Goal: Task Accomplishment & Management: Complete application form

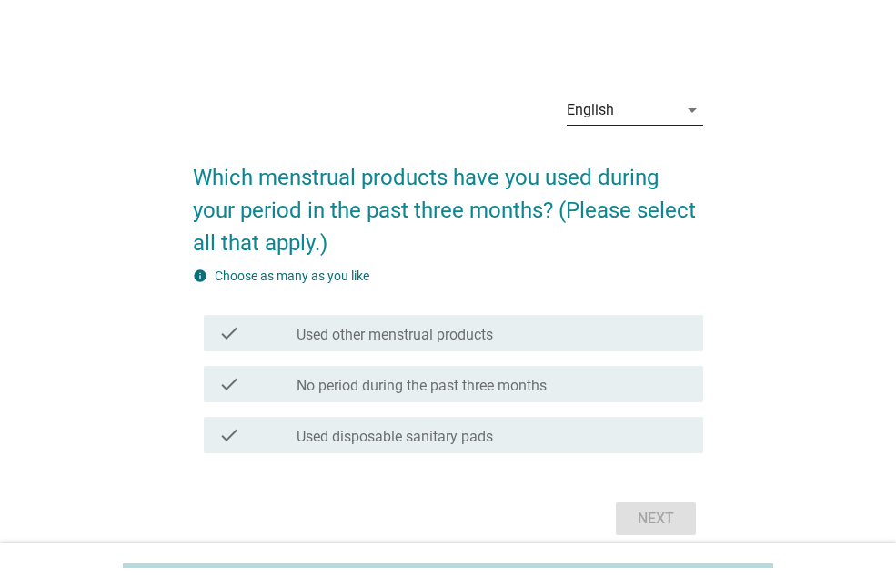
click at [653, 117] on div "English" at bounding box center [622, 110] width 111 height 29
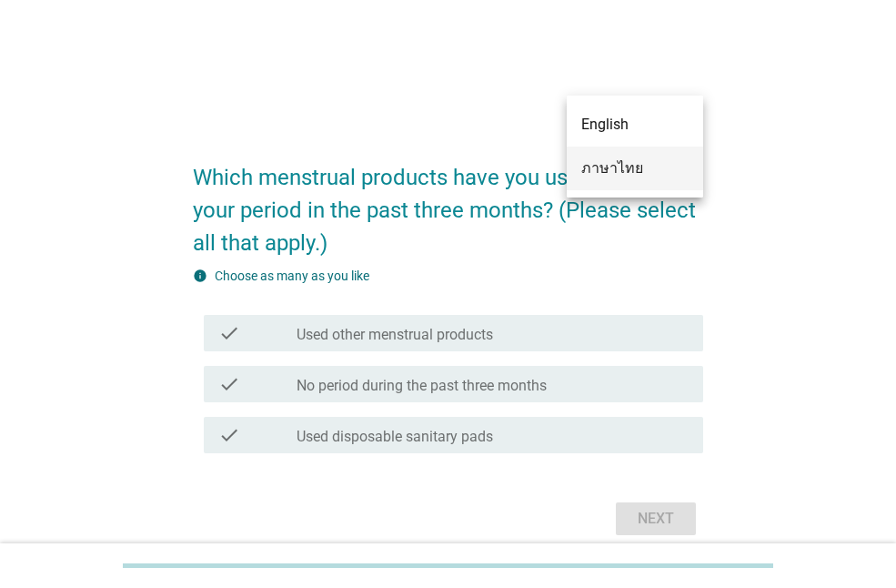
click at [638, 163] on div "ภาษาไทย" at bounding box center [635, 168] width 107 height 22
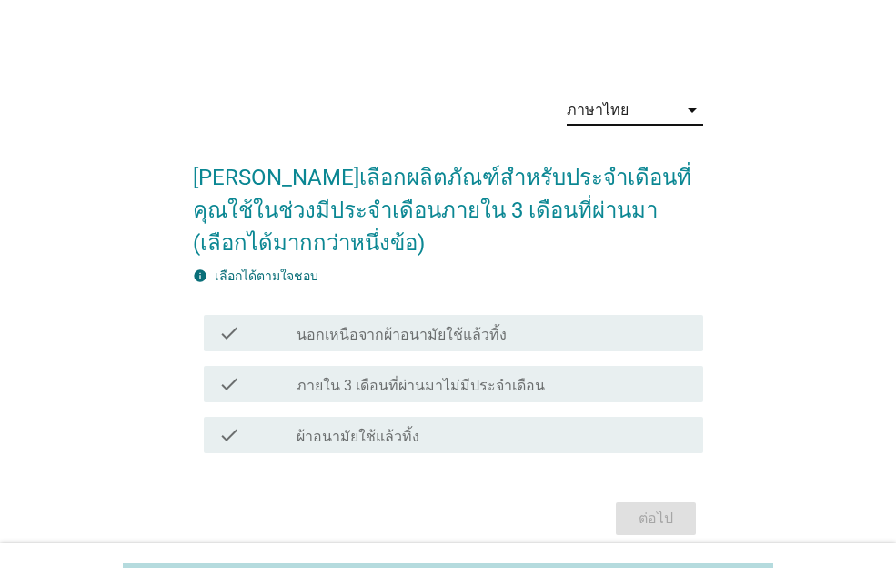
click at [439, 440] on div "check_box_outline_blank ผ้าอนามัยใช้แล้วทิ้ง" at bounding box center [493, 435] width 392 height 22
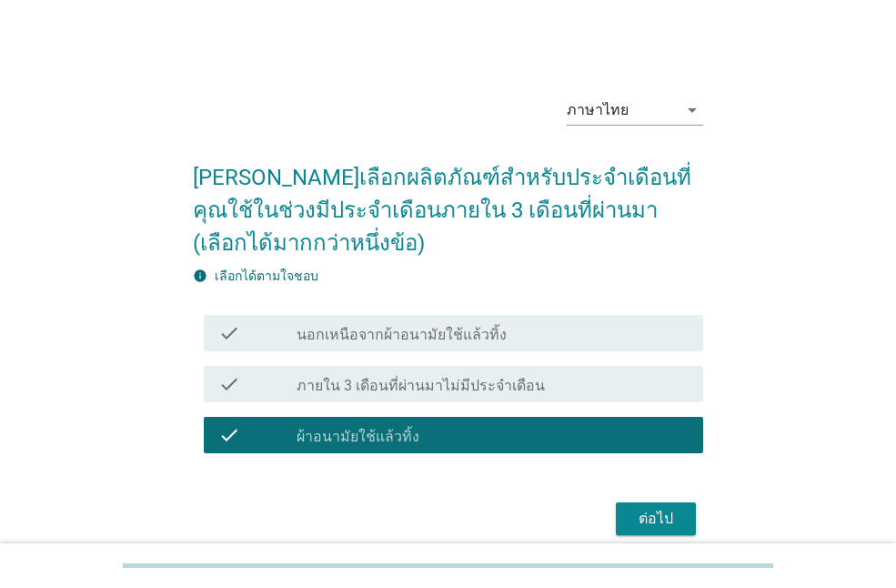
click at [628, 516] on button "ต่อไป" at bounding box center [656, 518] width 80 height 33
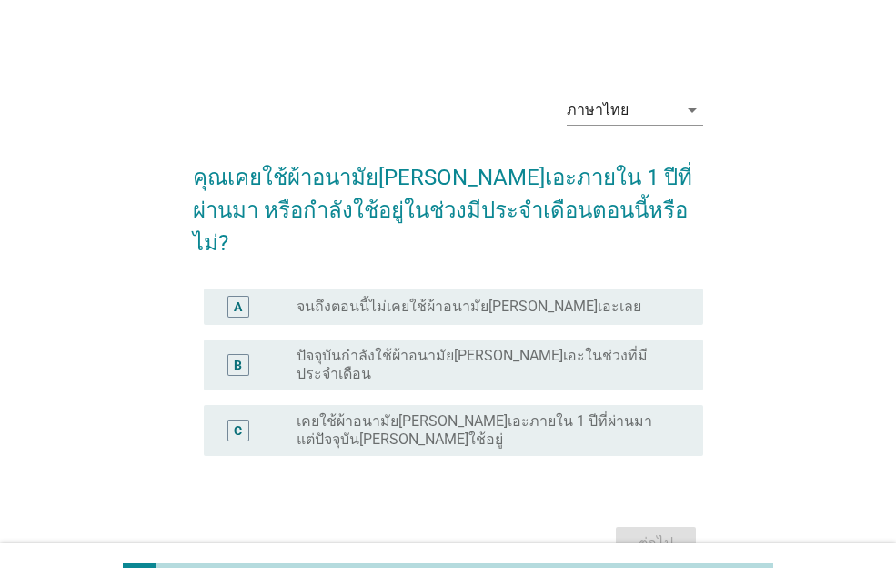
click at [524, 347] on label "ปัจจุบันกำลังใช้ผ้าอนามัย[PERSON_NAME]เอะในช่วงที่มีประจำเดือน" at bounding box center [486, 365] width 378 height 36
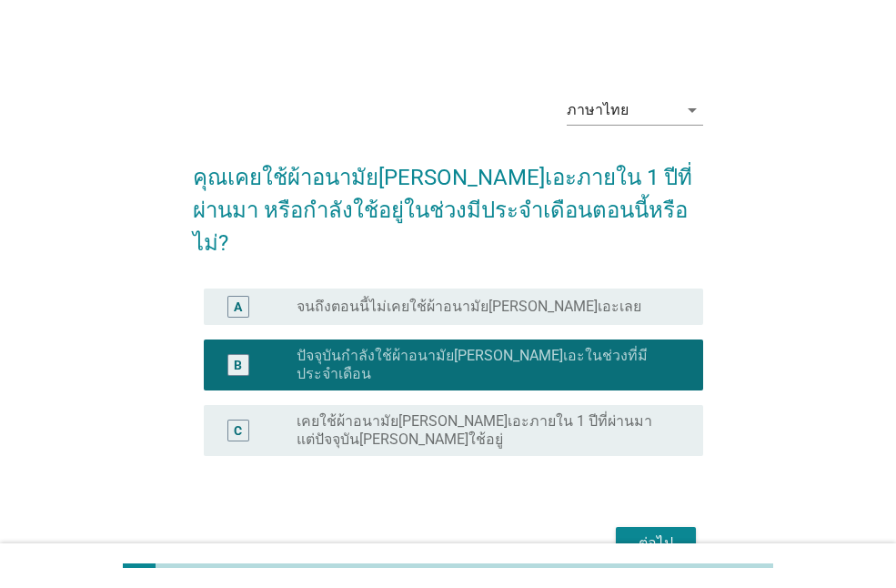
click at [650, 527] on button "ต่อไป" at bounding box center [656, 543] width 80 height 33
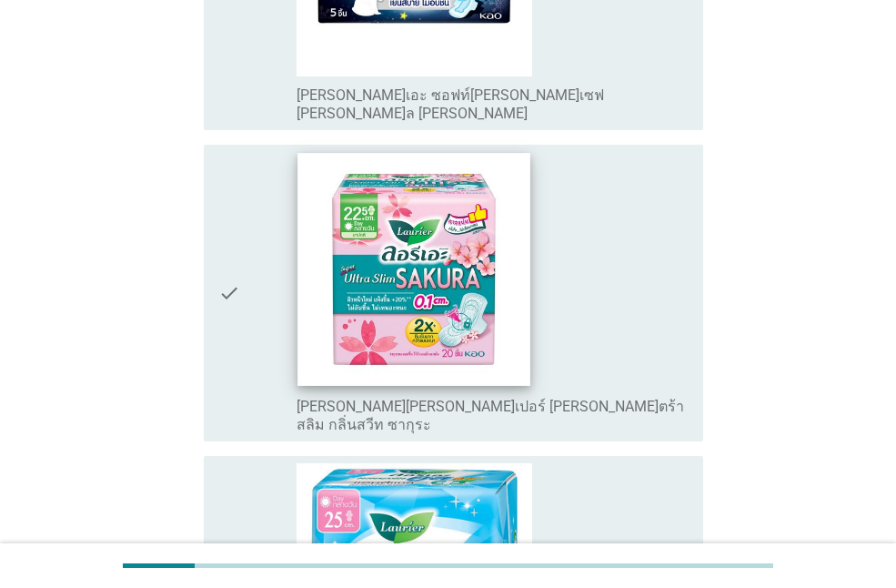
click at [463, 204] on img at bounding box center [415, 270] width 233 height 233
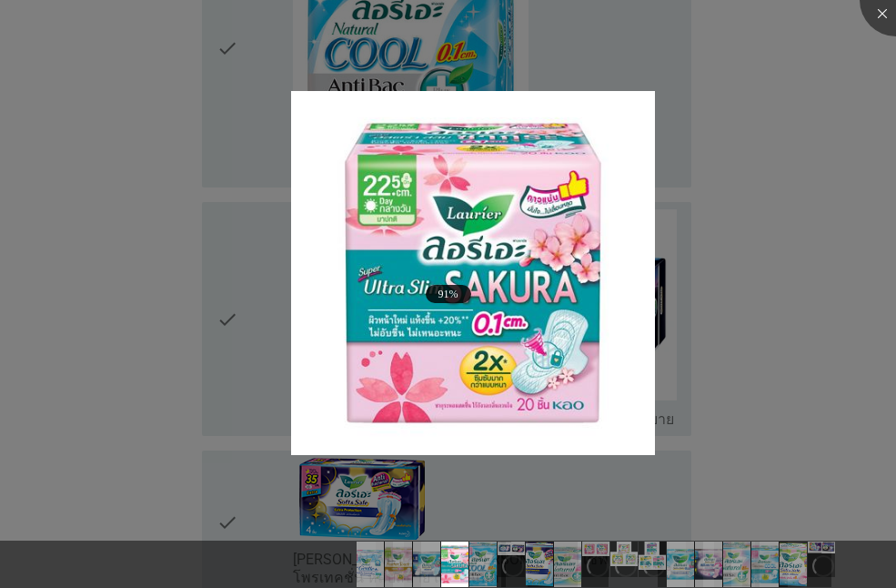
scroll to position [1820, 0]
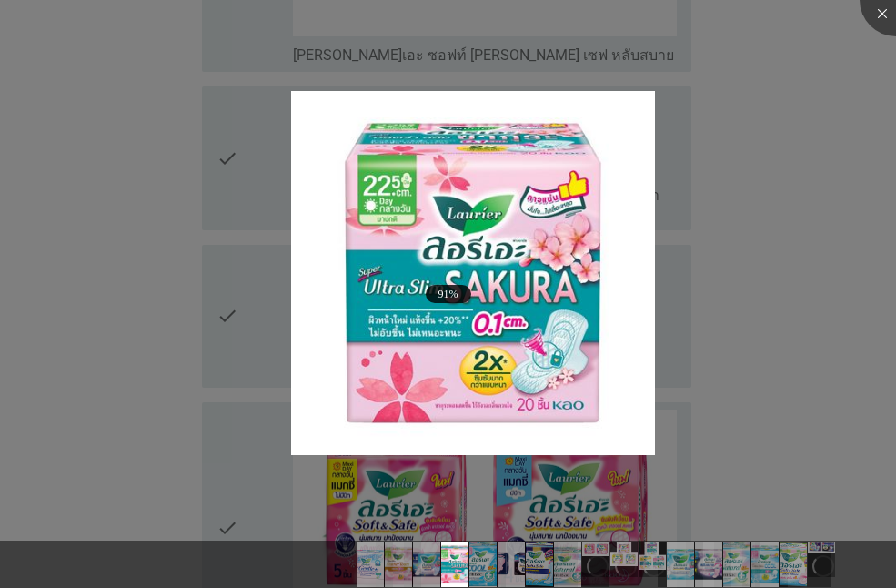
click at [795, 304] on div at bounding box center [448, 294] width 896 height 588
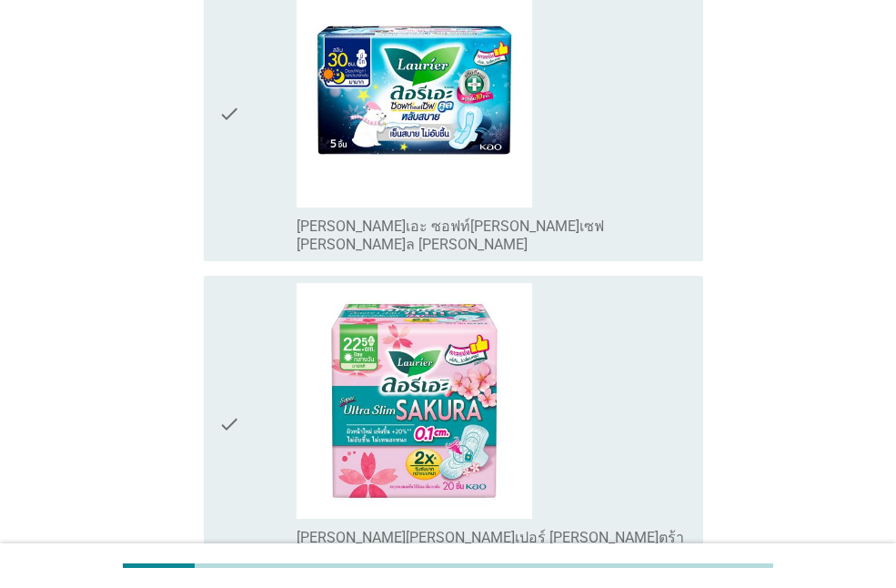
scroll to position [728, 0]
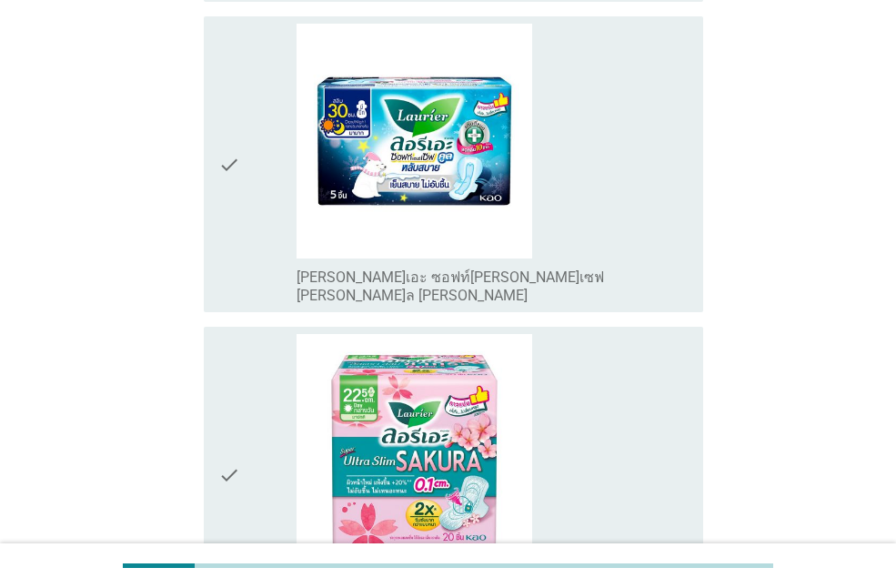
click at [231, 400] on icon "check" at bounding box center [229, 474] width 22 height 281
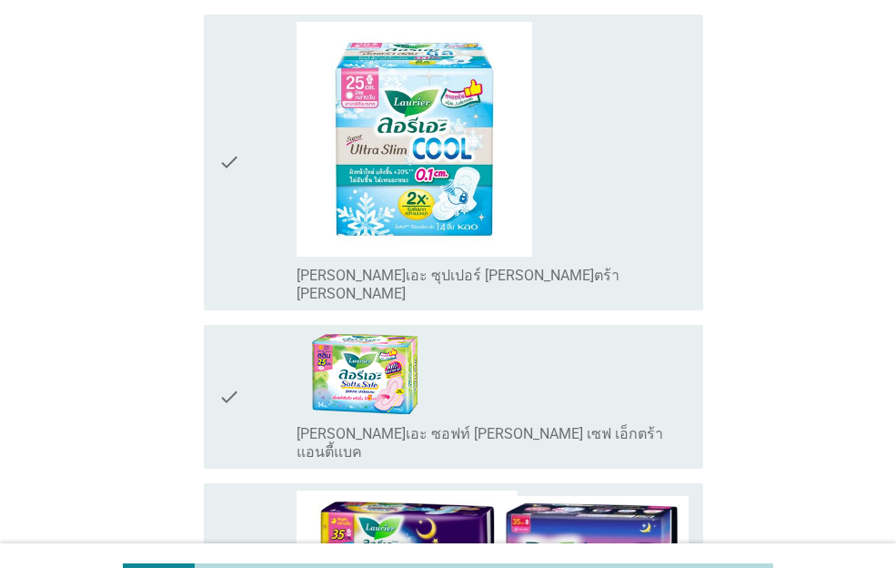
scroll to position [4187, 0]
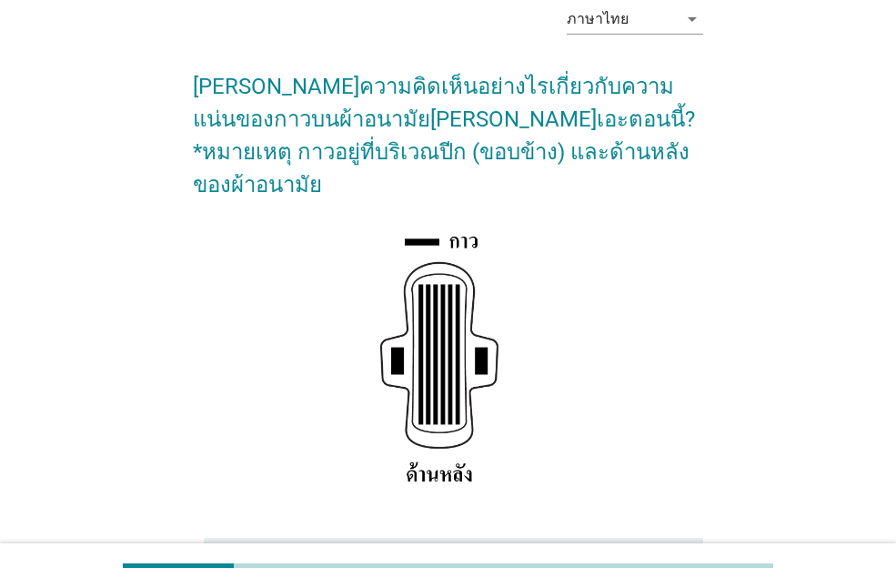
scroll to position [273, 0]
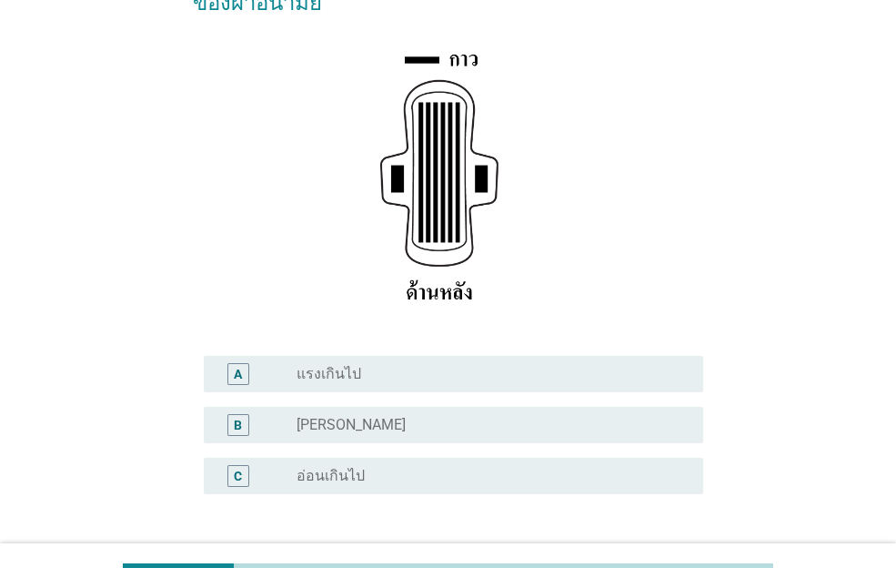
click at [645, 411] on div "B radio_button_unchecked [PERSON_NAME]" at bounding box center [448, 425] width 511 height 51
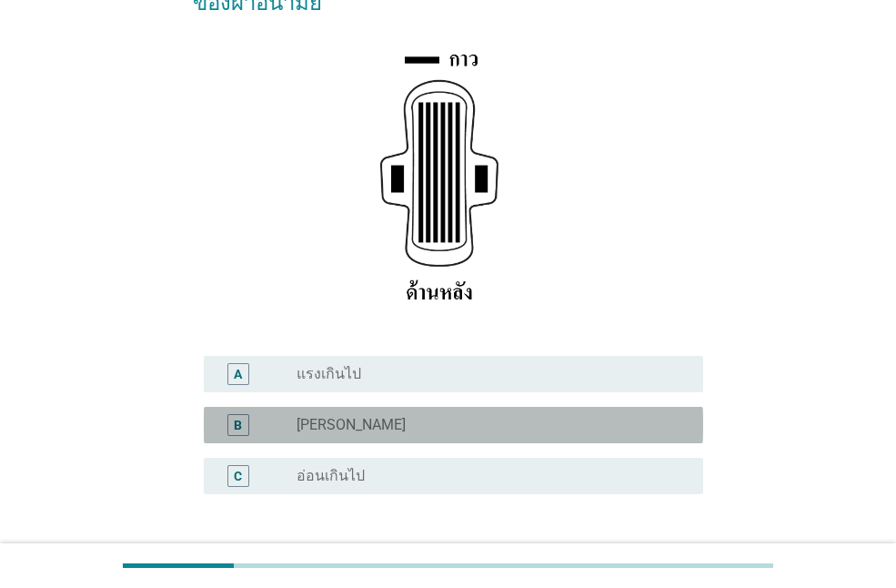
click at [462, 416] on div "radio_button_unchecked [PERSON_NAME]" at bounding box center [486, 425] width 378 height 18
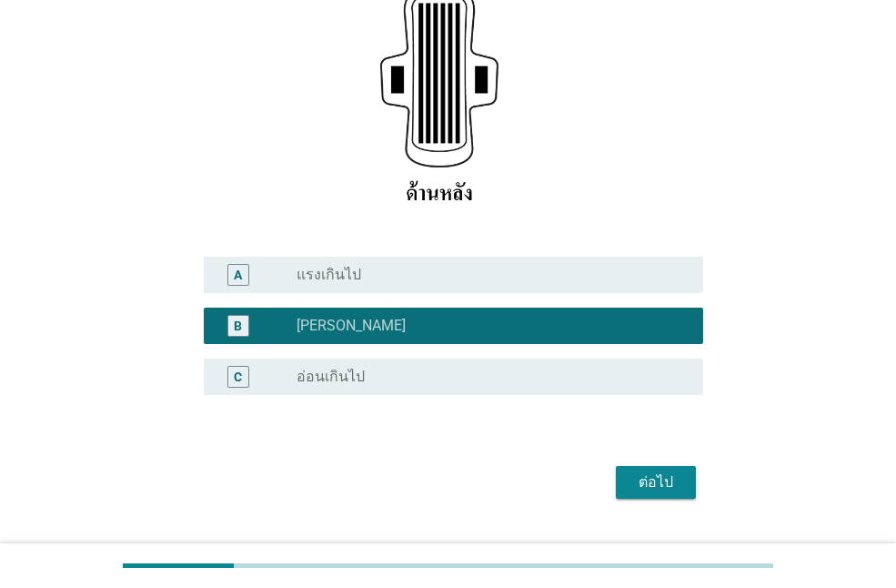
scroll to position [381, 0]
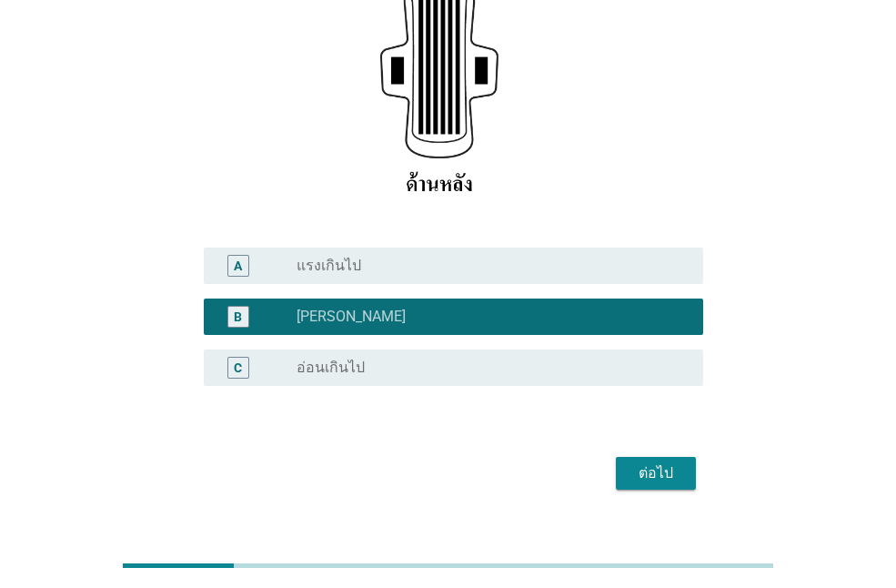
click at [656, 462] on div "ต่อไป" at bounding box center [656, 473] width 51 height 22
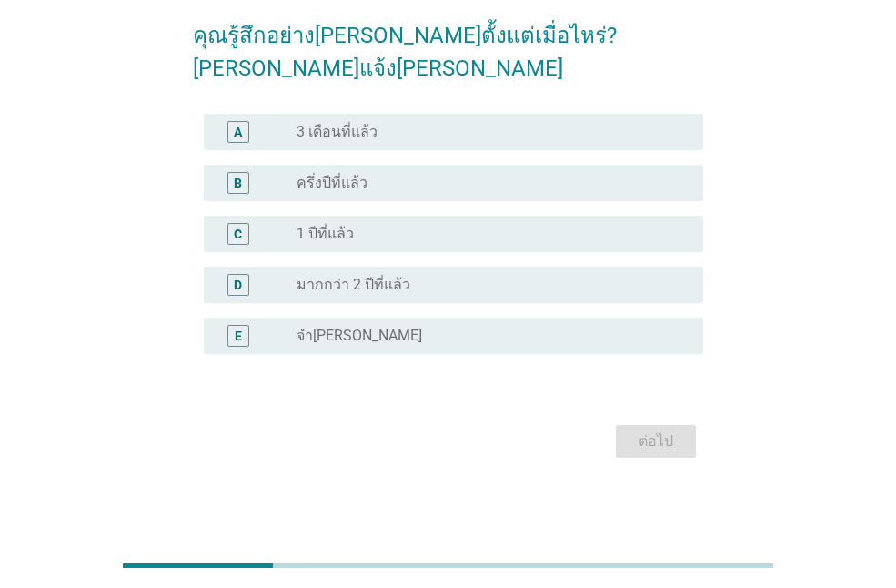
scroll to position [0, 0]
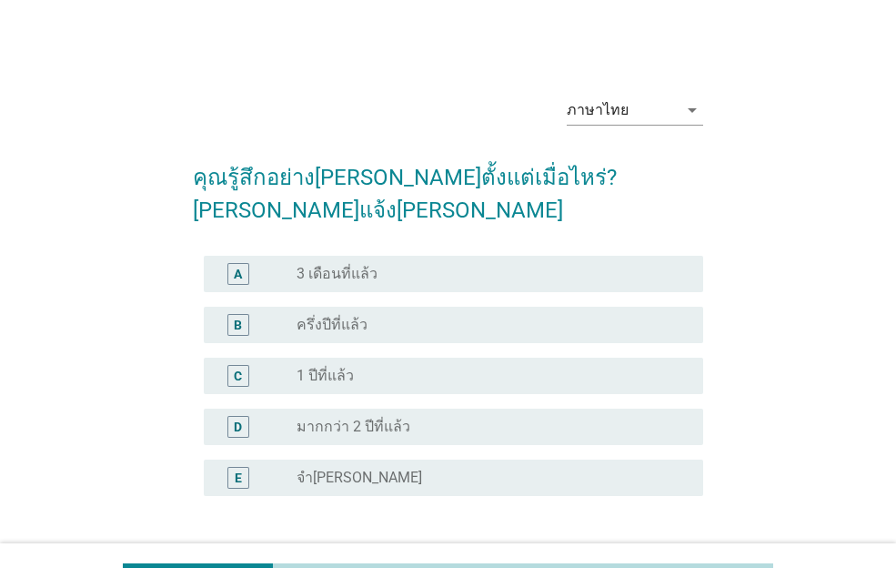
click at [420, 314] on div "radio_button_unchecked ครึ่งปีที่แล้ว" at bounding box center [493, 325] width 392 height 22
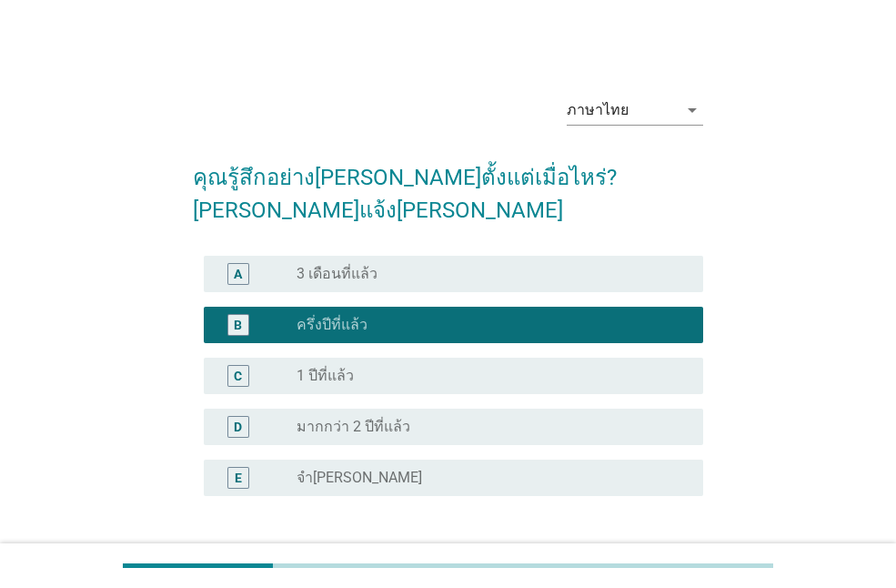
scroll to position [109, 0]
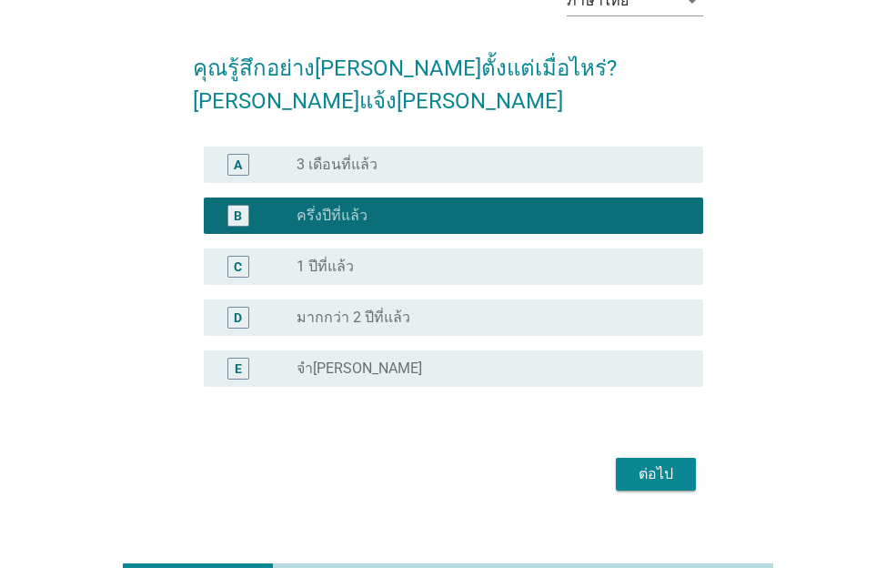
click at [649, 464] on div "ภาษาไทย arrow_drop_down คุณรู้สึกอย่าง[PERSON_NAME]ตั้งแต่เมื่อไหร่? [PERSON_NA…" at bounding box center [448, 233] width 540 height 553
click at [650, 458] on button "ต่อไป" at bounding box center [656, 474] width 80 height 33
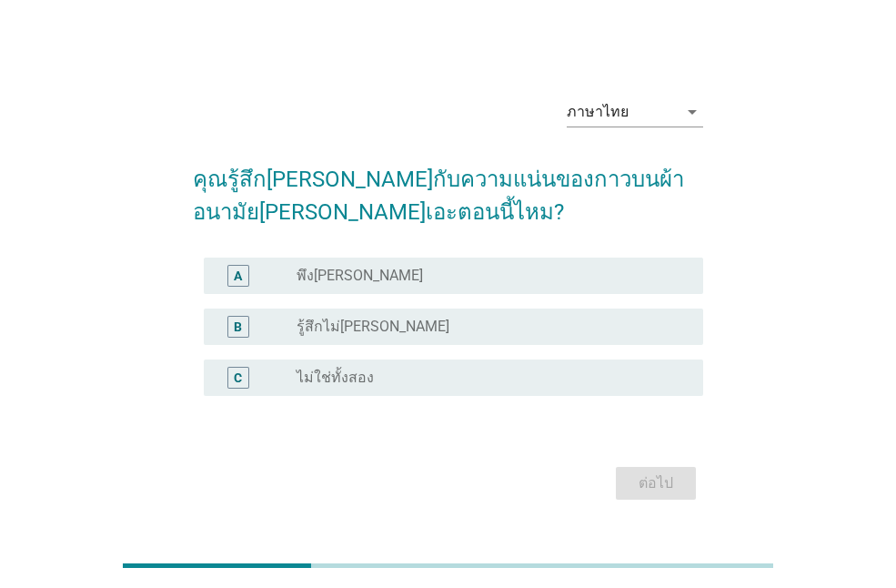
click at [441, 271] on div "radio_button_unchecked พึง[PERSON_NAME]" at bounding box center [486, 276] width 378 height 18
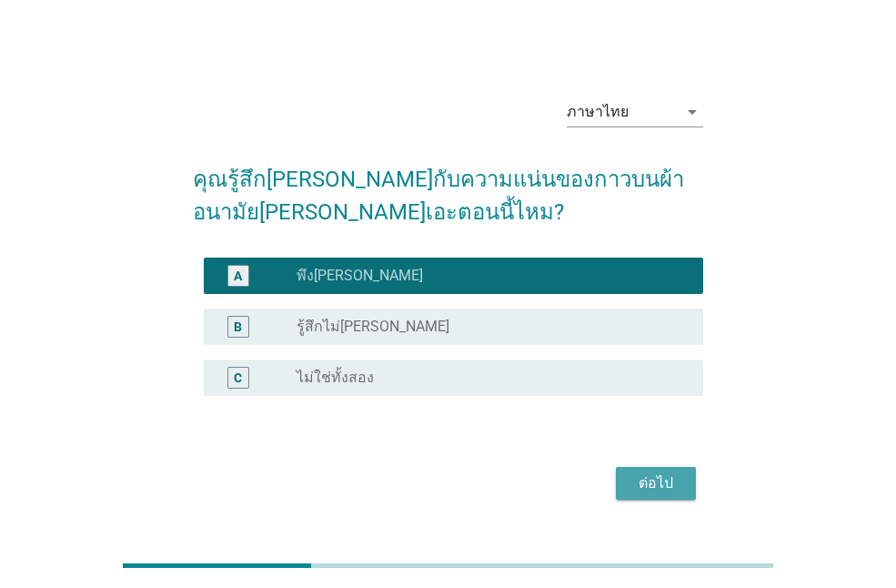
click at [658, 496] on button "ต่อไป" at bounding box center [656, 483] width 80 height 33
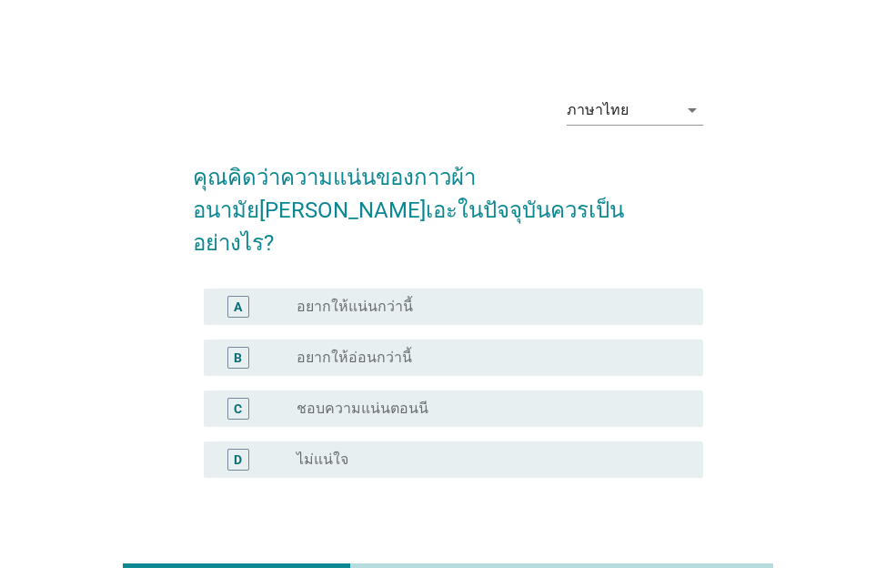
click at [441, 298] on div "radio_button_unchecked อยากให้แน่นกว่านี้" at bounding box center [486, 307] width 378 height 18
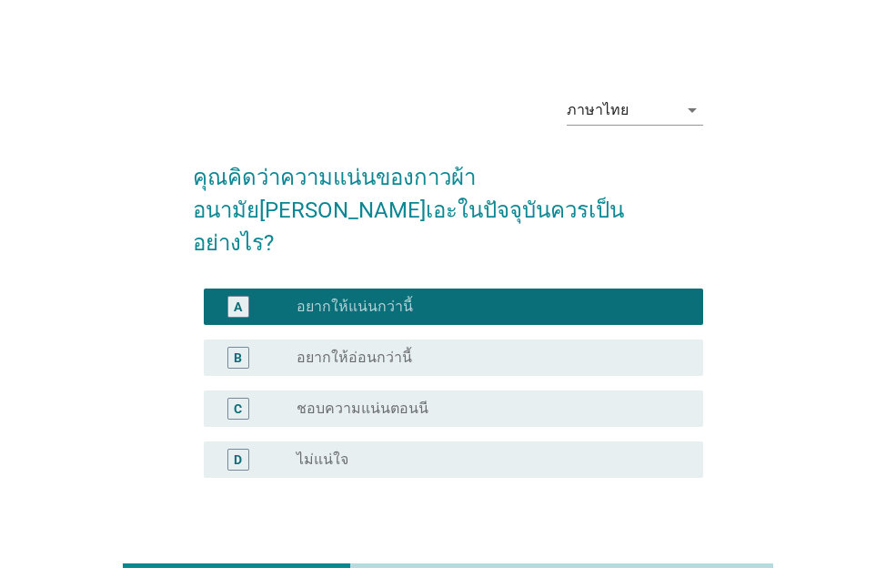
click at [435, 349] on div "radio_button_unchecked อยากให้อ่อนกว่านี้" at bounding box center [486, 358] width 378 height 18
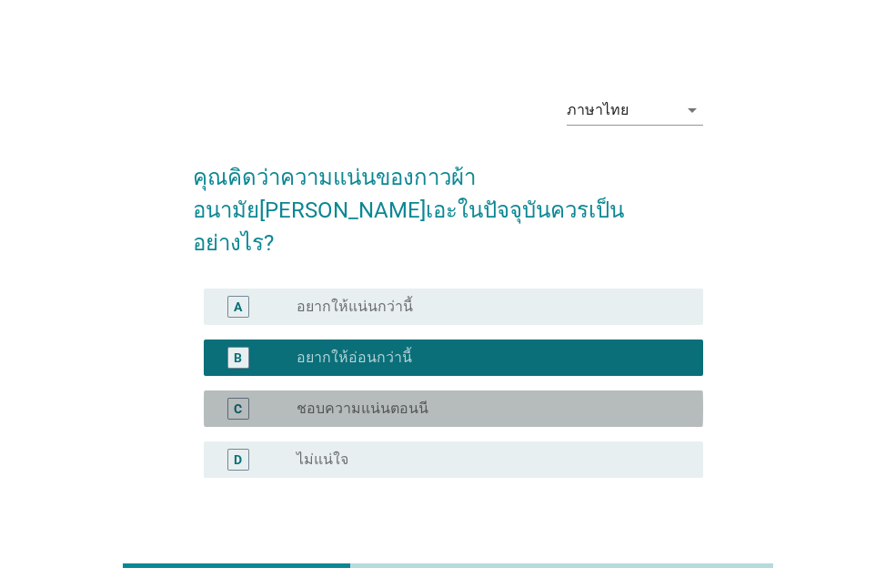
click at [408, 400] on label "ชอบความแน่นตอนนี" at bounding box center [363, 409] width 132 height 18
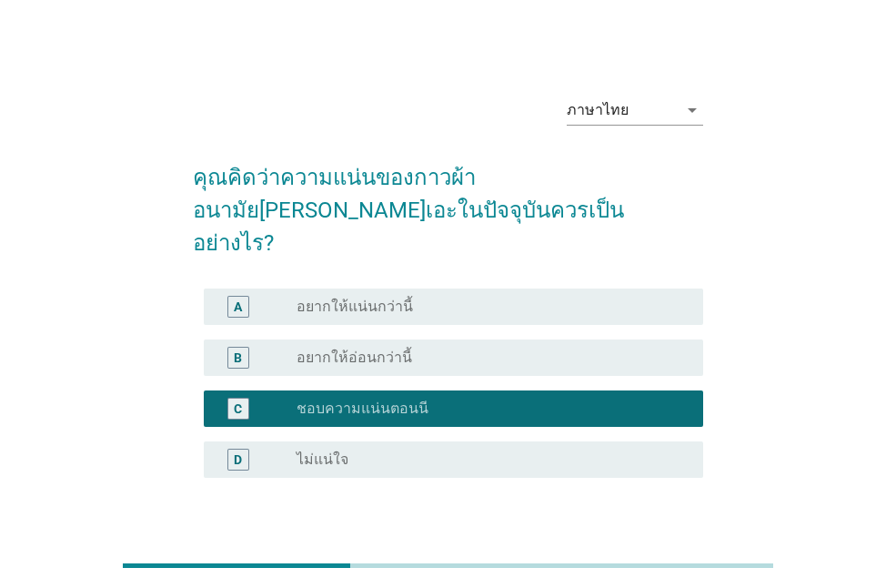
click at [646, 554] on div "ต่อไป" at bounding box center [656, 565] width 51 height 22
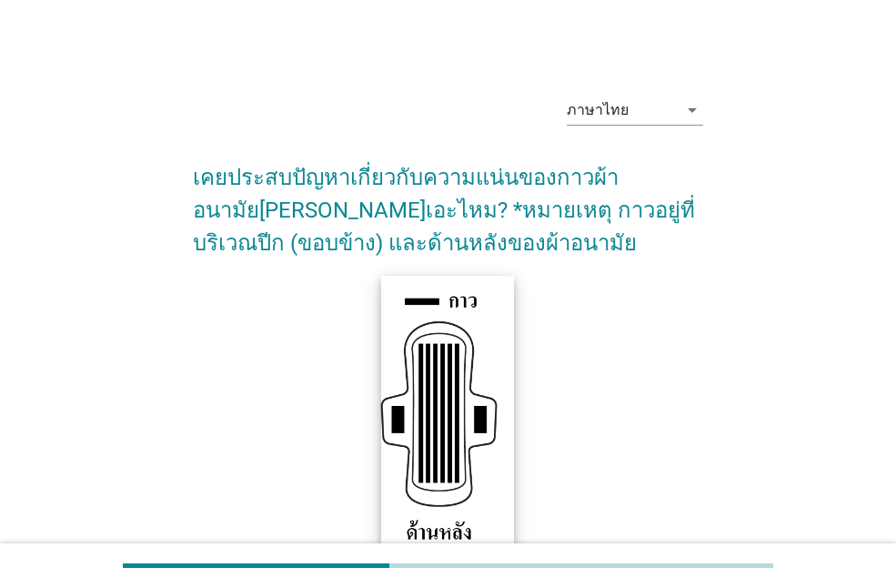
scroll to position [330, 0]
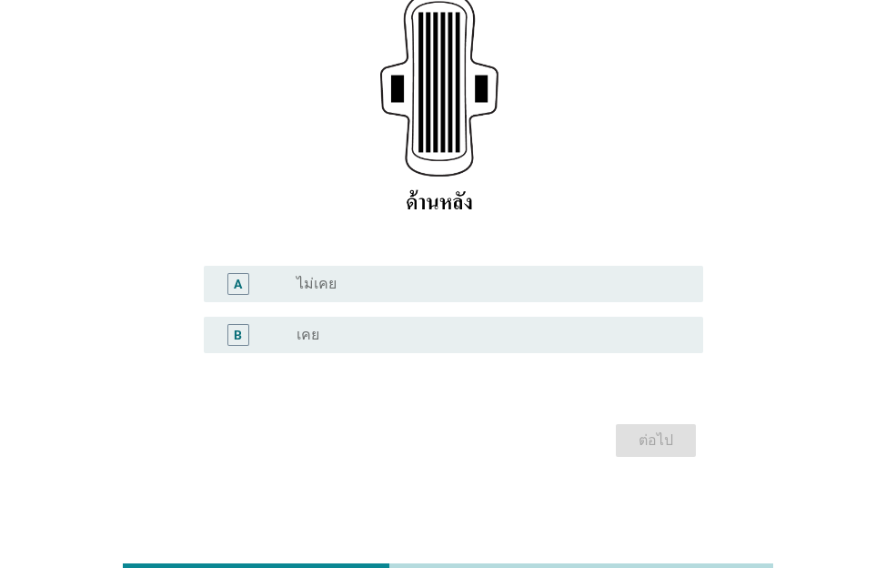
click at [437, 342] on div "radio_button_unchecked เคย" at bounding box center [486, 335] width 378 height 18
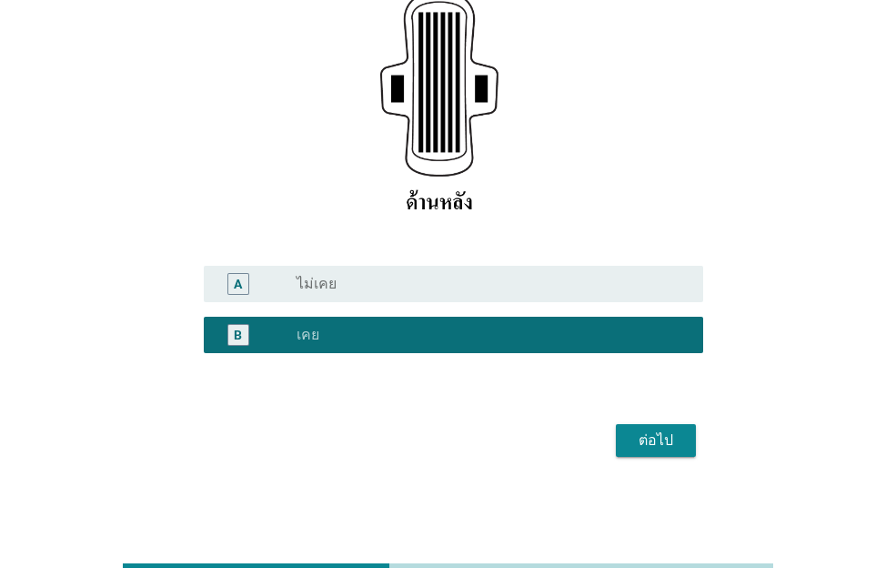
click at [463, 287] on div "radio_button_unchecked ไม่เคย" at bounding box center [486, 284] width 378 height 18
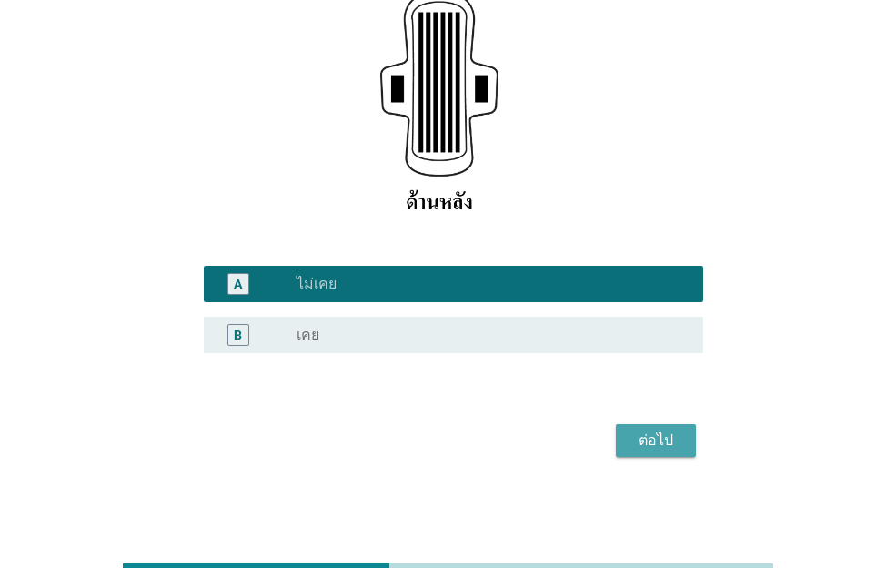
click at [653, 425] on button "ต่อไป" at bounding box center [656, 440] width 80 height 33
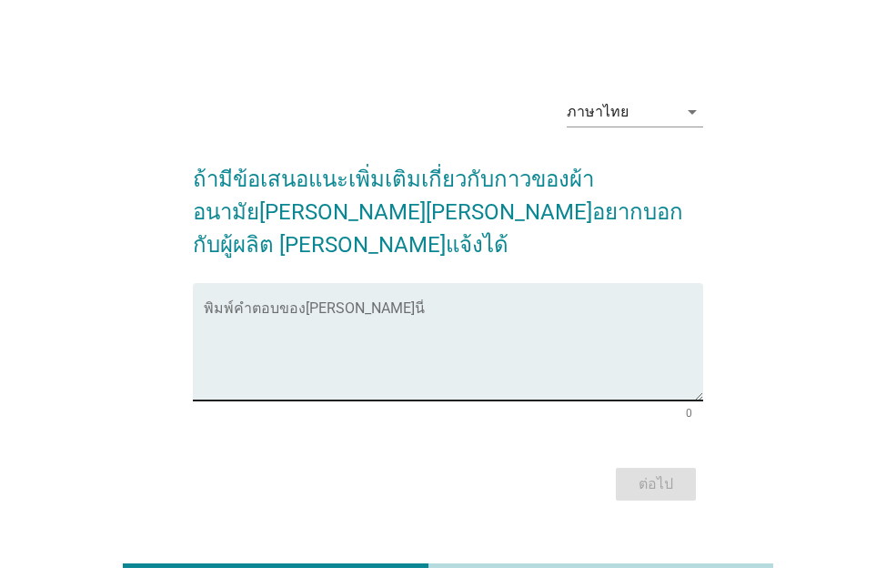
click at [437, 305] on textarea "พิมพ์คำตอบของคุณ ที่นี่" at bounding box center [454, 353] width 500 height 96
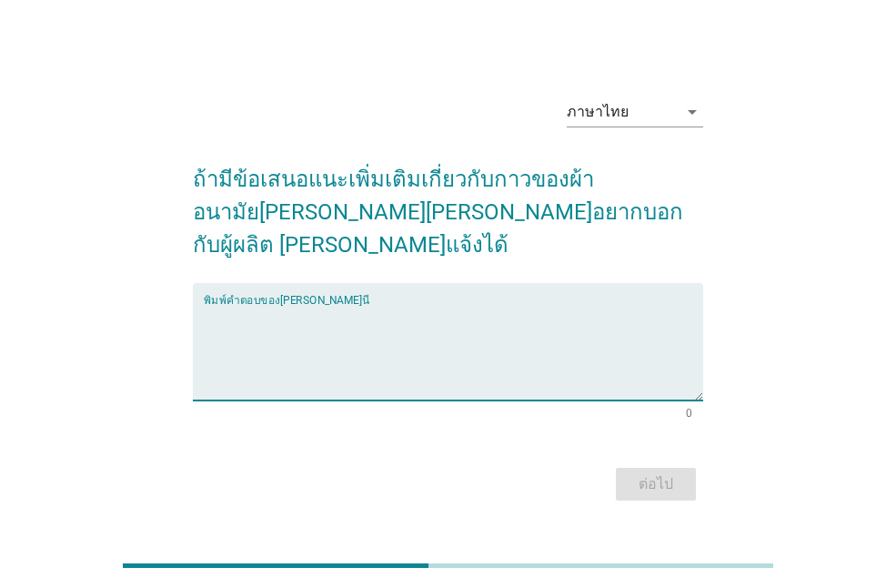
type textarea "g"
type textarea "ไม่มี"
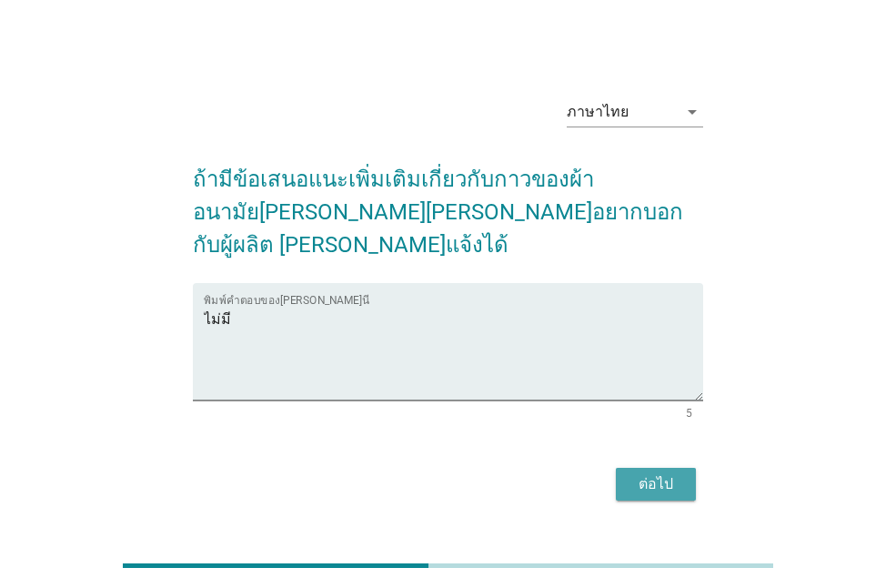
click at [669, 473] on div "ต่อไป" at bounding box center [656, 484] width 51 height 22
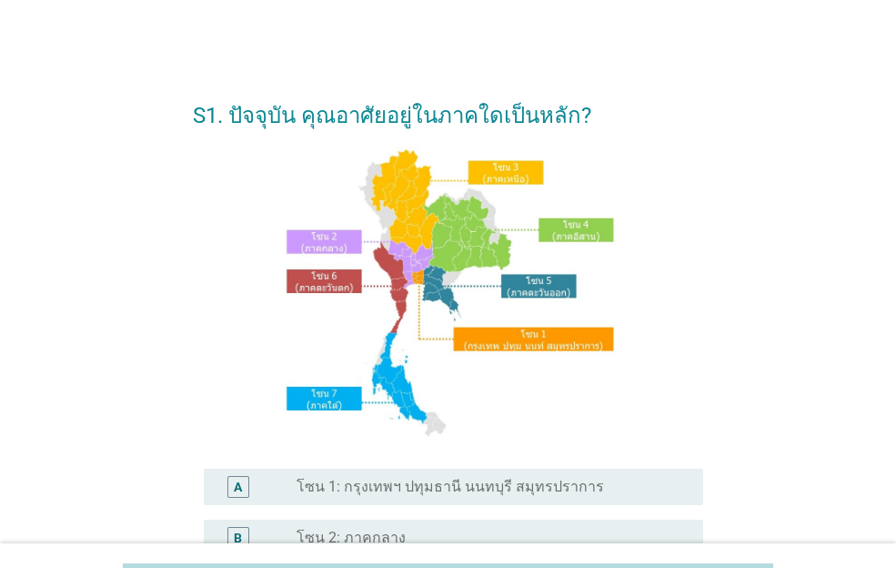
scroll to position [91, 0]
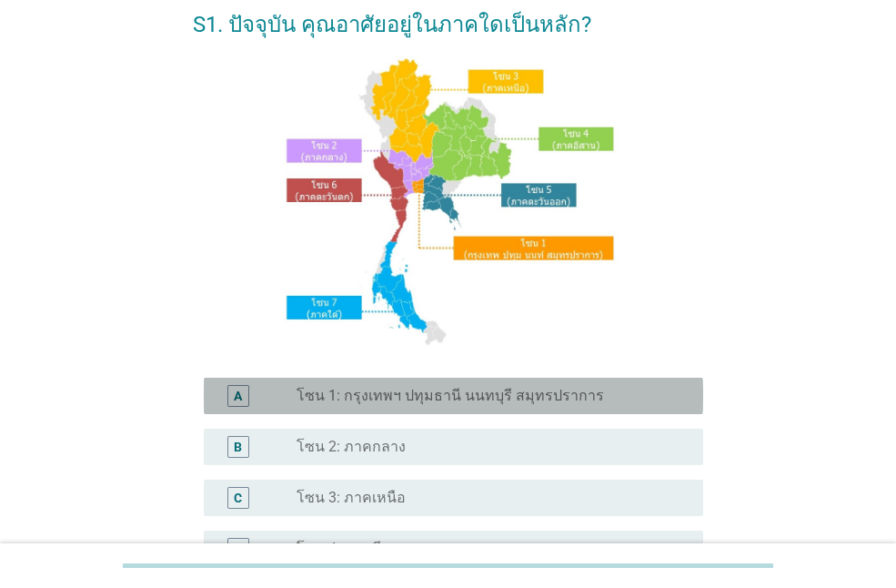
click at [424, 395] on label "โซน 1: กรุงเทพฯ ปทุมธานี นนทบุรี สมุทรปราการ" at bounding box center [451, 396] width 308 height 18
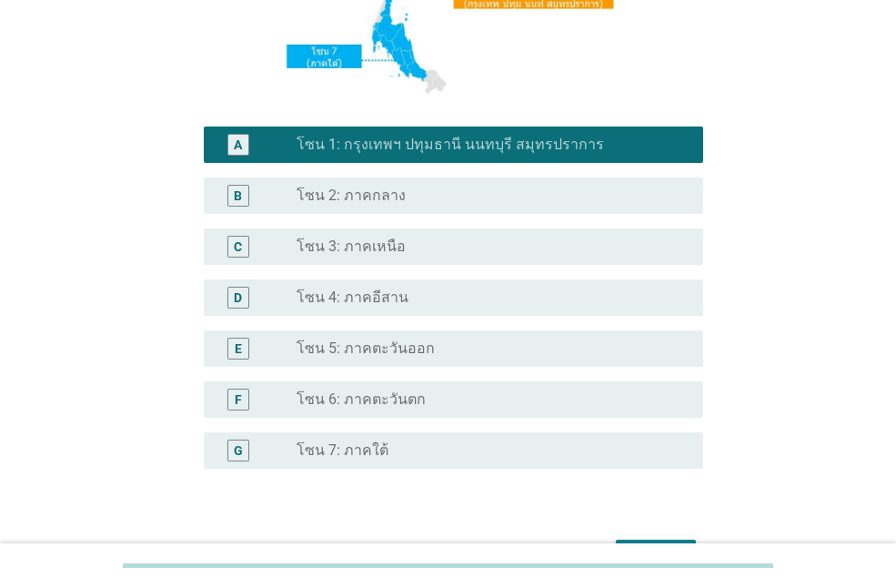
scroll to position [364, 0]
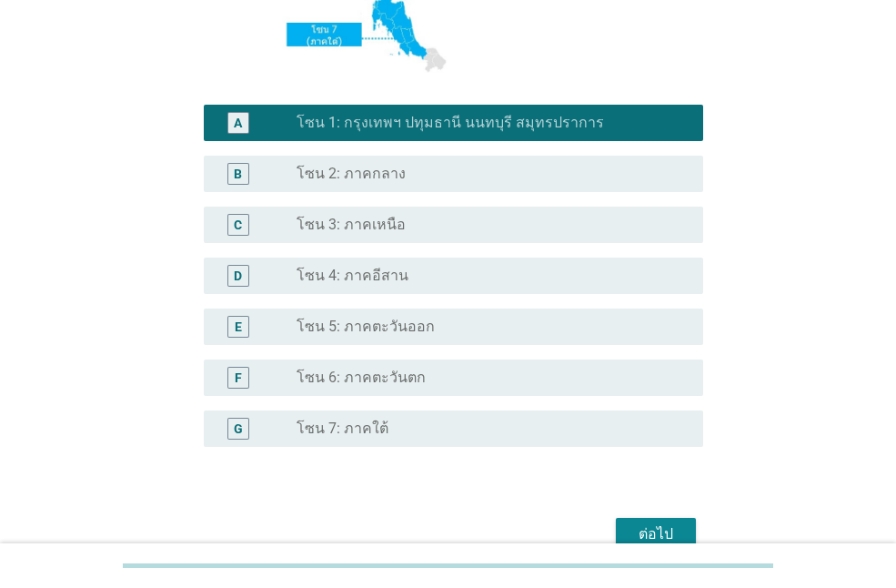
click at [667, 528] on div "ต่อไป" at bounding box center [656, 534] width 51 height 22
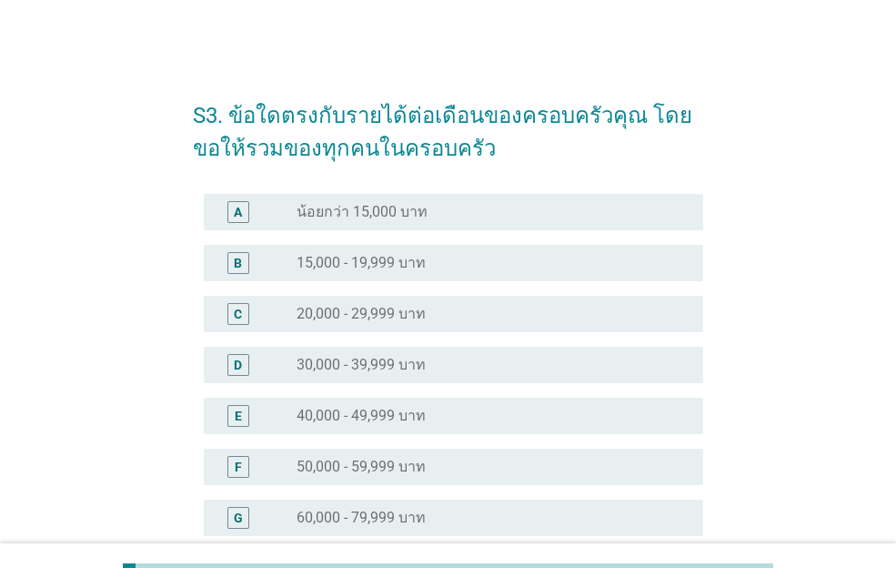
scroll to position [182, 0]
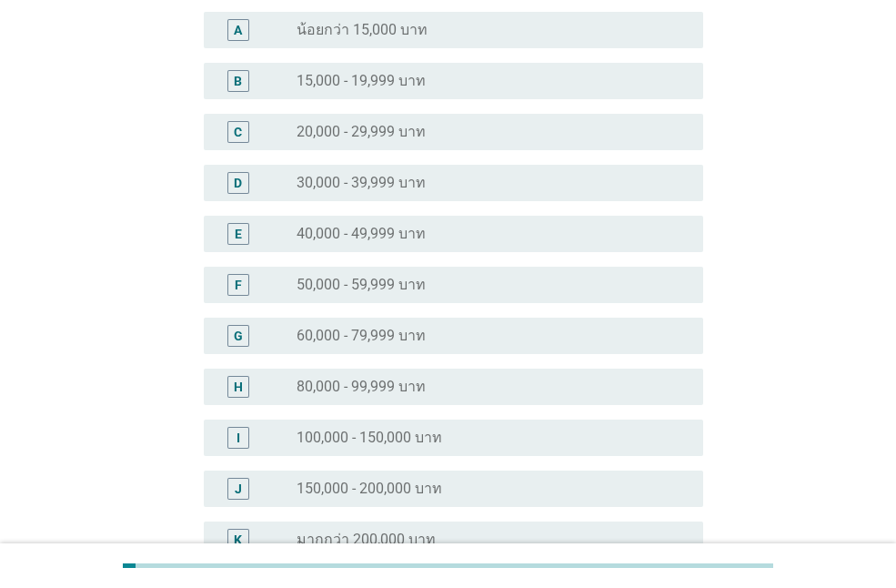
click at [381, 394] on label "80,000 - 99,999 บาท" at bounding box center [361, 387] width 129 height 18
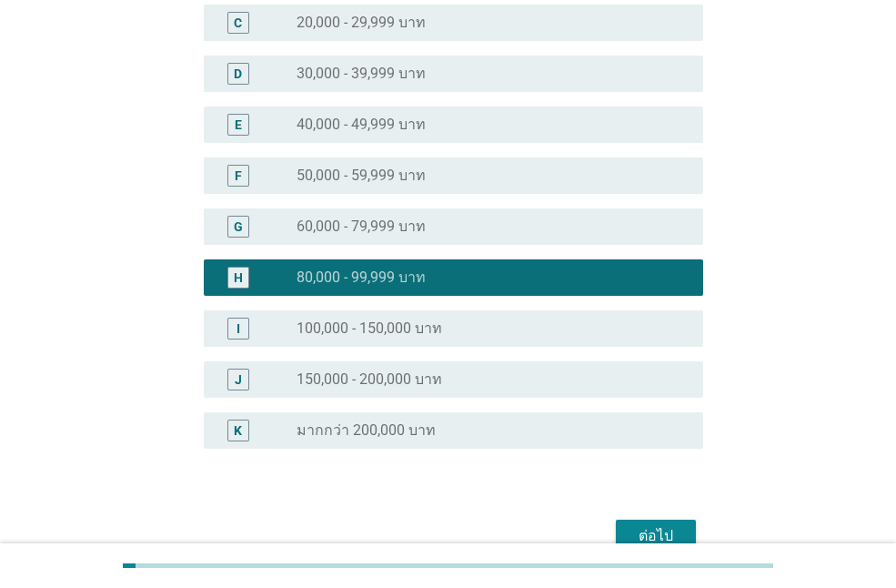
scroll to position [386, 0]
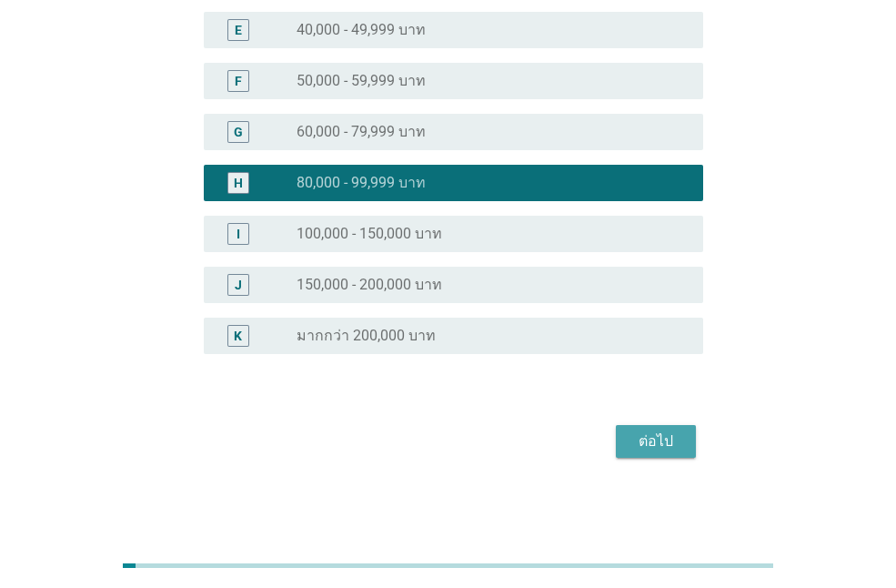
click at [655, 433] on div "ต่อไป" at bounding box center [656, 442] width 51 height 22
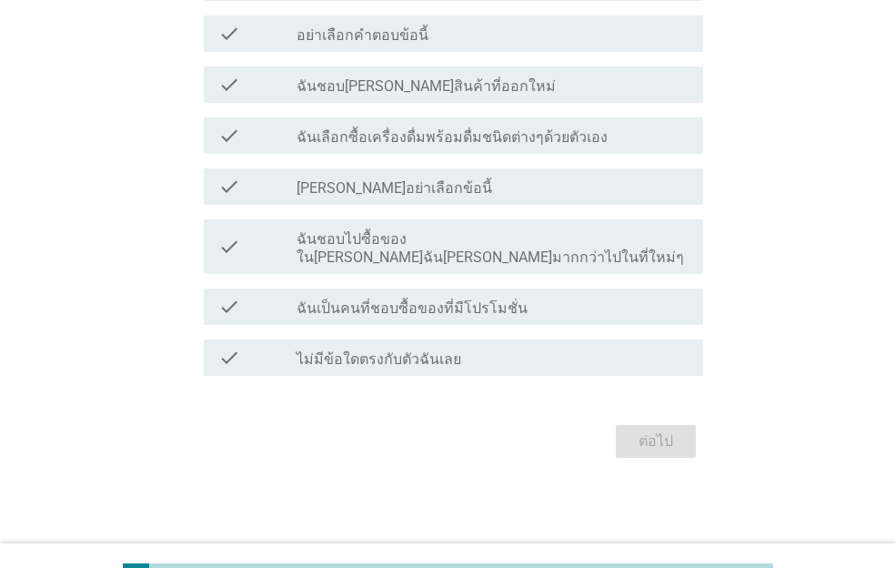
scroll to position [0, 0]
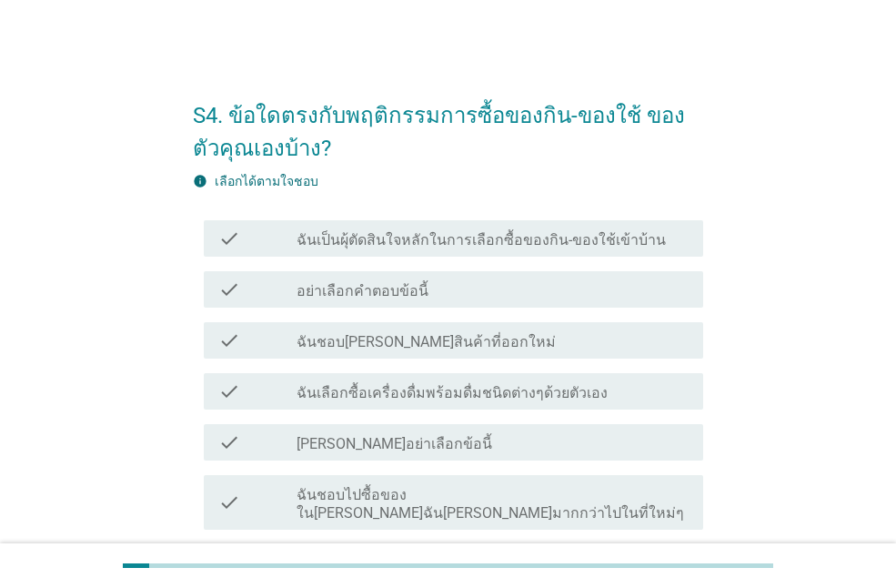
click at [508, 244] on label "ฉันเป็นผุ้ตัดสินใจหลักในการเลือกซื้อของกิน-ของใช้เข้าบ้าน" at bounding box center [482, 240] width 370 height 18
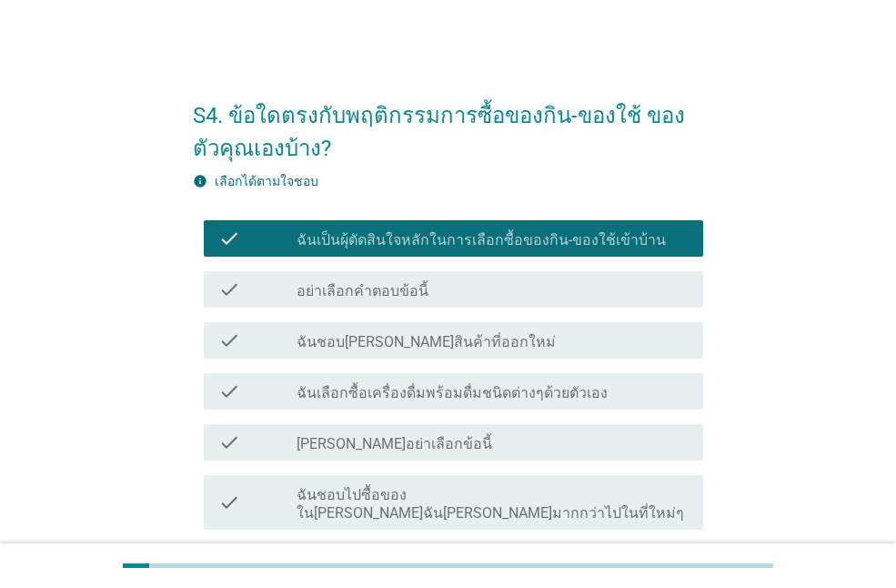
scroll to position [238, 0]
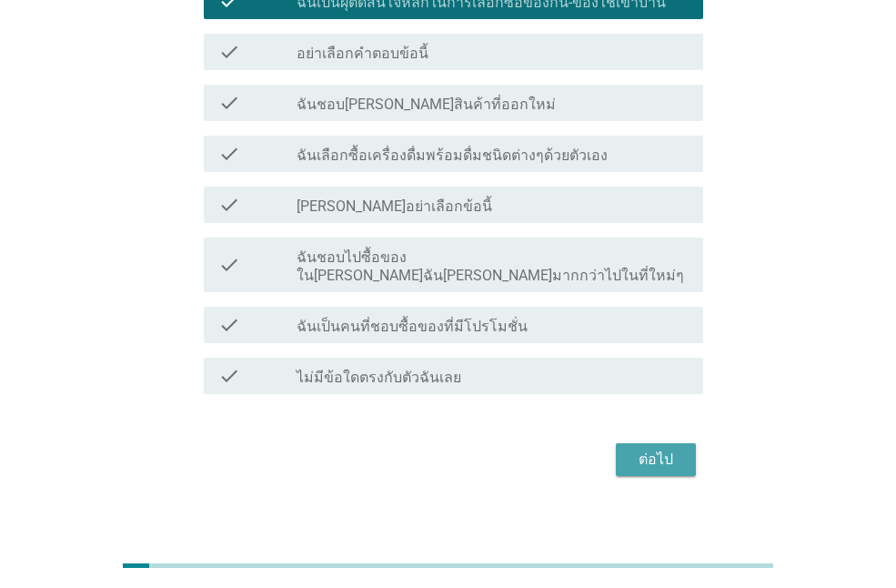
click at [663, 449] on div "ต่อไป" at bounding box center [656, 460] width 51 height 22
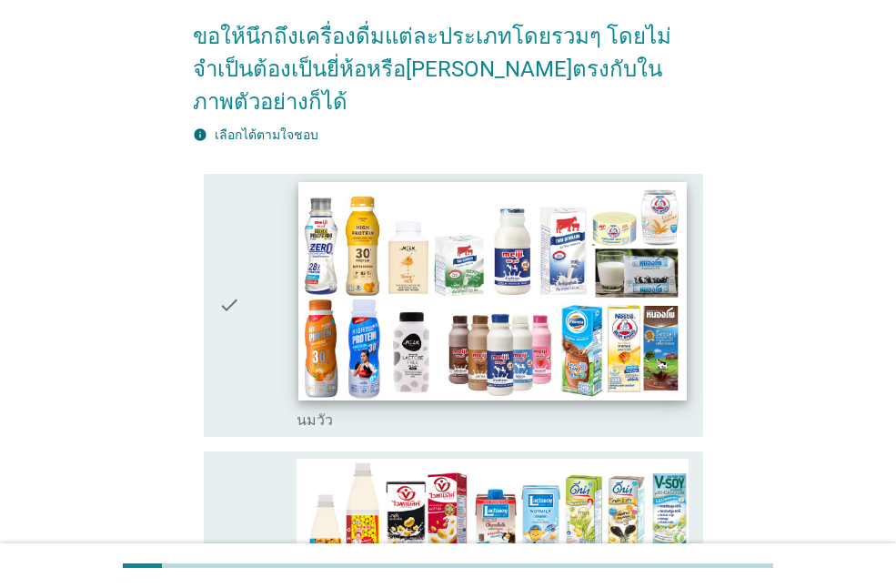
scroll to position [0, 0]
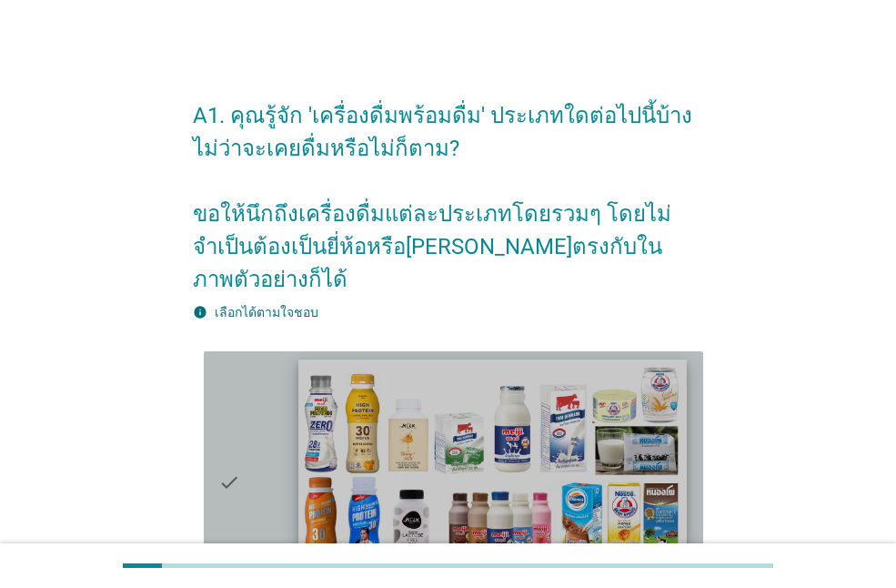
click at [519, 492] on img at bounding box center [493, 469] width 388 height 218
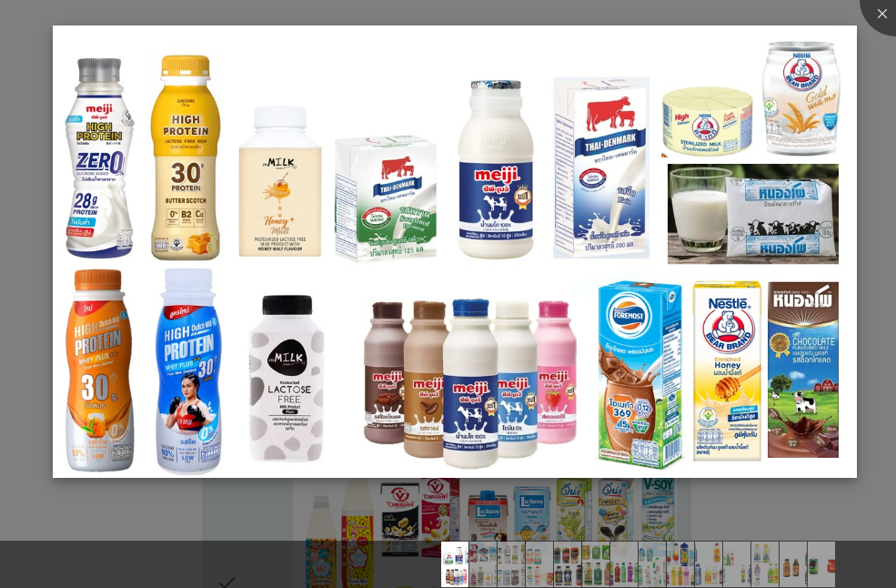
scroll to position [182, 0]
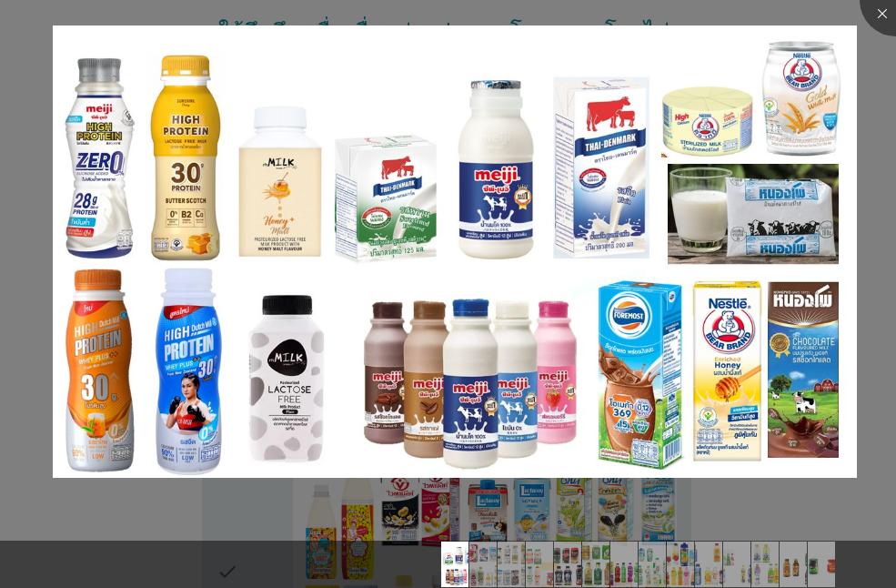
click at [797, 525] on div at bounding box center [448, 532] width 896 height 15
click at [605, 405] on img at bounding box center [455, 251] width 805 height 453
click at [876, 17] on div at bounding box center [896, 0] width 73 height 73
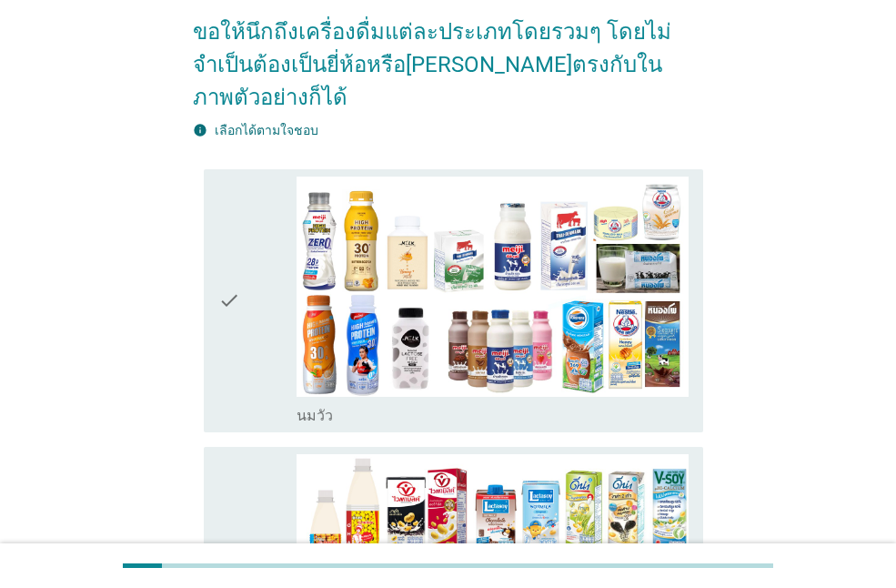
click at [232, 266] on icon "check" at bounding box center [229, 301] width 22 height 248
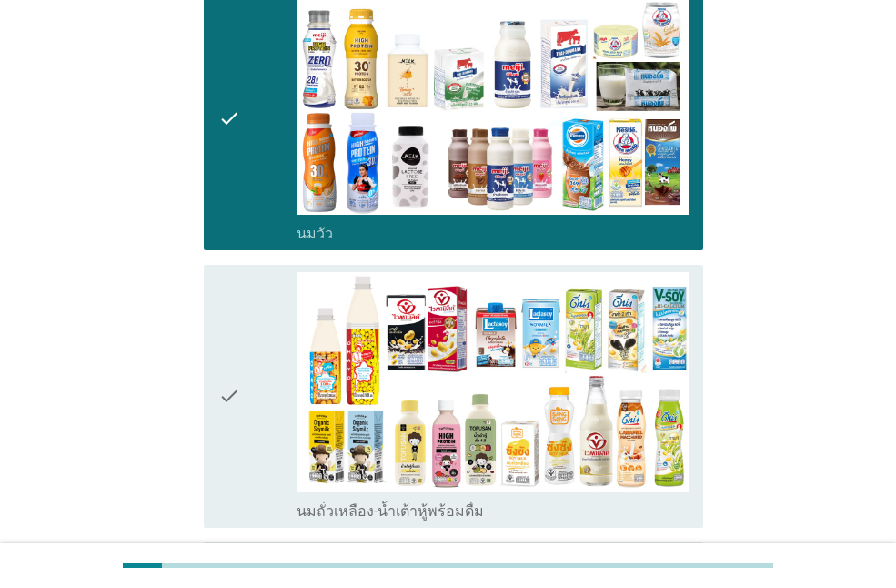
click at [231, 342] on icon "check" at bounding box center [229, 396] width 22 height 248
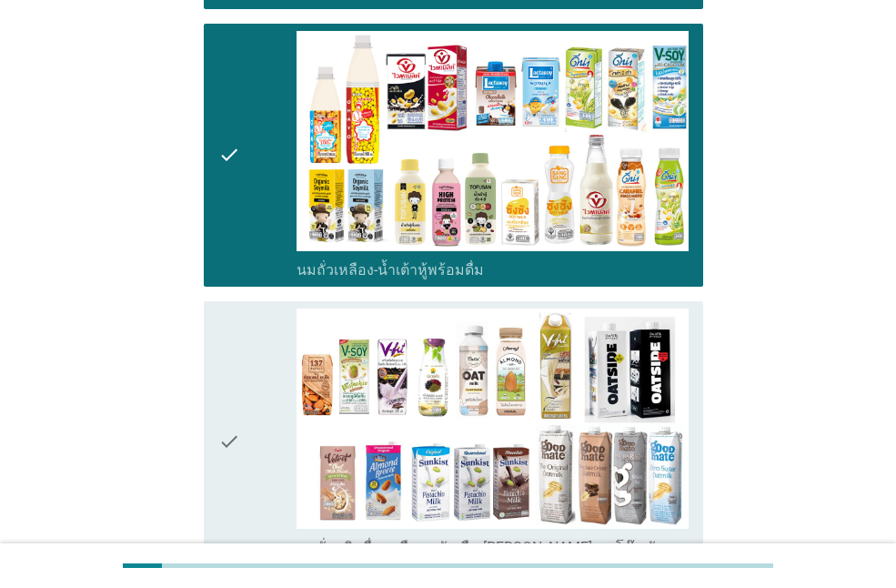
scroll to position [637, 0]
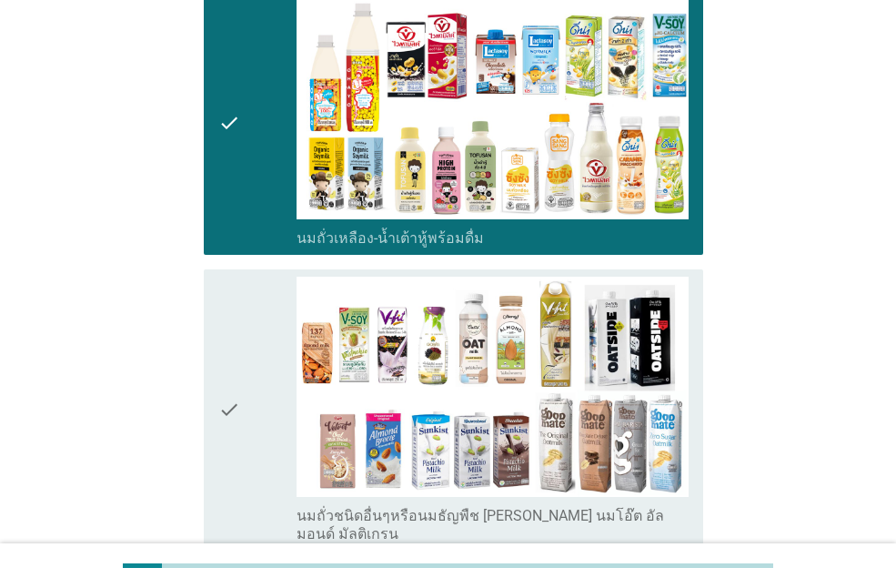
click at [239, 371] on icon "check" at bounding box center [229, 410] width 22 height 267
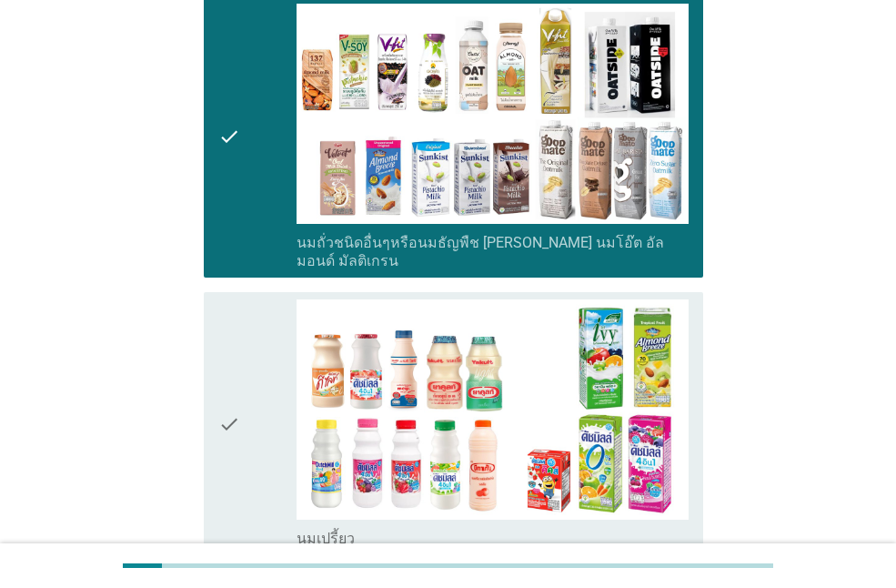
click at [251, 404] on div "check" at bounding box center [257, 423] width 78 height 248
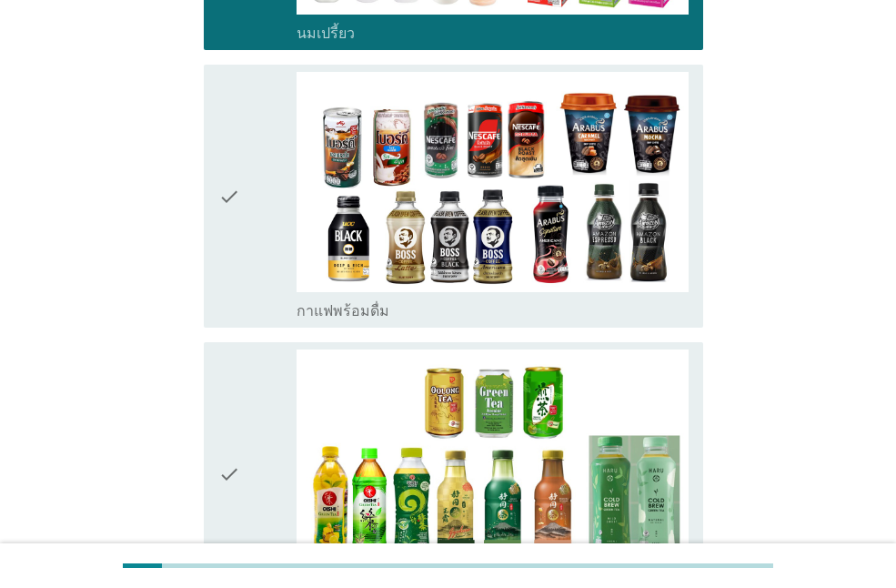
scroll to position [1456, 0]
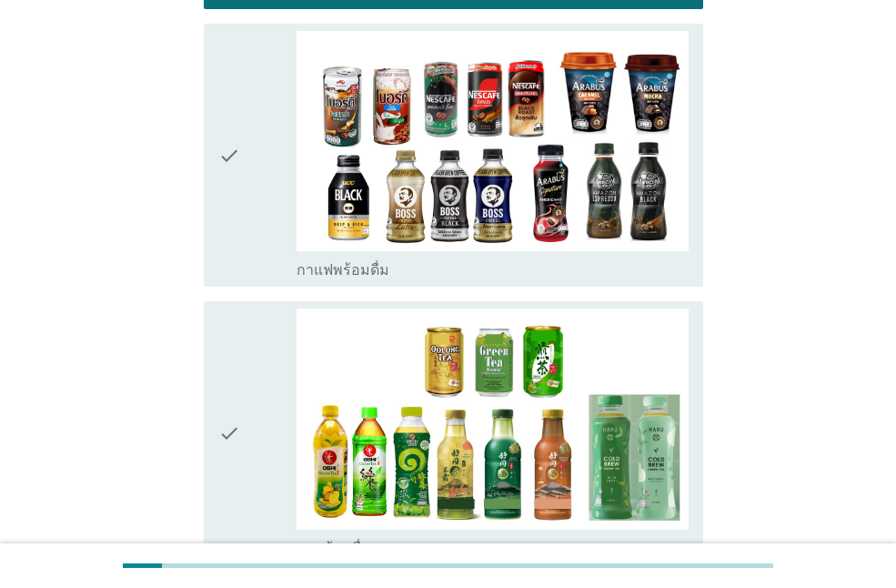
click at [238, 391] on icon "check" at bounding box center [229, 433] width 22 height 248
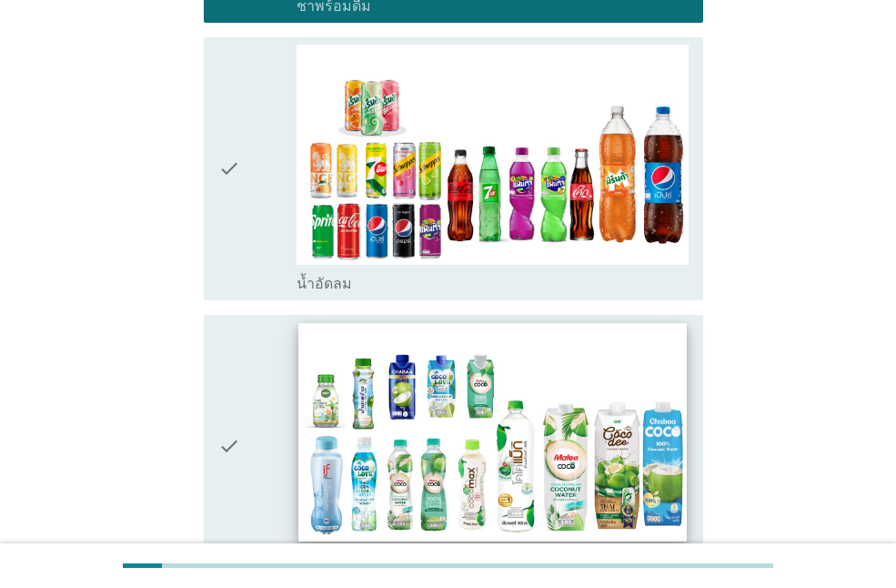
scroll to position [2002, 0]
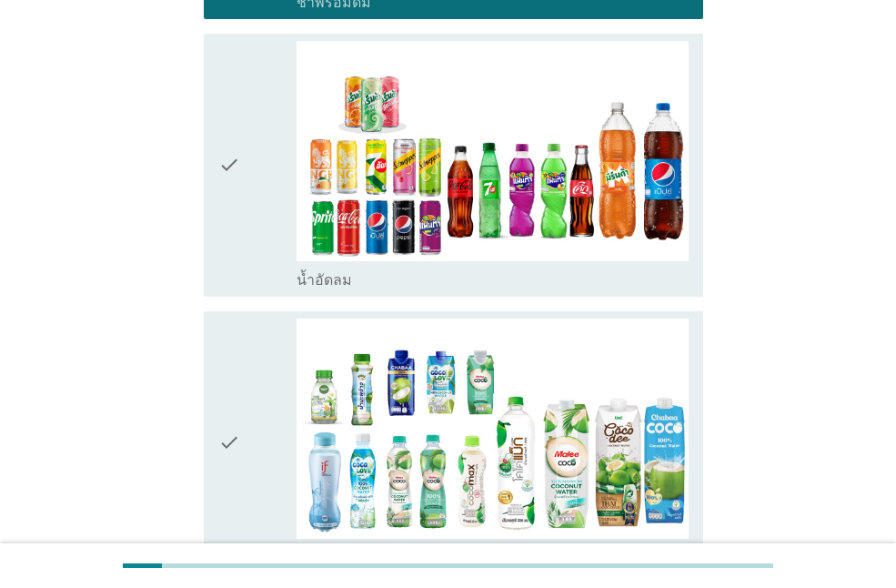
click at [239, 128] on icon "check" at bounding box center [229, 165] width 22 height 248
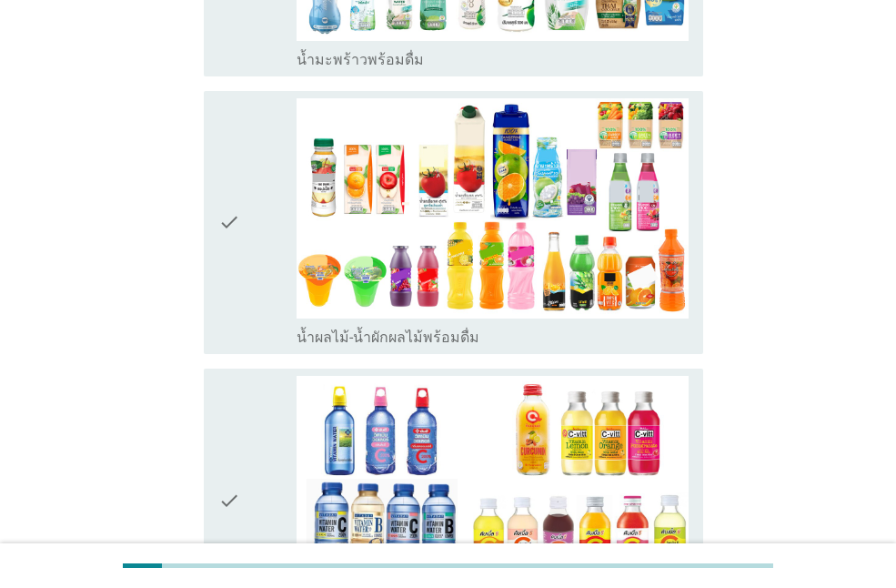
scroll to position [2548, 0]
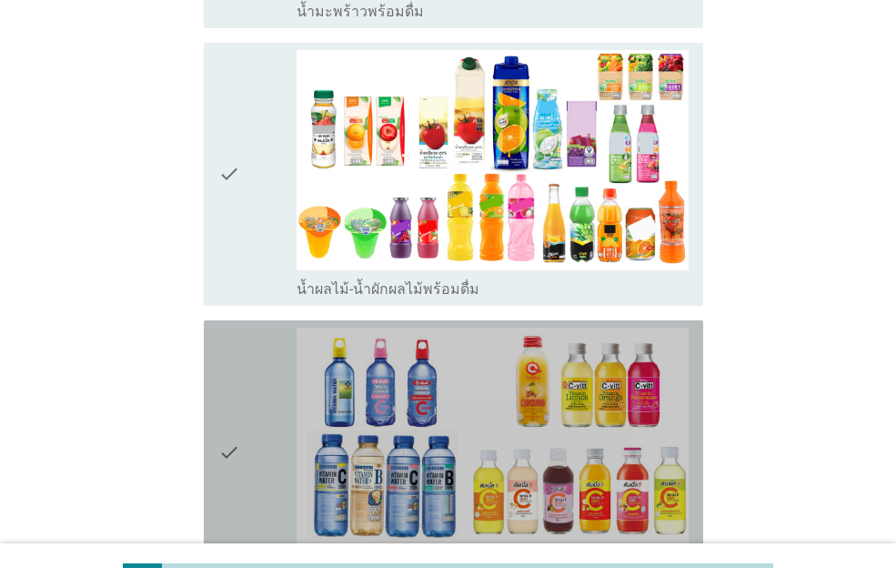
click at [269, 414] on div "check" at bounding box center [257, 452] width 78 height 248
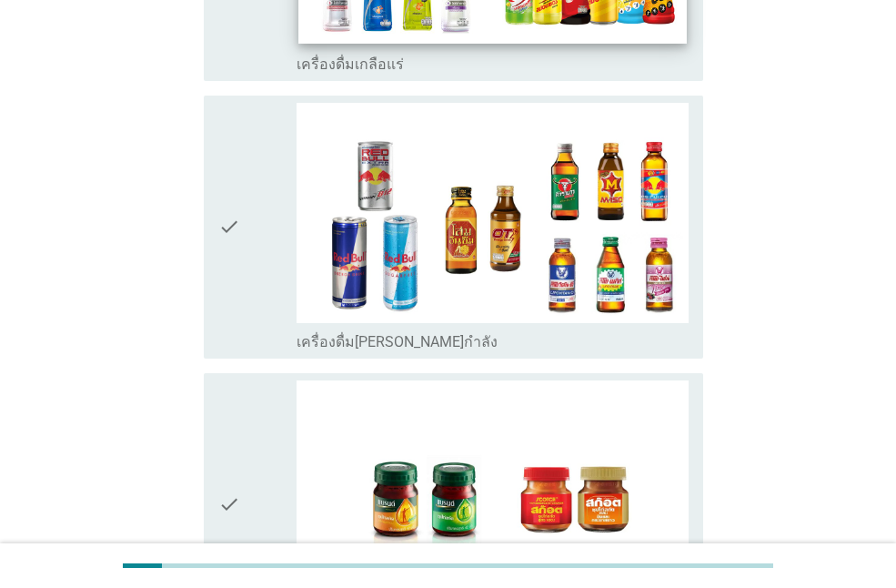
scroll to position [3823, 0]
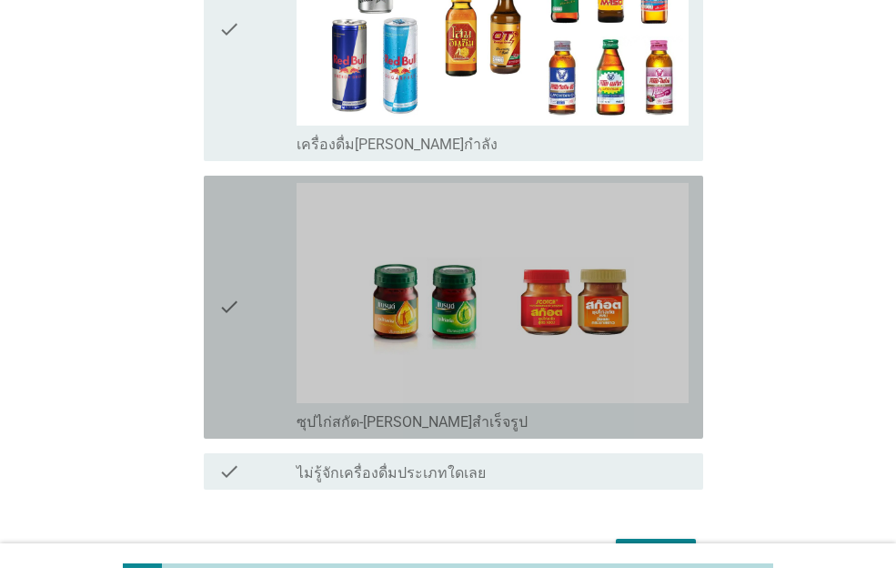
click at [229, 236] on icon "check" at bounding box center [229, 307] width 22 height 248
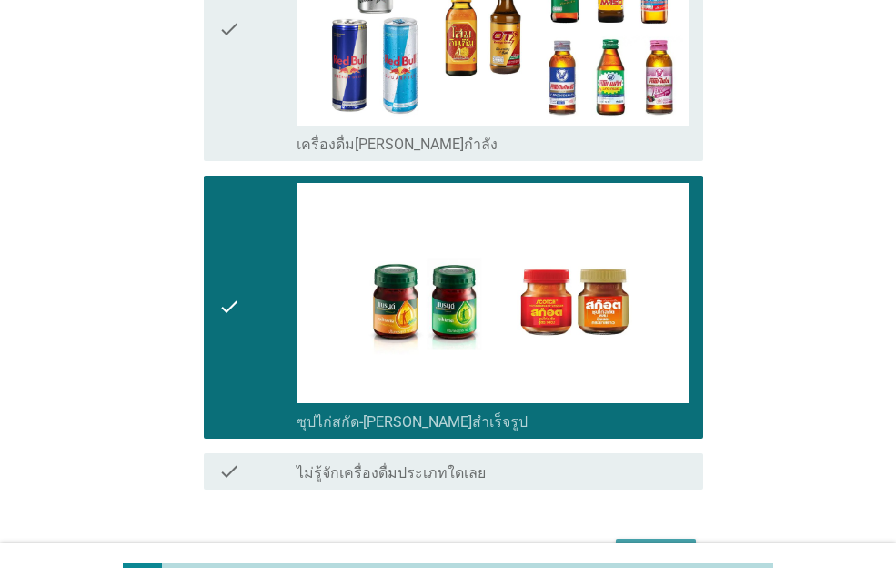
click at [635, 544] on div "ต่อไป" at bounding box center [656, 555] width 51 height 22
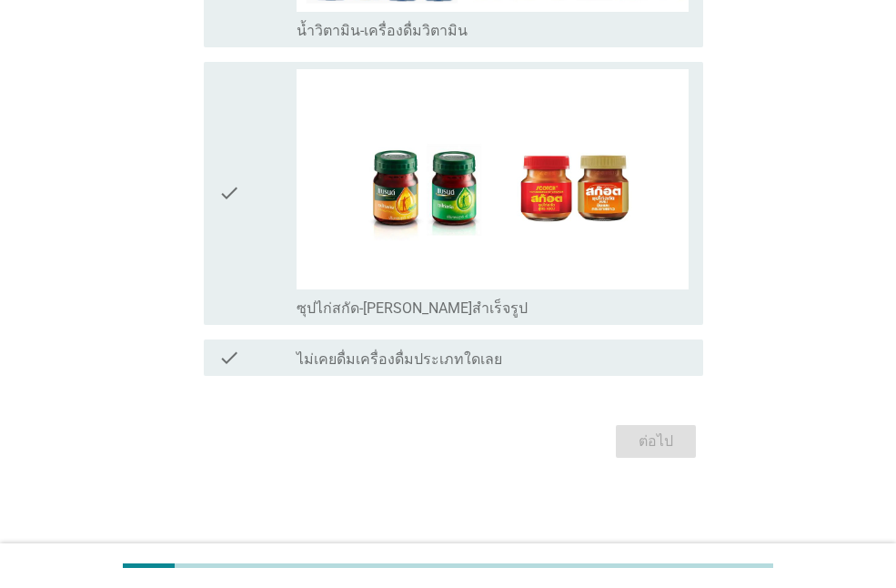
scroll to position [0, 0]
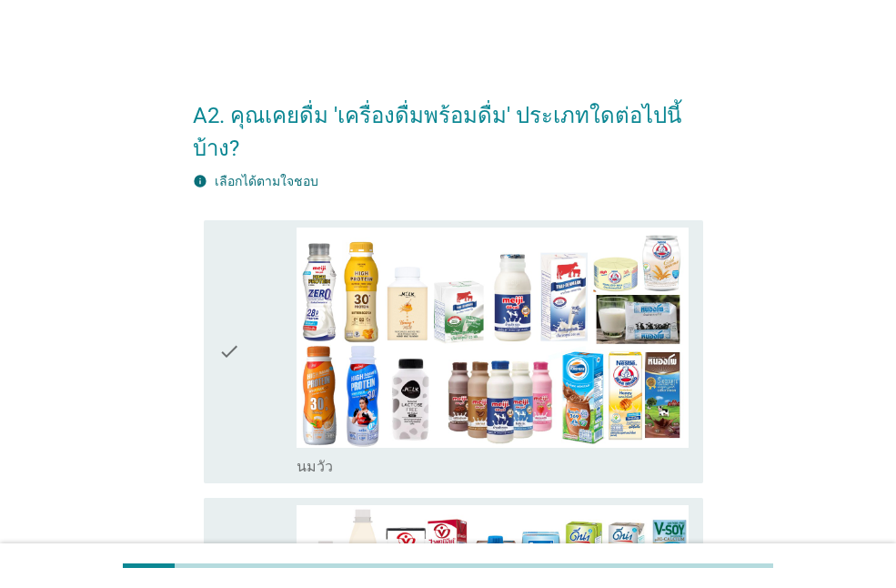
click at [231, 332] on icon "check" at bounding box center [229, 352] width 22 height 248
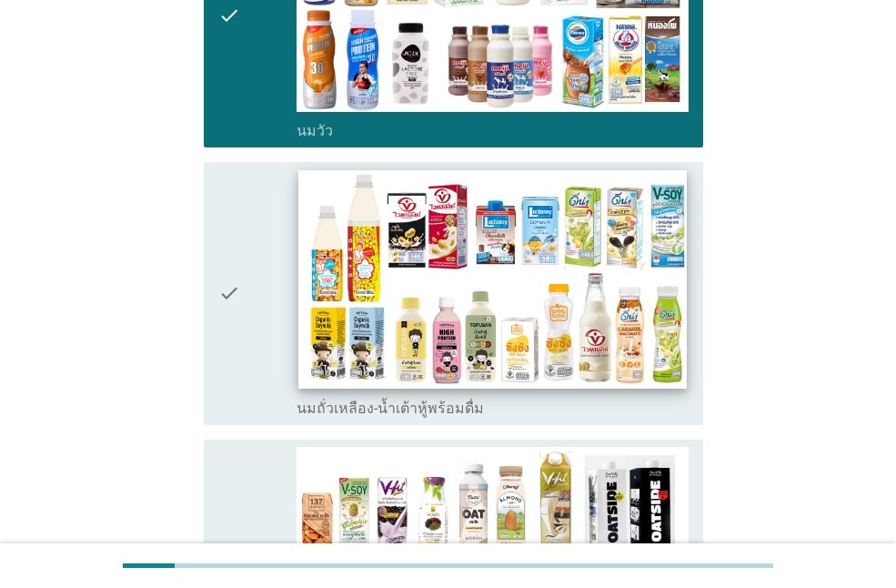
scroll to position [364, 0]
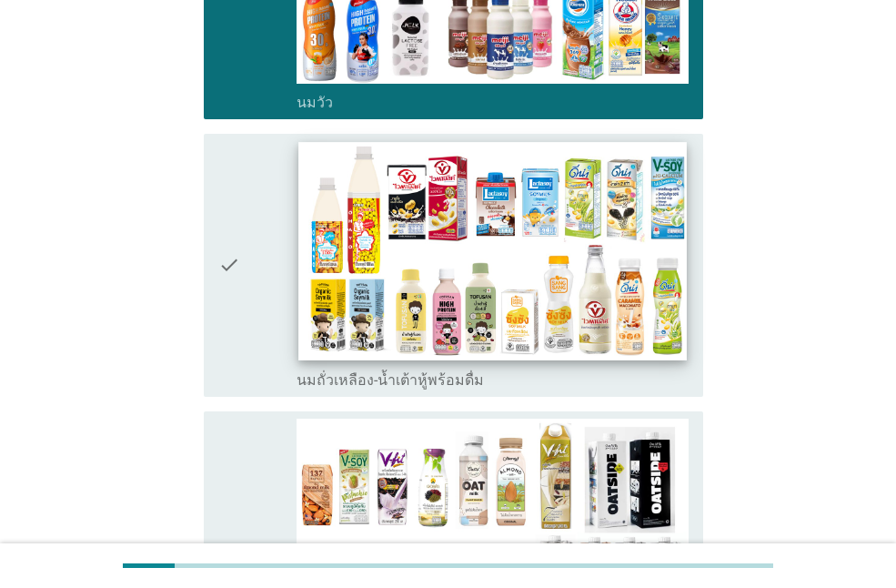
click at [302, 242] on img at bounding box center [493, 251] width 388 height 218
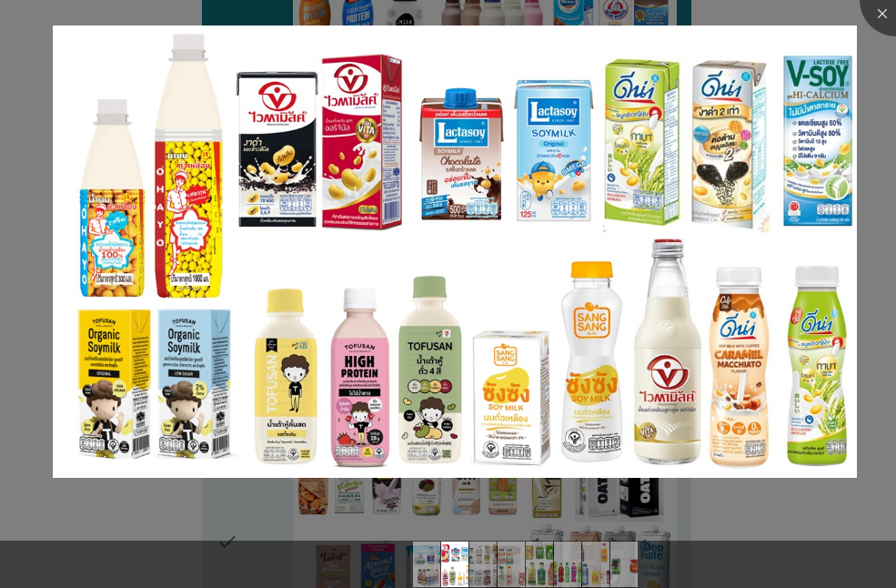
click at [250, 525] on div at bounding box center [448, 532] width 896 height 15
click at [882, 20] on div at bounding box center [896, 0] width 73 height 73
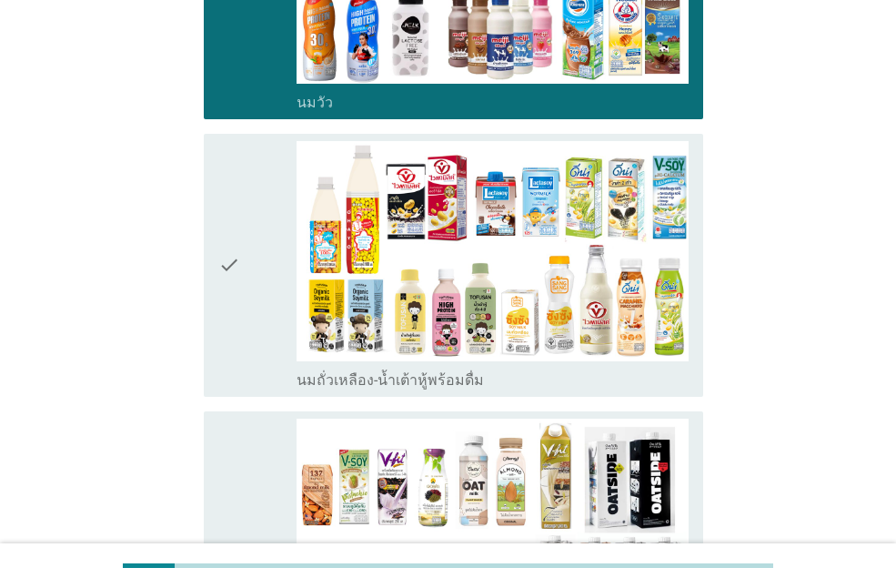
click at [211, 268] on div "check check_box_outline_blank นมถั่วเหลือง-น้ำเต้าหู้พร้อมดื่ม" at bounding box center [454, 265] width 500 height 263
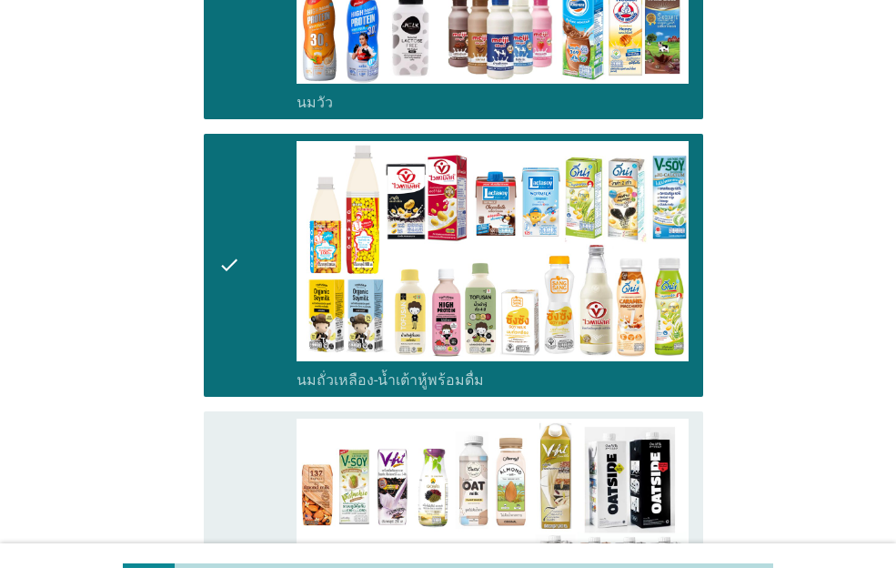
click at [231, 507] on icon "check" at bounding box center [229, 552] width 22 height 267
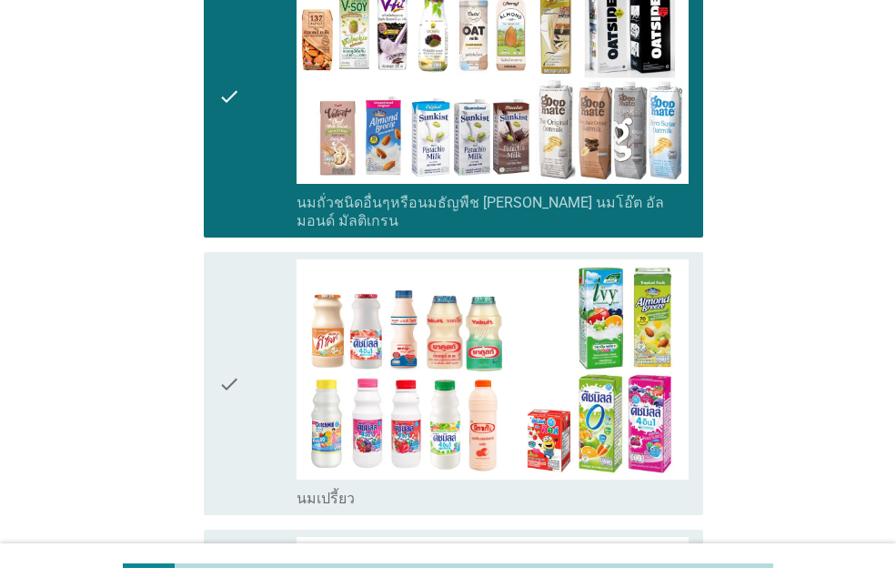
click at [239, 360] on icon "check" at bounding box center [229, 383] width 22 height 248
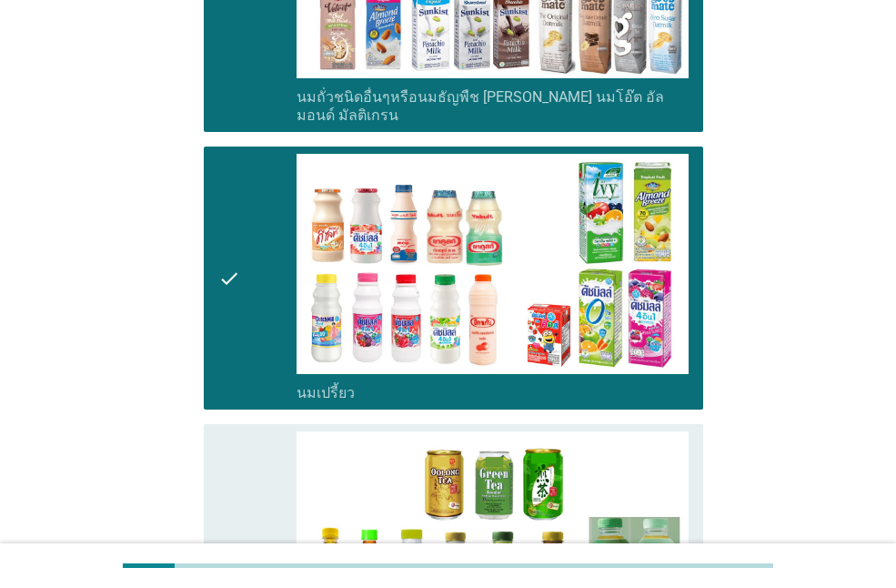
scroll to position [1092, 0]
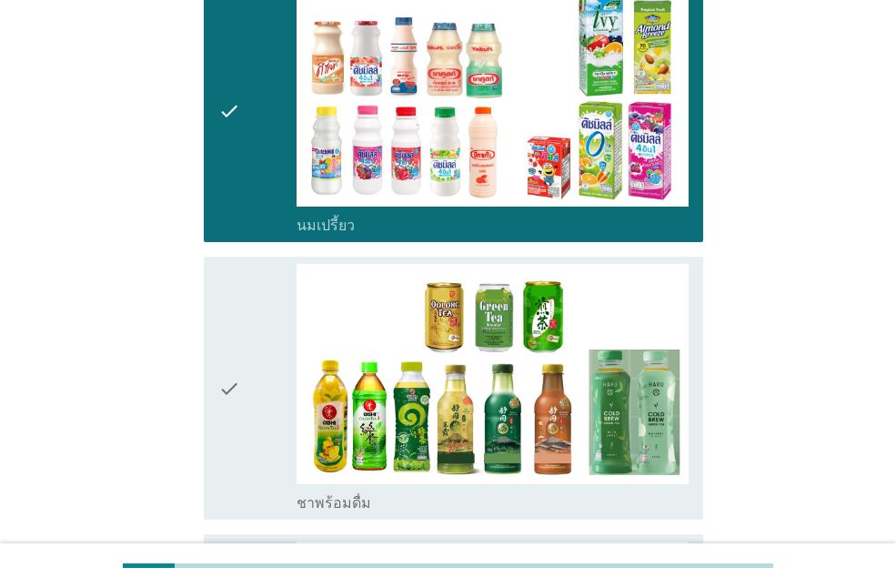
click at [274, 353] on div "check" at bounding box center [257, 388] width 78 height 248
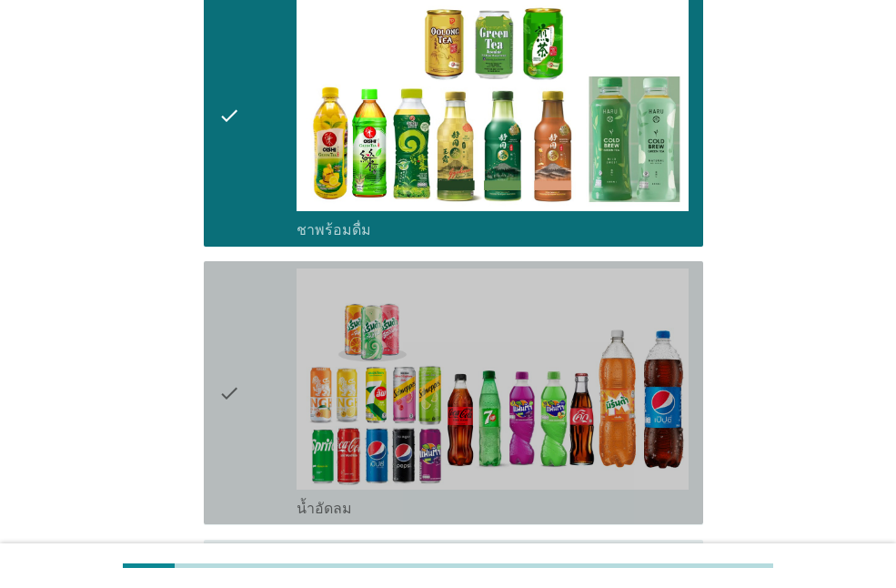
click at [244, 362] on div "check" at bounding box center [257, 392] width 78 height 248
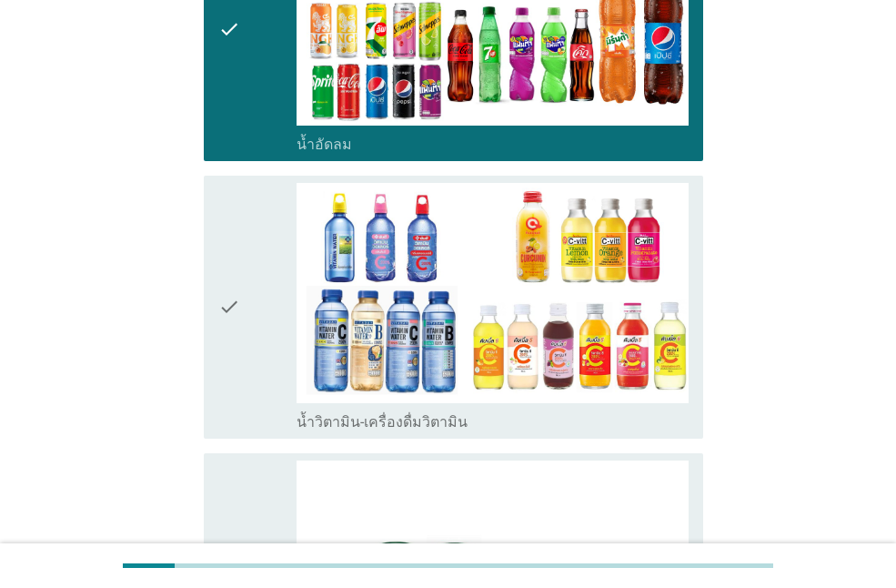
click at [245, 309] on div "check" at bounding box center [257, 307] width 78 height 248
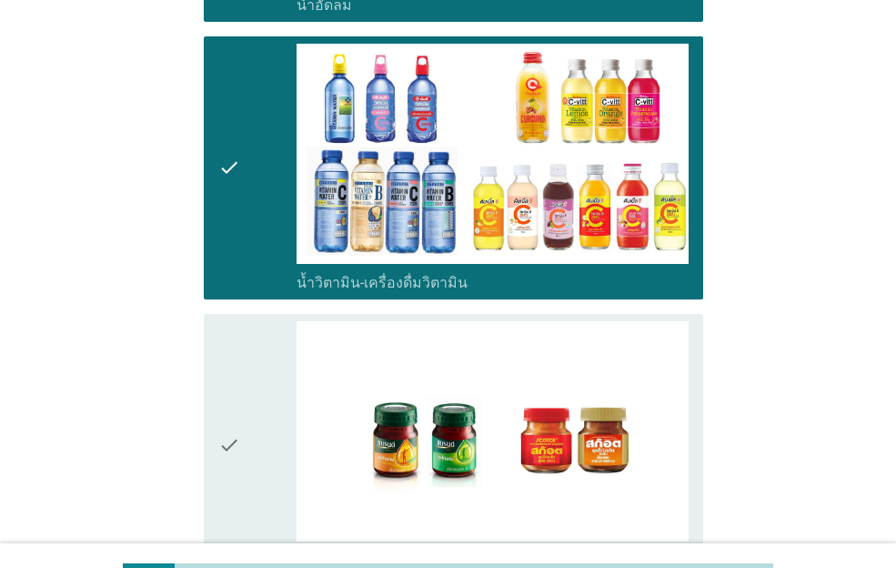
scroll to position [2002, 0]
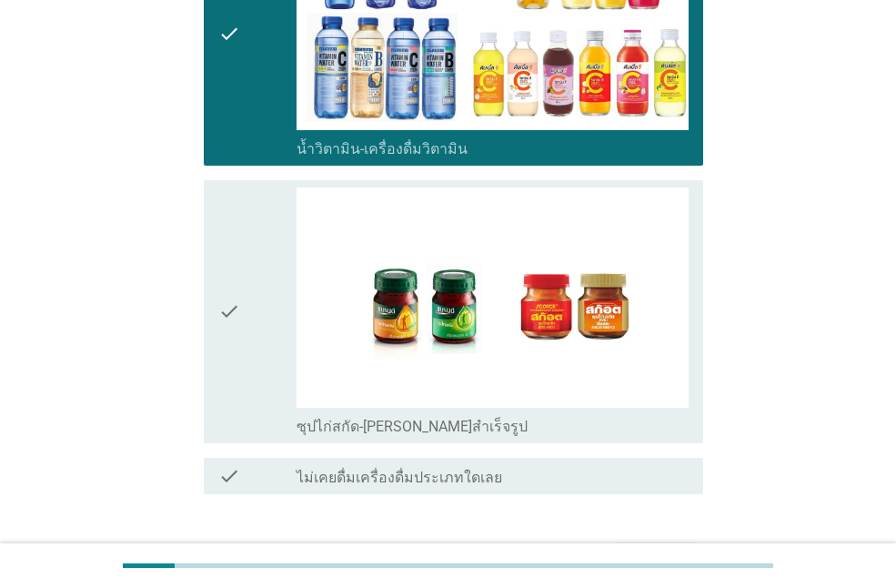
click at [240, 318] on icon "check" at bounding box center [229, 311] width 22 height 248
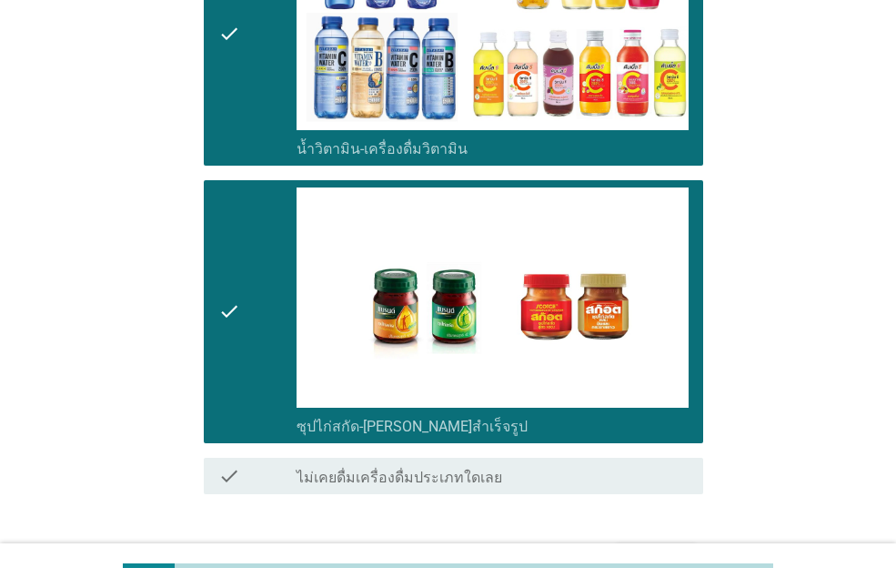
click at [666, 549] on div "ต่อไป" at bounding box center [656, 560] width 51 height 22
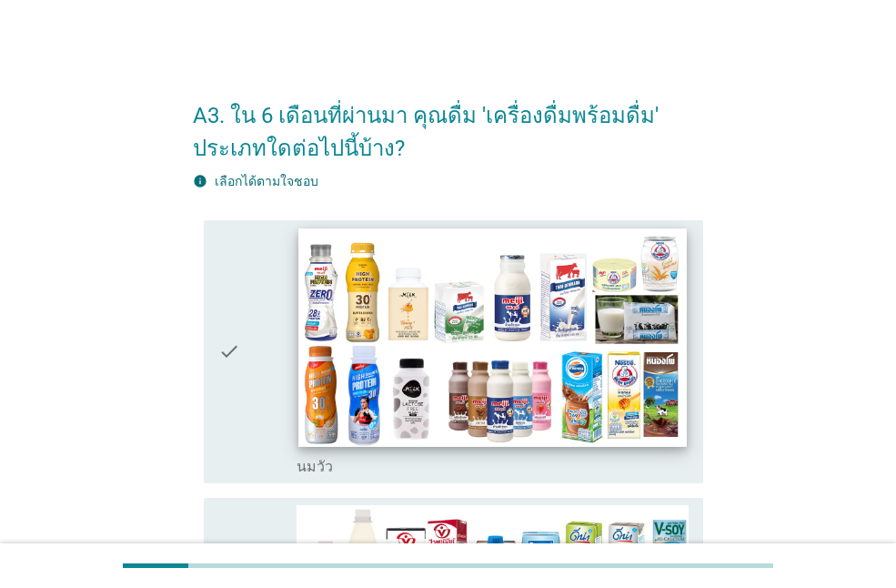
click at [550, 392] on img at bounding box center [493, 337] width 388 height 218
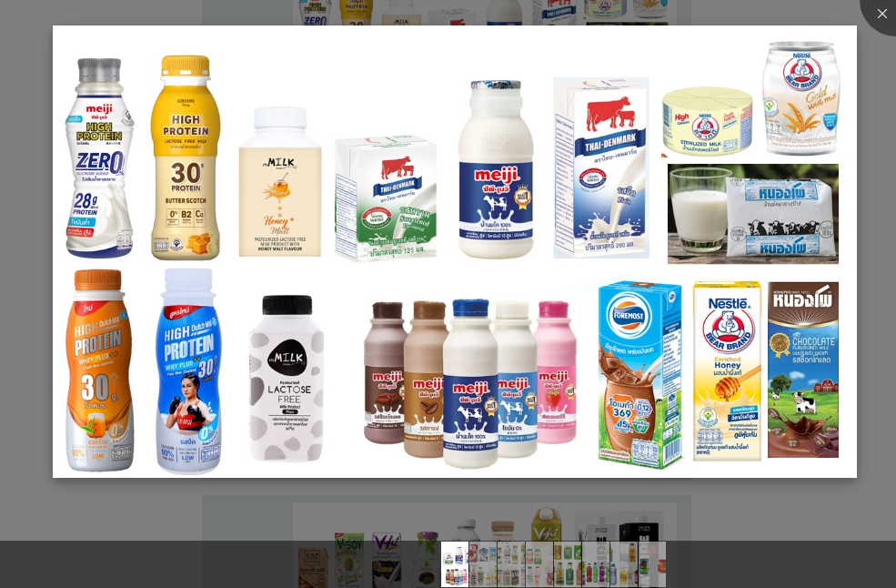
scroll to position [273, 0]
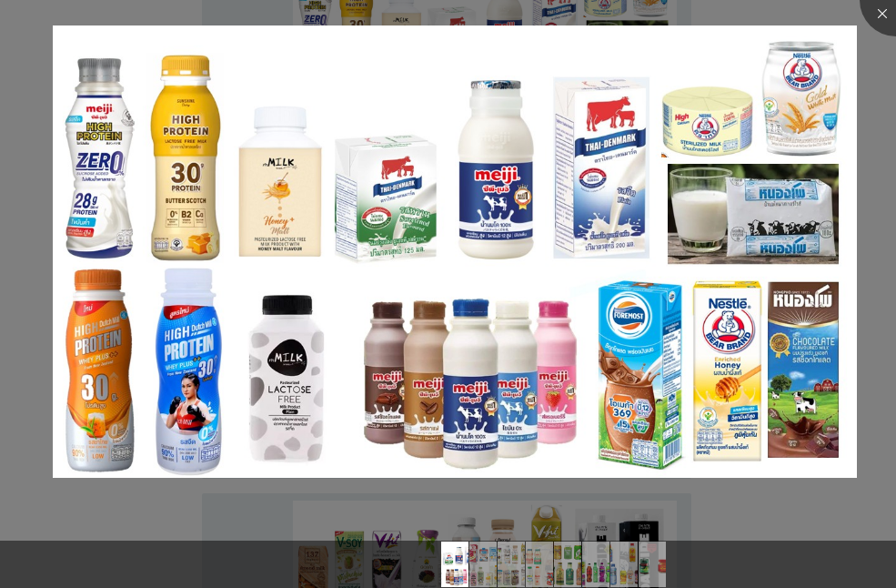
click at [869, 329] on div at bounding box center [448, 294] width 896 height 588
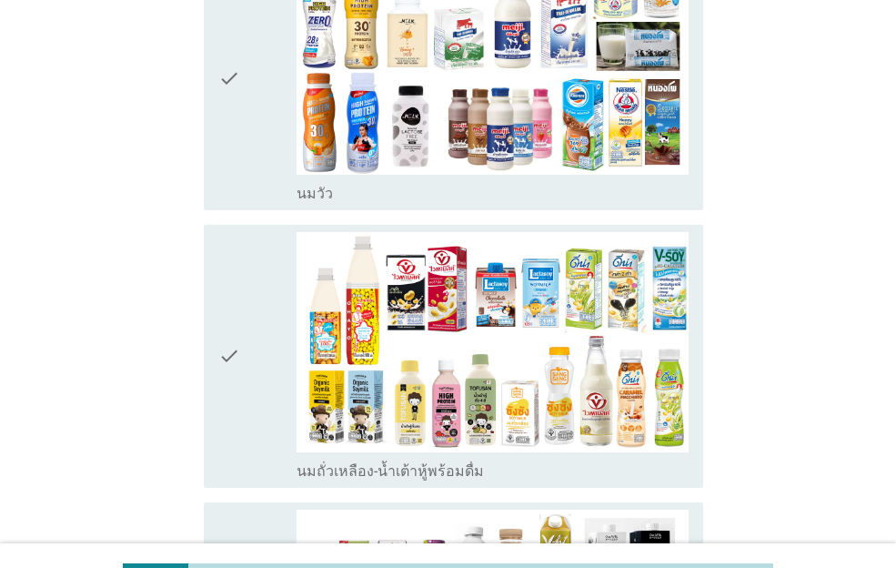
click at [253, 90] on div "check" at bounding box center [257, 78] width 78 height 248
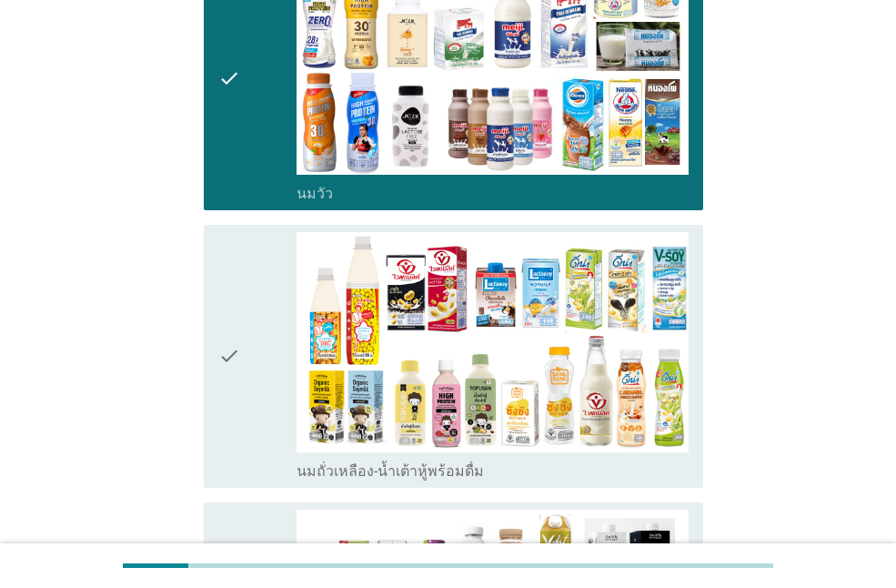
click at [216, 348] on div "check check_box_outline_blank นมถั่วเหลือง-น้ำเต้าหู้พร้อมดื่ม" at bounding box center [454, 356] width 500 height 263
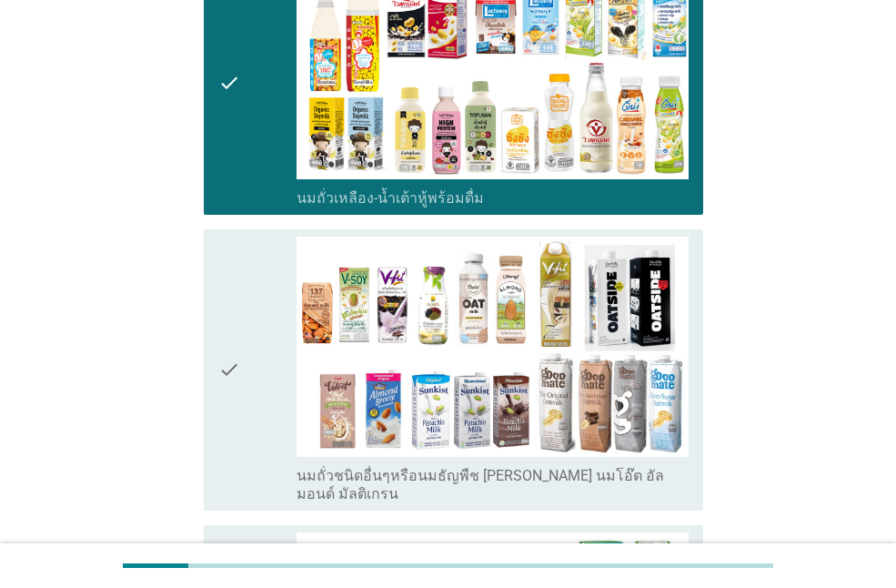
click at [219, 308] on icon "check" at bounding box center [229, 370] width 22 height 267
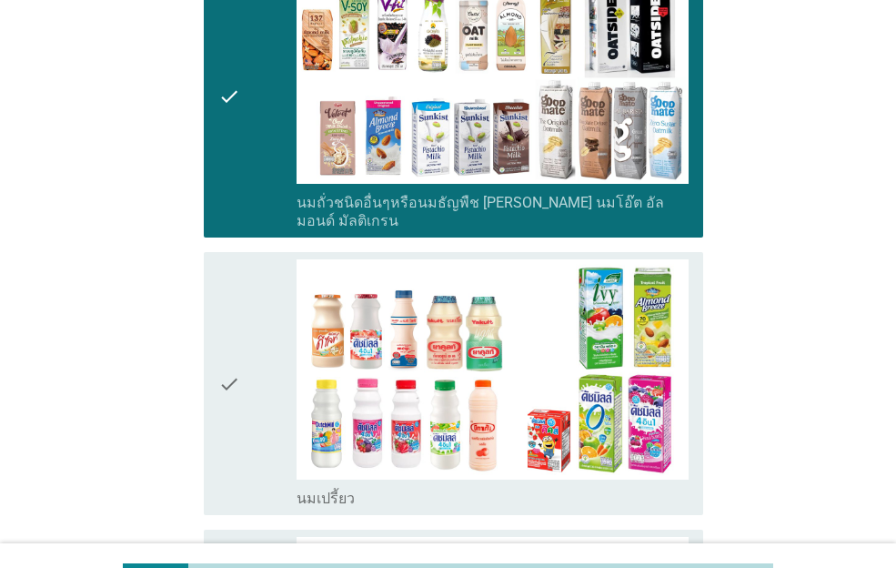
click at [238, 327] on icon "check" at bounding box center [229, 383] width 22 height 248
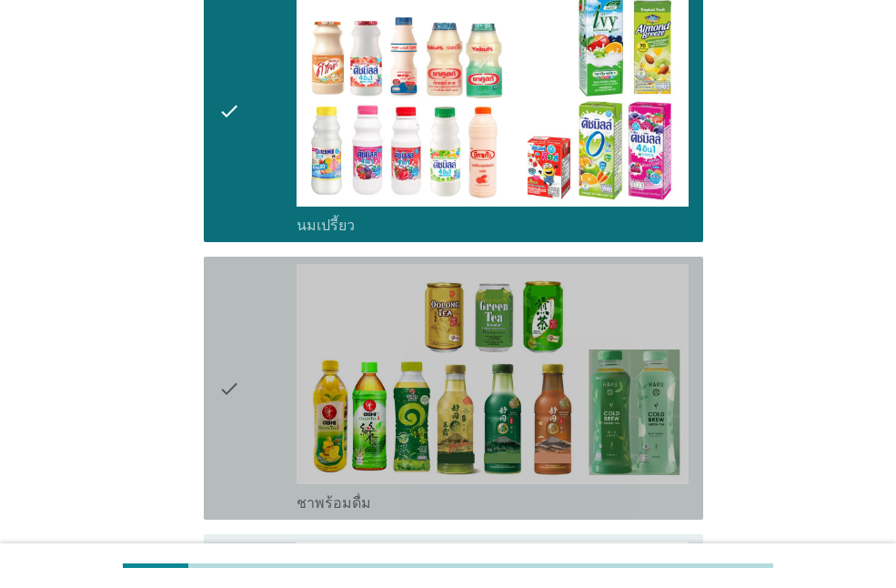
click at [254, 319] on div "check" at bounding box center [257, 388] width 78 height 248
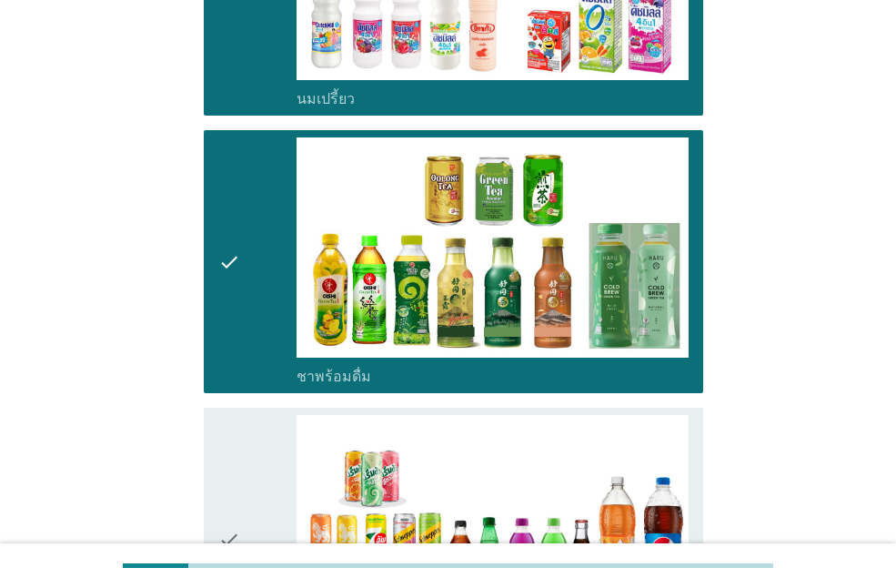
scroll to position [1456, 0]
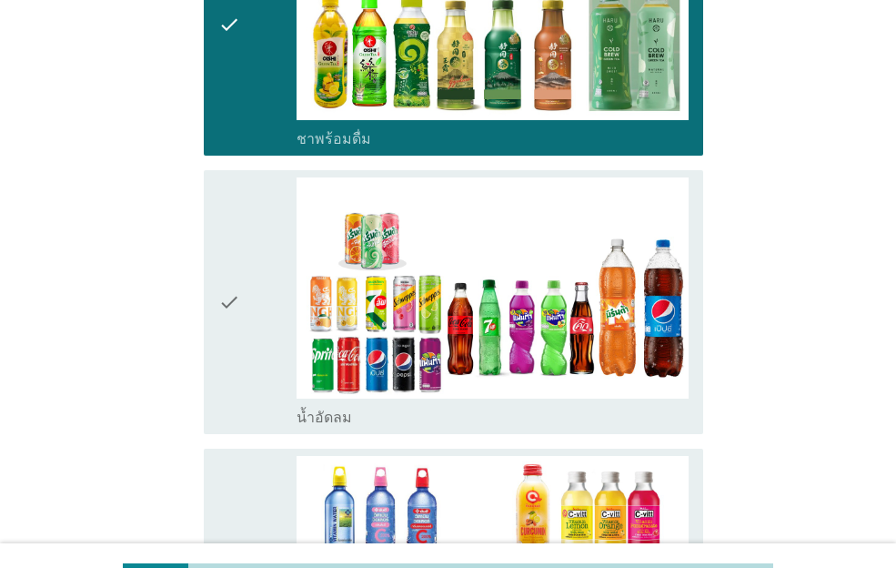
click at [250, 324] on div "check" at bounding box center [257, 301] width 78 height 248
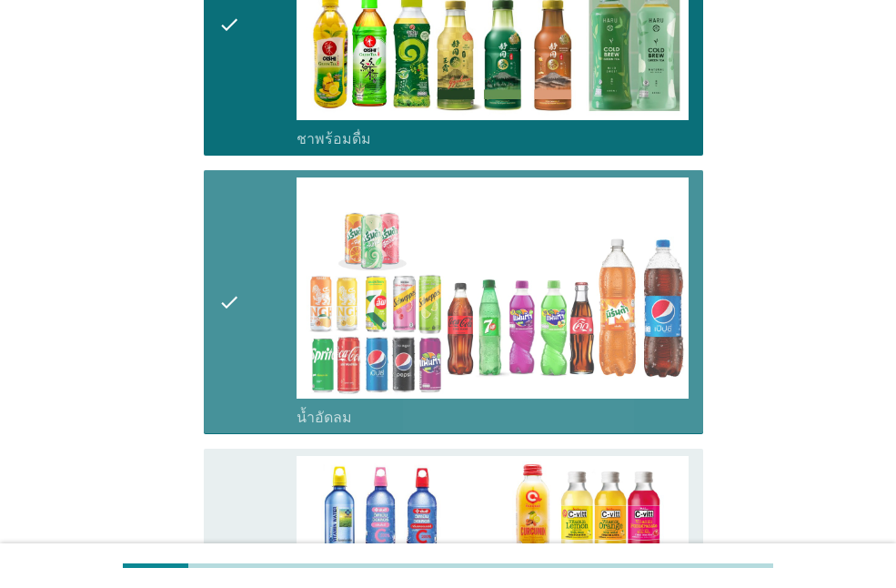
click at [221, 517] on icon "check" at bounding box center [229, 580] width 22 height 248
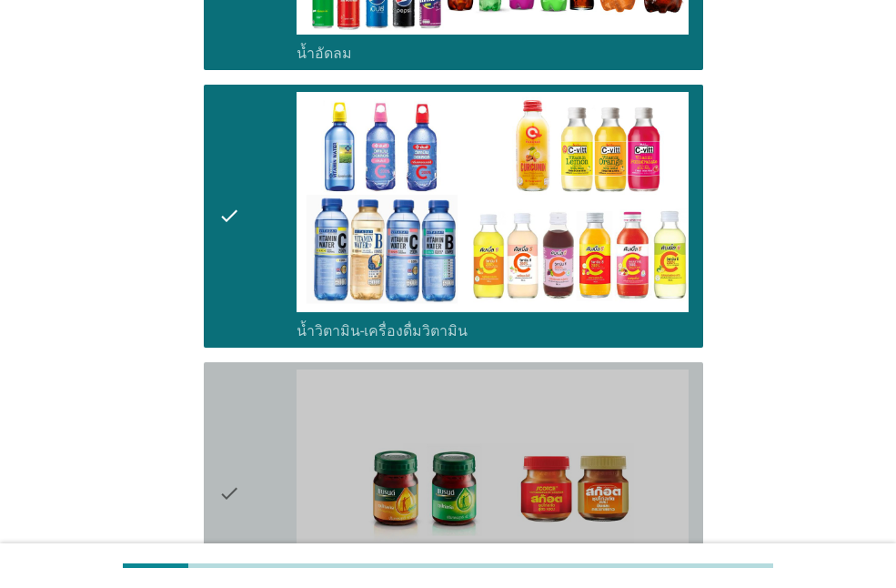
click at [248, 451] on div "check" at bounding box center [257, 494] width 78 height 248
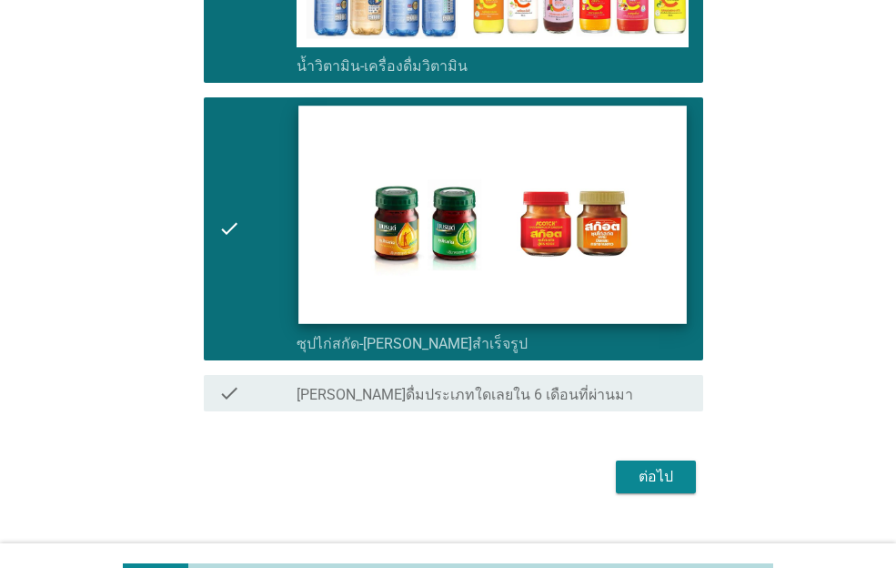
scroll to position [2102, 0]
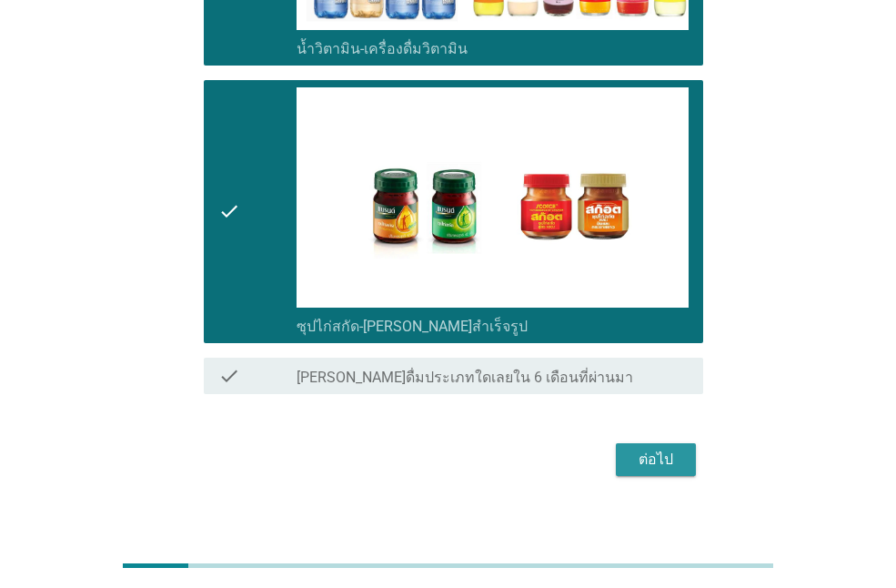
click at [641, 449] on div "ต่อไป" at bounding box center [656, 460] width 51 height 22
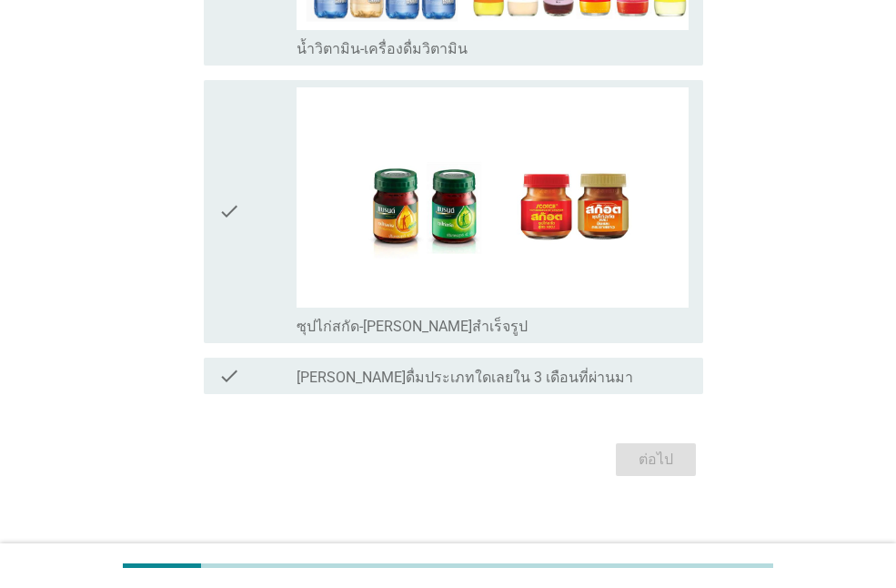
scroll to position [0, 0]
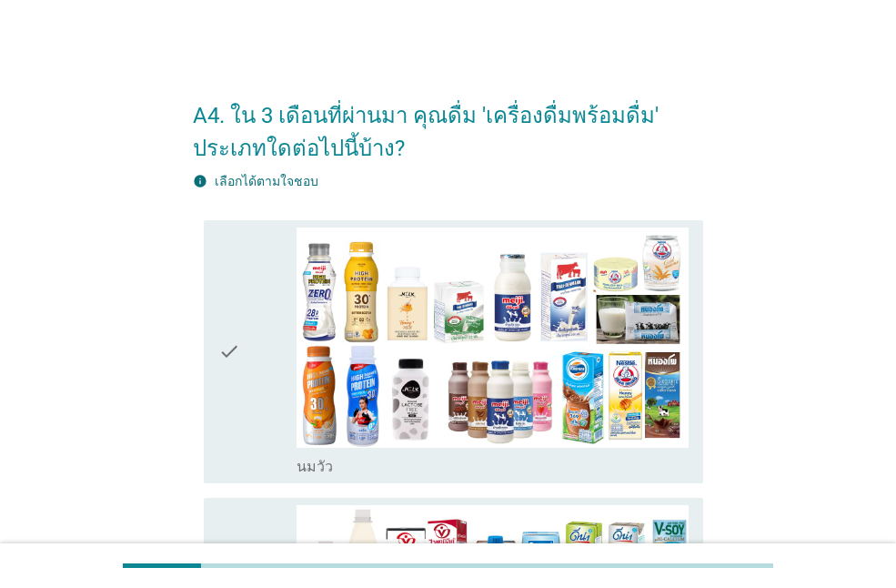
click at [222, 376] on icon "check" at bounding box center [229, 352] width 22 height 248
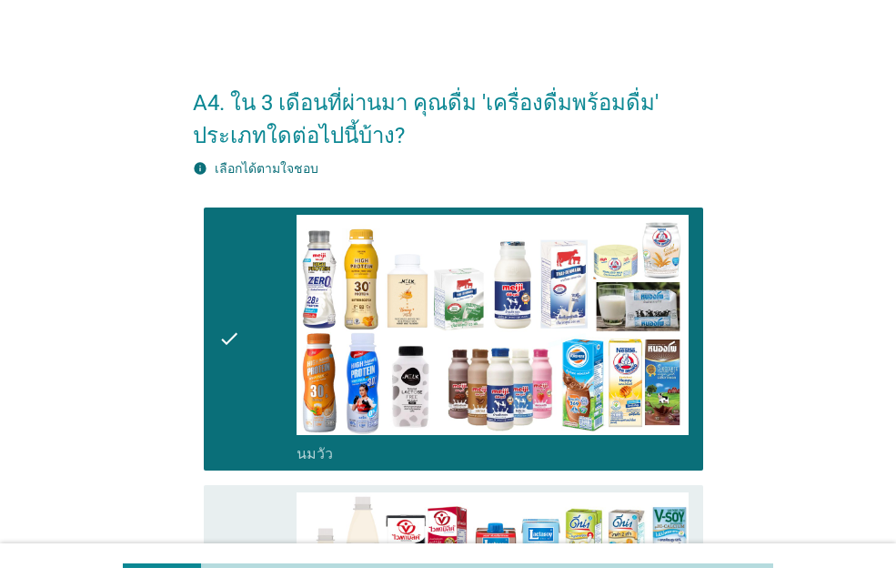
scroll to position [273, 0]
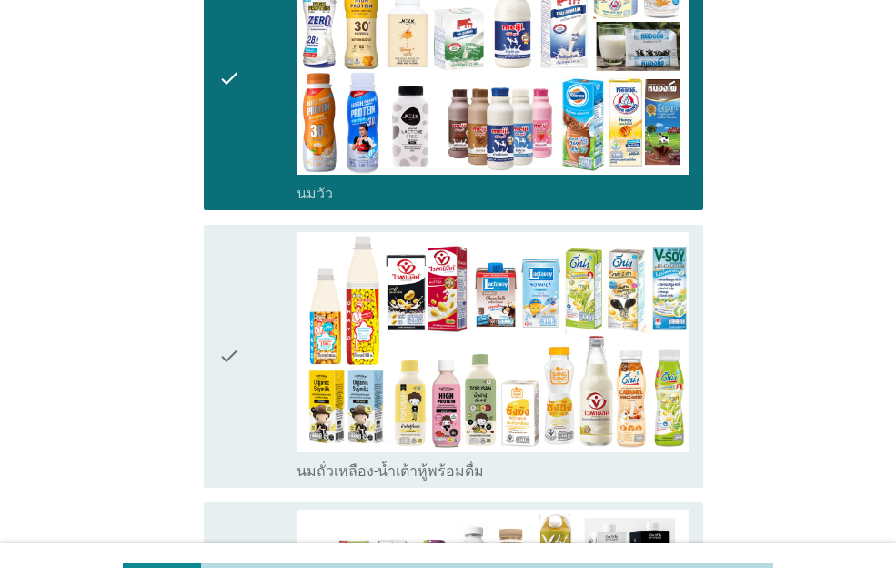
click at [246, 361] on div "check" at bounding box center [257, 356] width 78 height 248
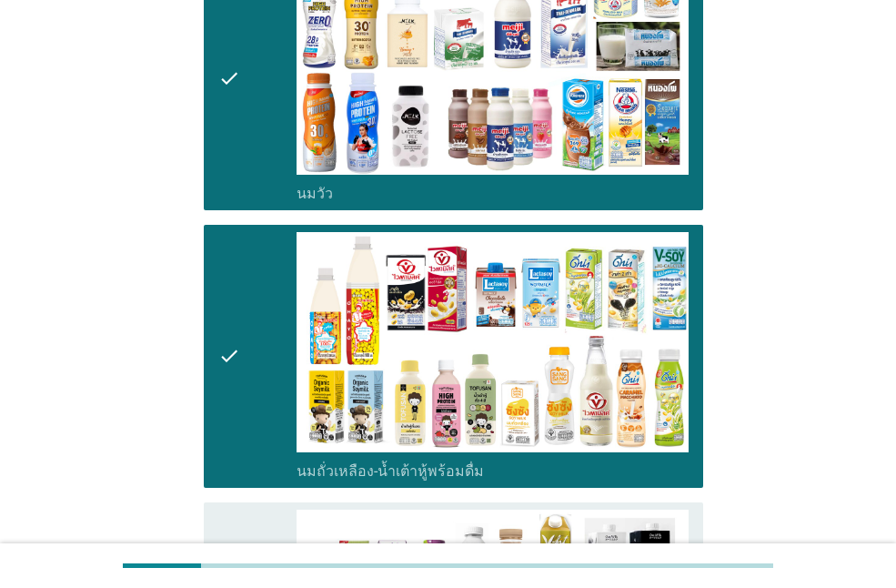
scroll to position [637, 0]
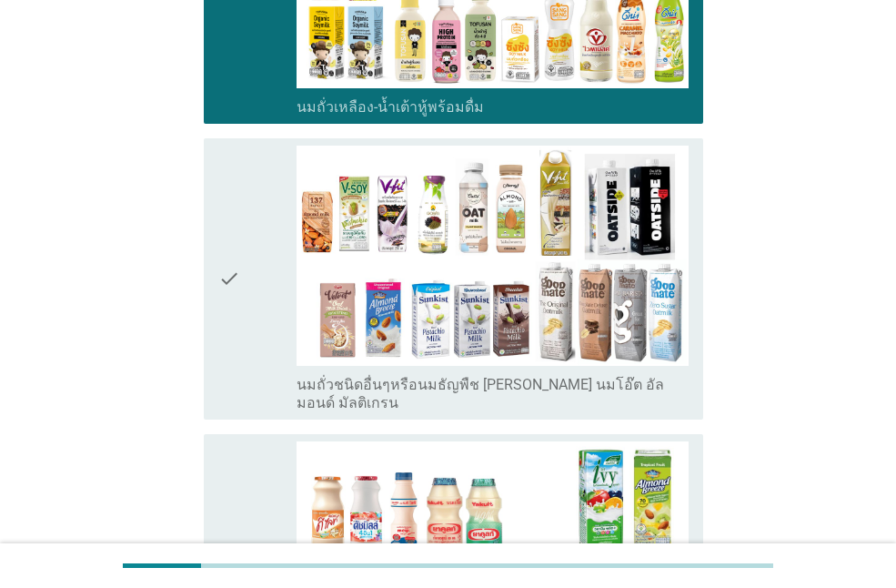
click at [255, 275] on div "check" at bounding box center [257, 279] width 78 height 267
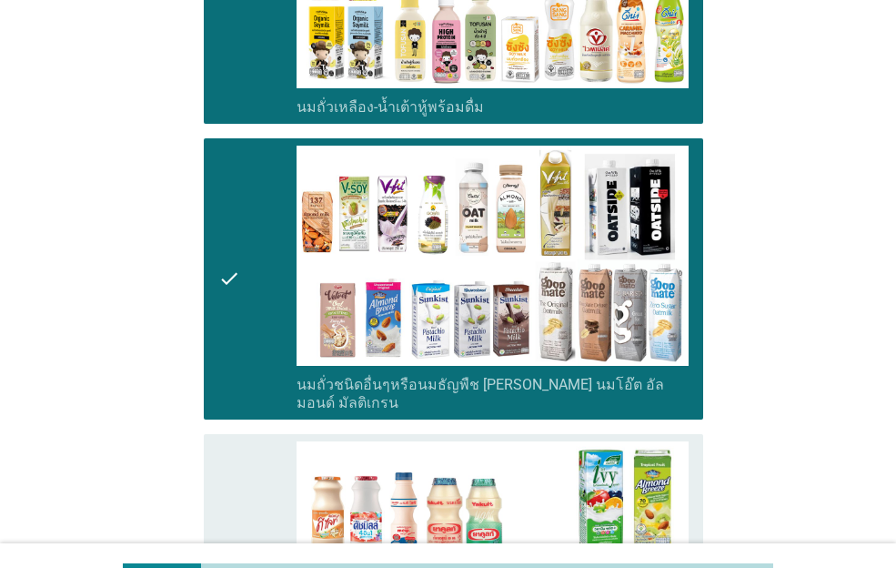
click at [254, 449] on div "check" at bounding box center [257, 565] width 78 height 248
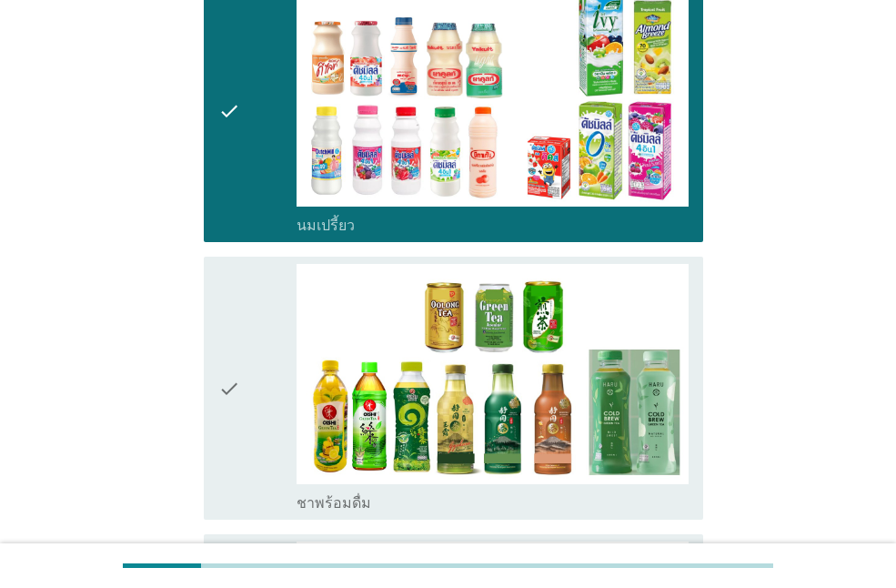
click at [255, 385] on div "check" at bounding box center [257, 388] width 78 height 248
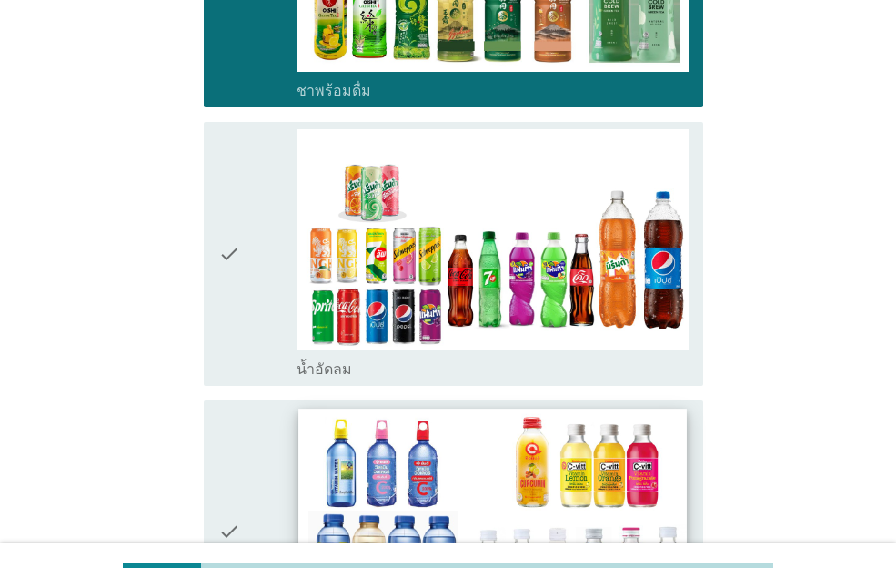
scroll to position [1547, 0]
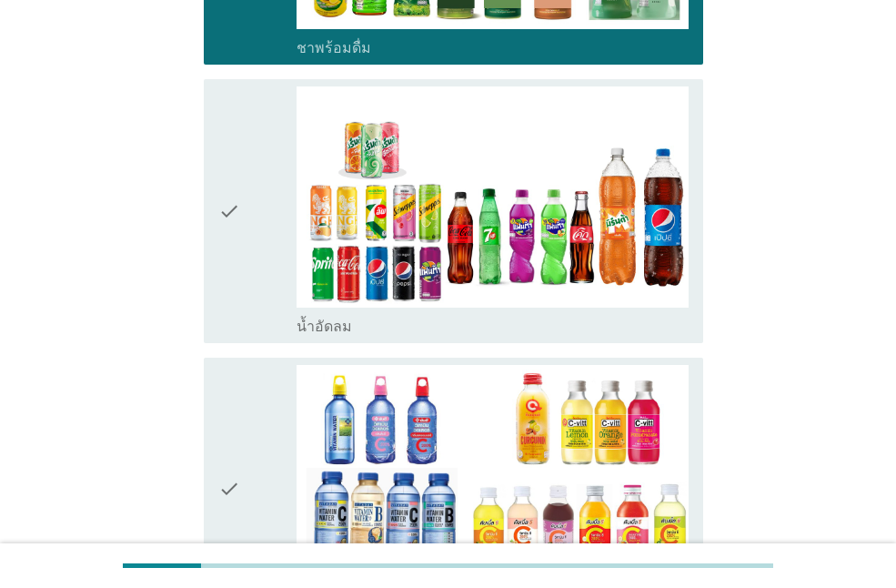
click at [263, 233] on div "check" at bounding box center [257, 210] width 78 height 248
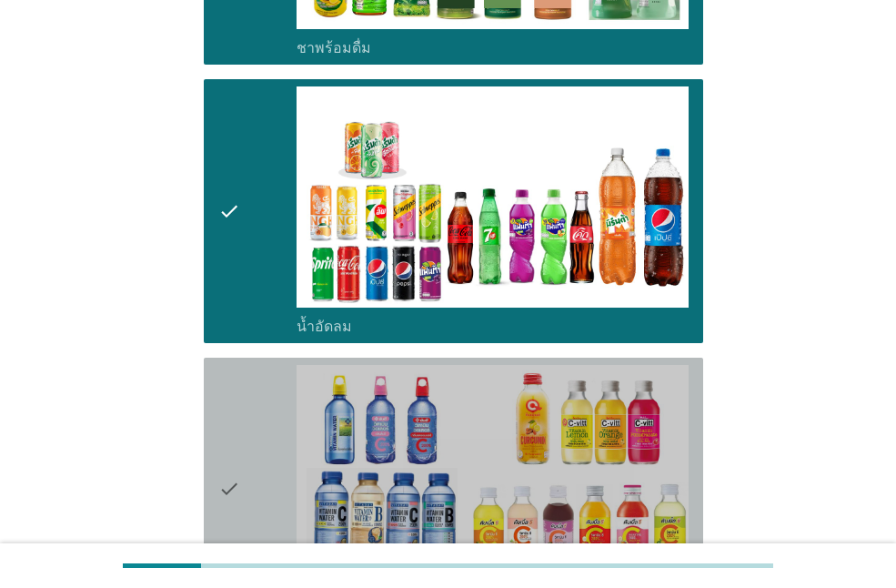
click at [264, 462] on div "check" at bounding box center [257, 489] width 78 height 248
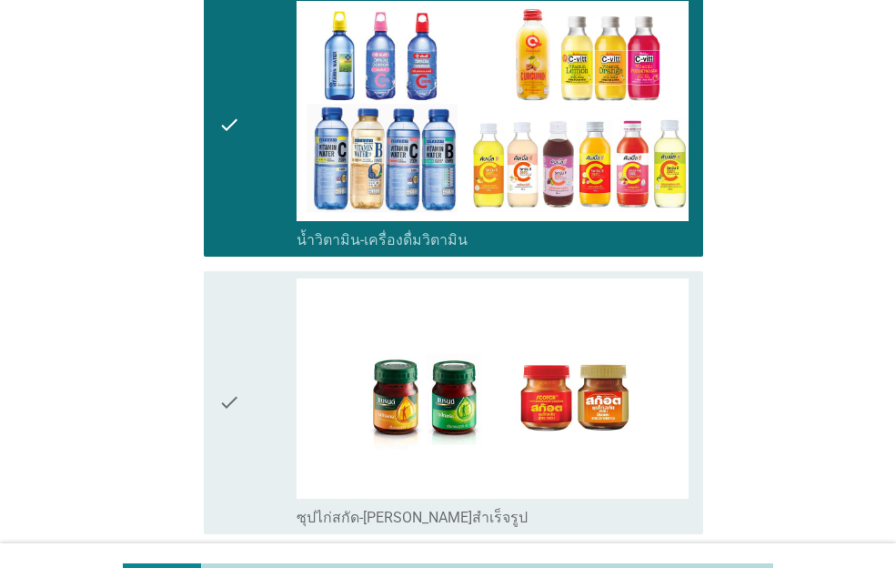
click at [254, 354] on div "check" at bounding box center [257, 403] width 78 height 248
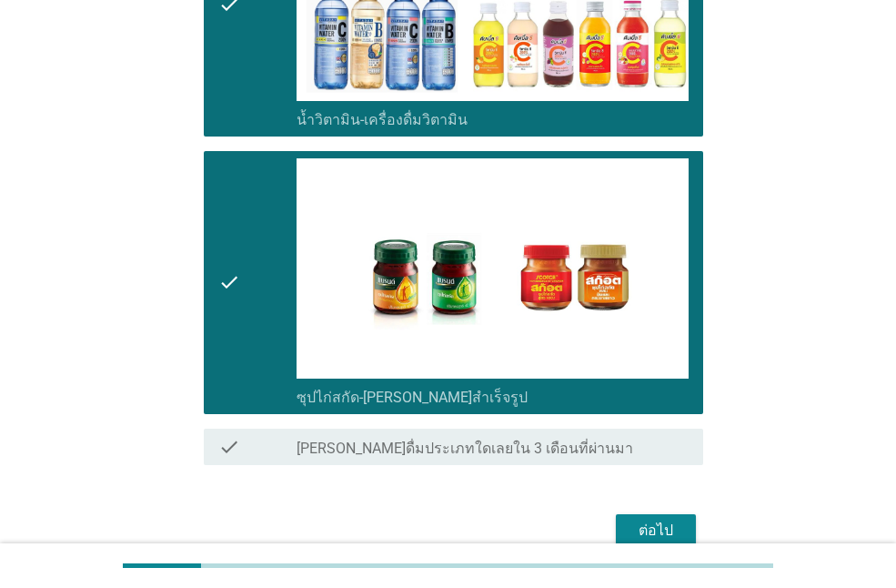
scroll to position [2102, 0]
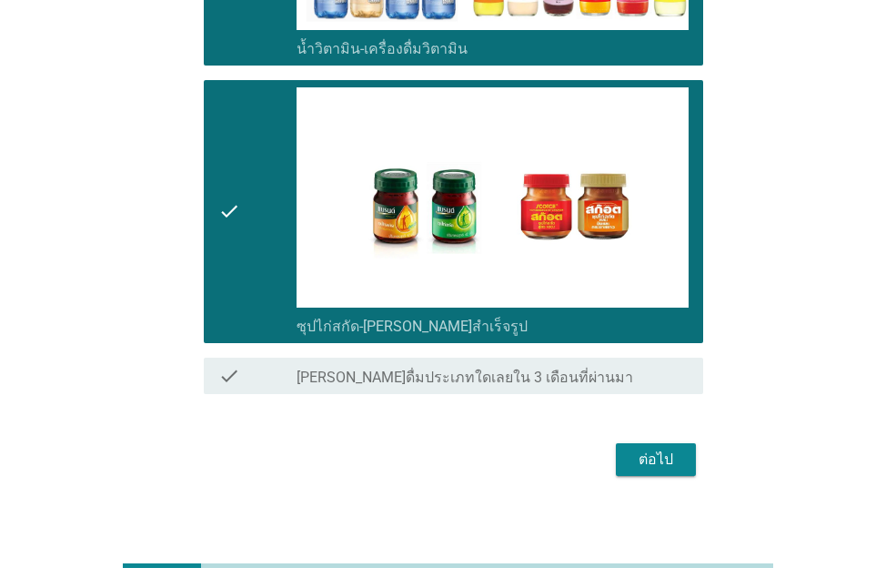
click at [679, 438] on div "ต่อไป" at bounding box center [448, 460] width 511 height 44
click at [679, 449] on div "ต่อไป" at bounding box center [656, 460] width 51 height 22
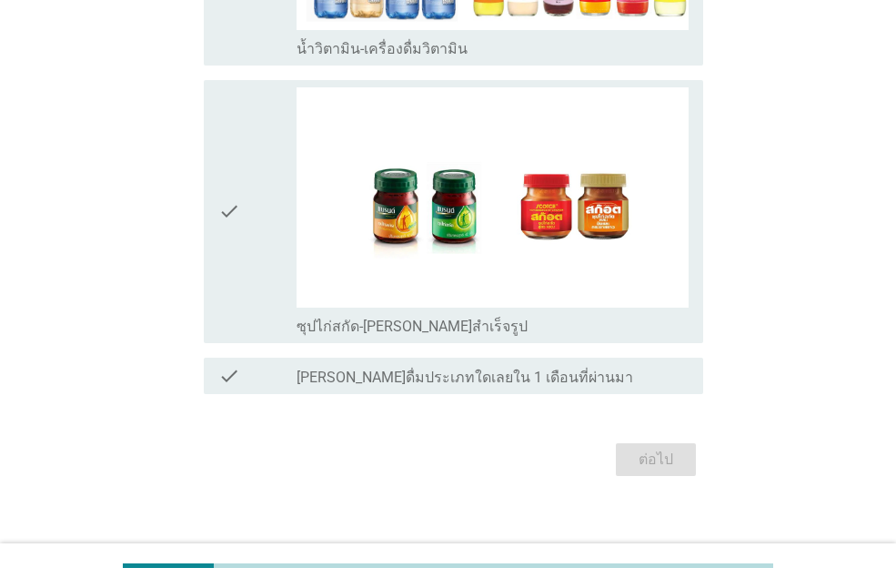
scroll to position [0, 0]
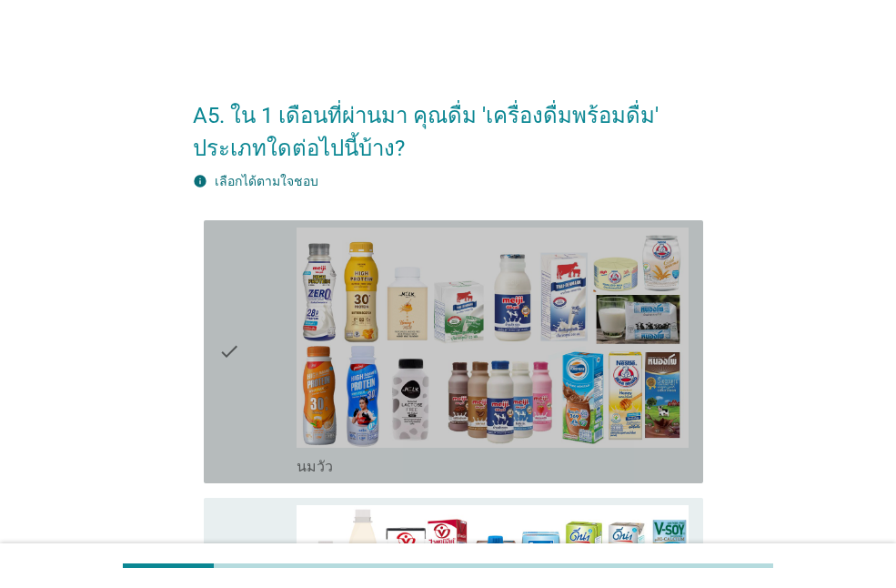
click at [265, 353] on div "check" at bounding box center [257, 352] width 78 height 248
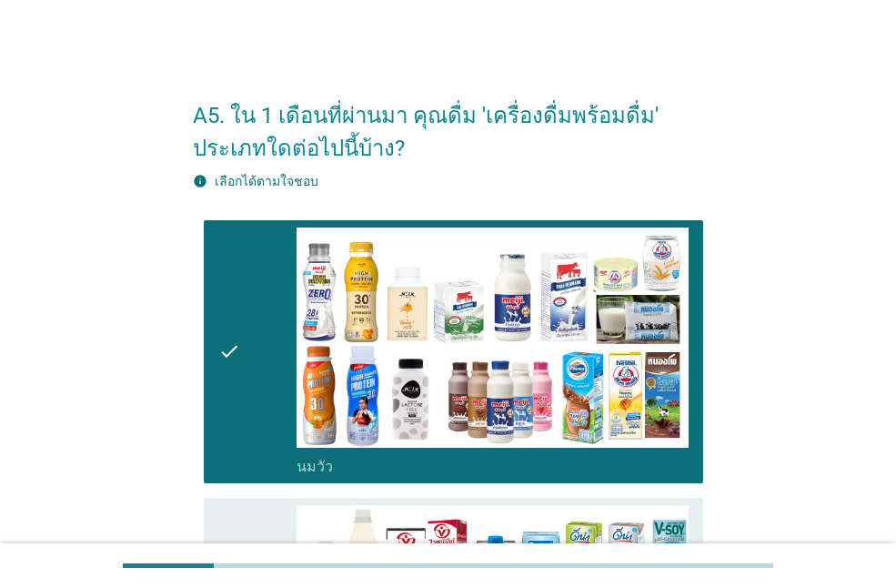
scroll to position [364, 0]
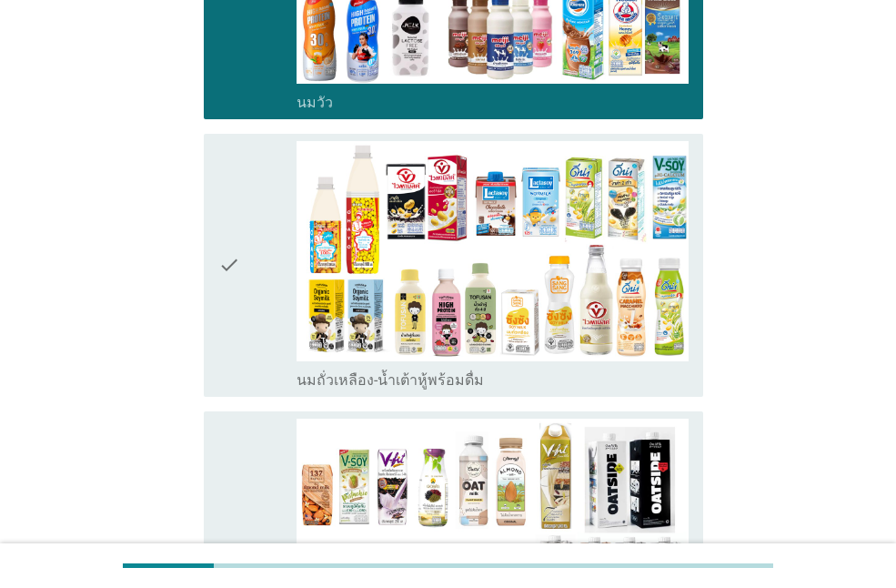
click at [259, 270] on div "check" at bounding box center [257, 265] width 78 height 248
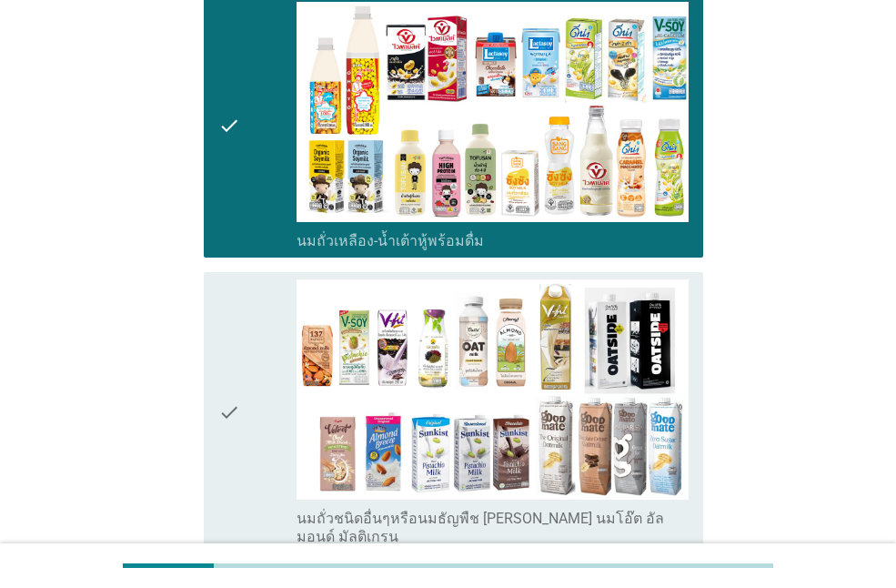
scroll to position [637, 0]
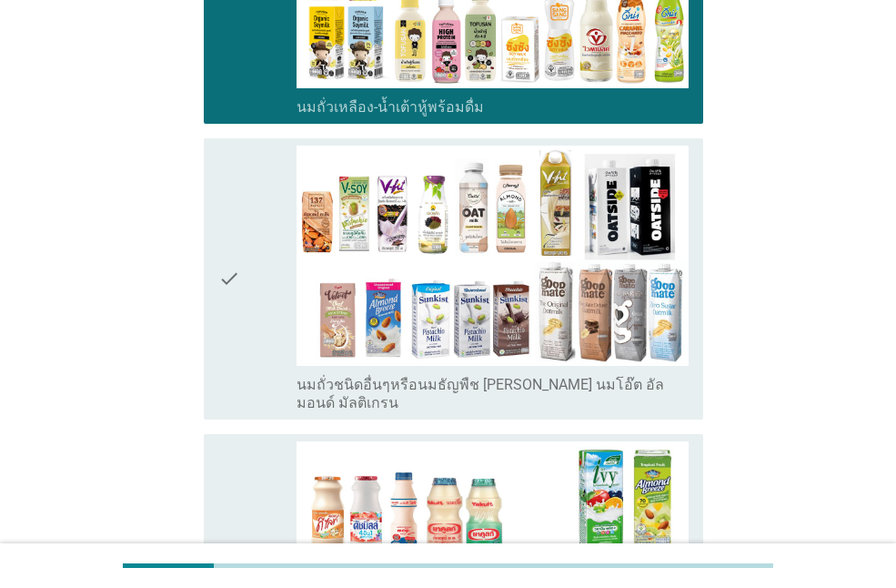
click at [232, 285] on icon "check" at bounding box center [229, 279] width 22 height 267
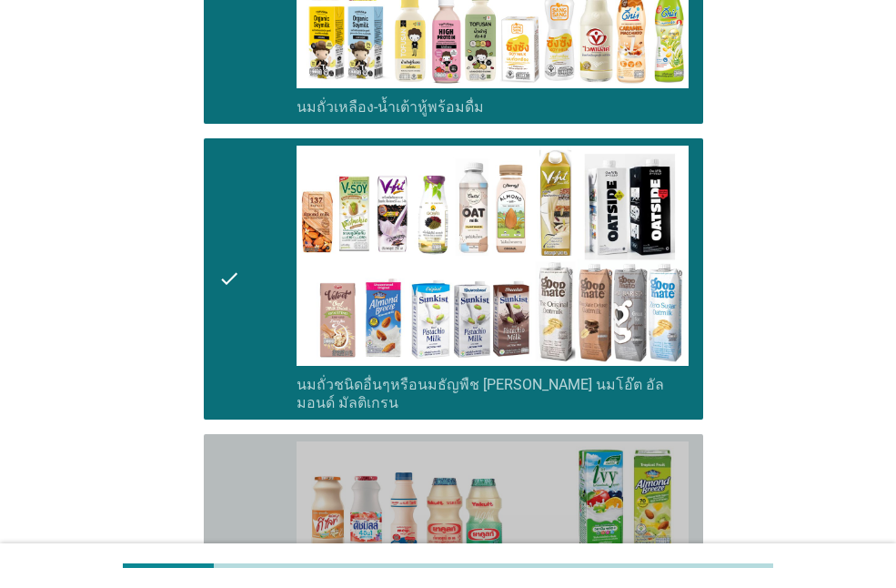
click at [226, 453] on icon "check" at bounding box center [229, 565] width 22 height 248
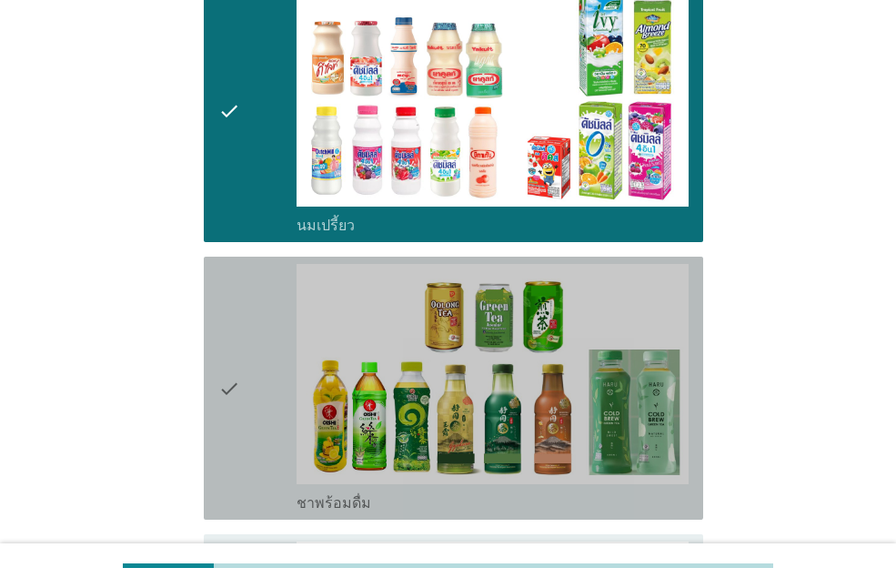
click at [247, 322] on div "check" at bounding box center [257, 388] width 78 height 248
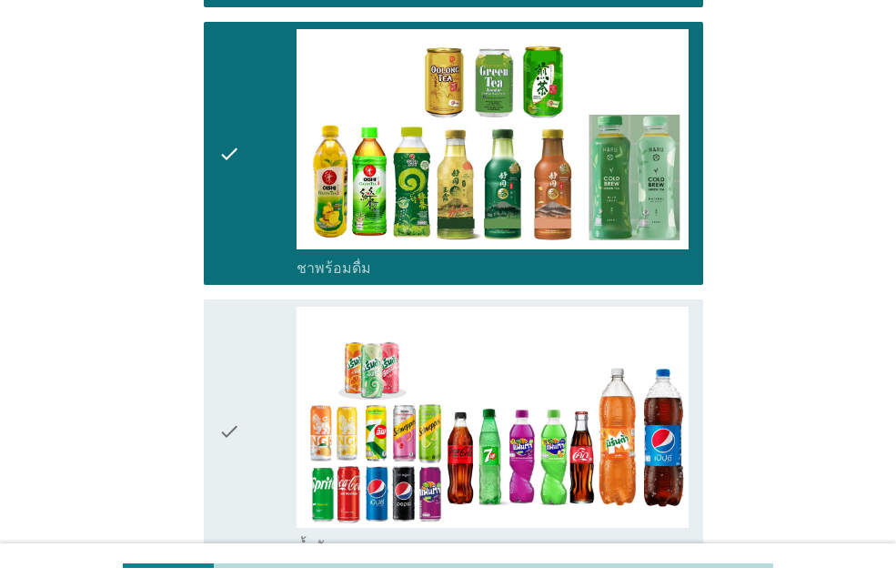
scroll to position [1547, 0]
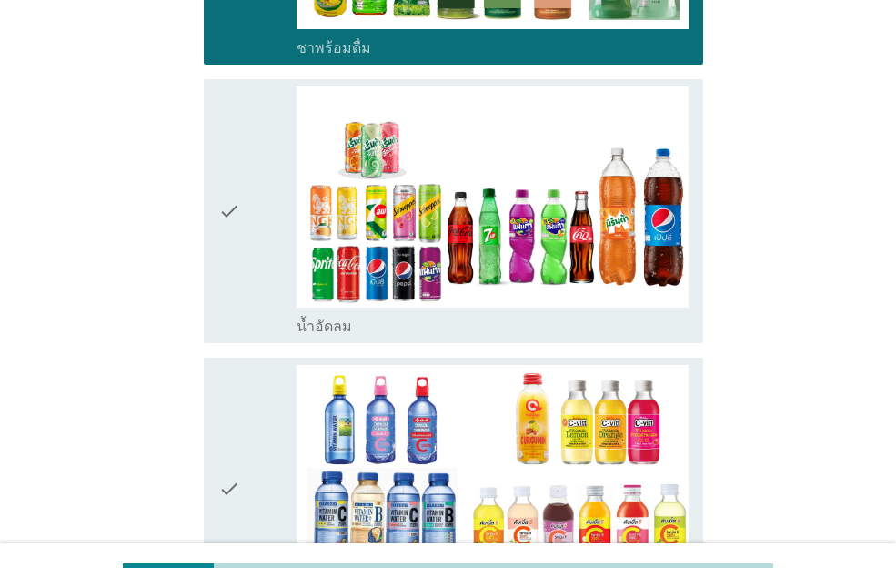
click at [258, 264] on div "check" at bounding box center [257, 210] width 78 height 248
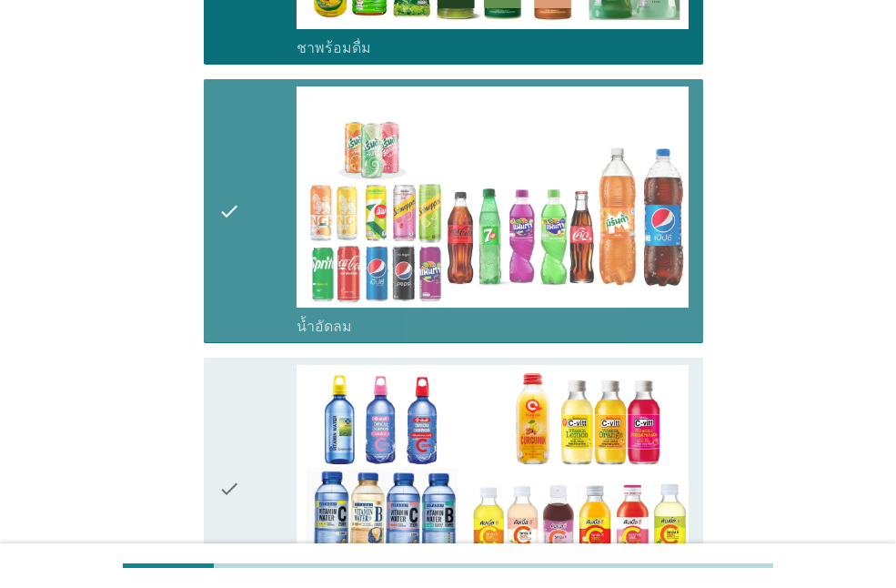
click at [227, 457] on icon "check" at bounding box center [229, 489] width 22 height 248
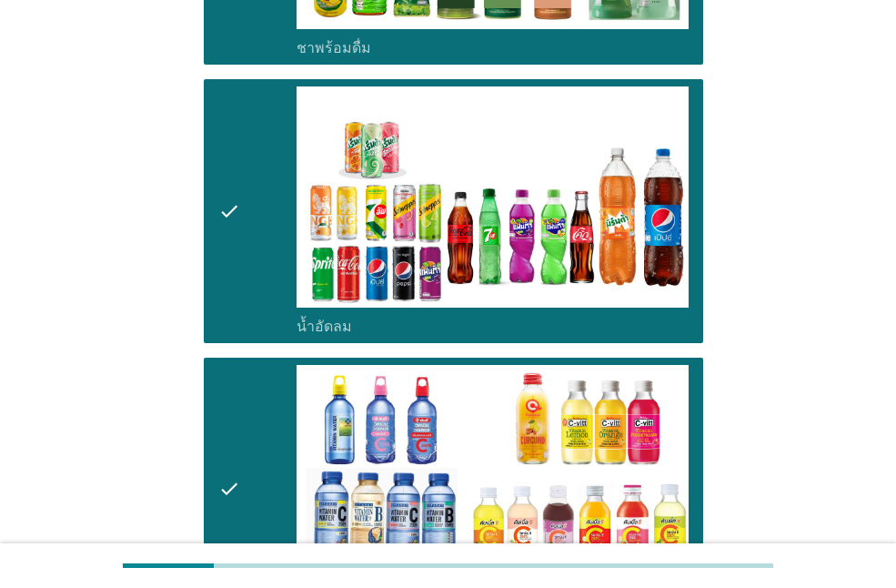
scroll to position [2002, 0]
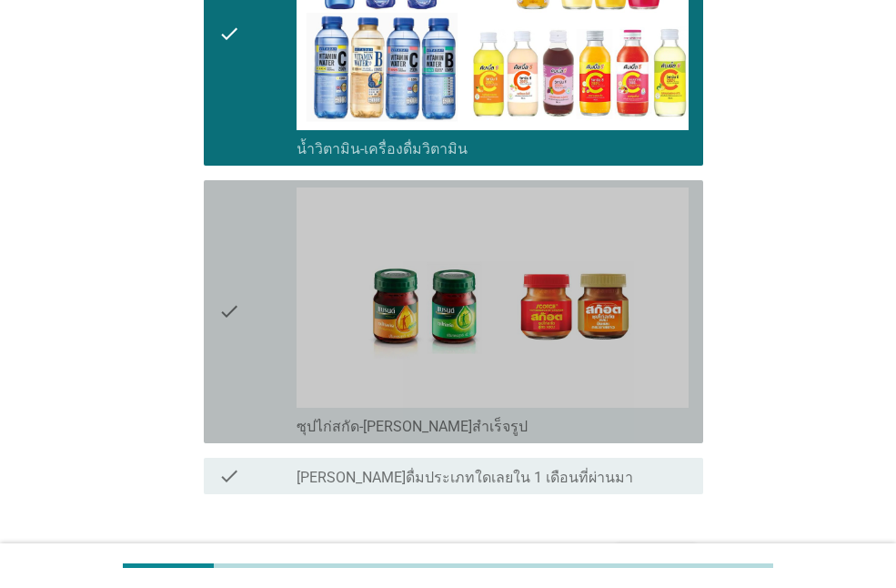
click at [230, 358] on icon "check" at bounding box center [229, 311] width 22 height 248
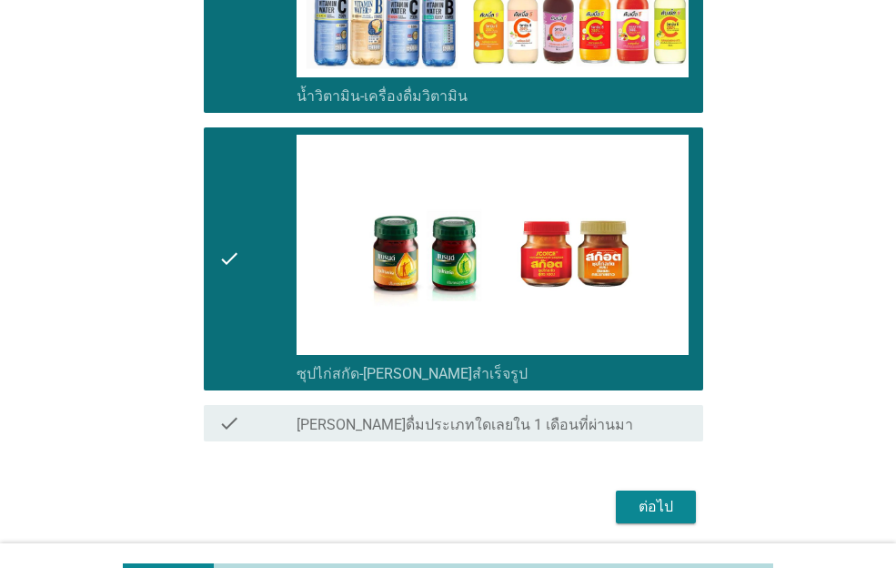
scroll to position [2102, 0]
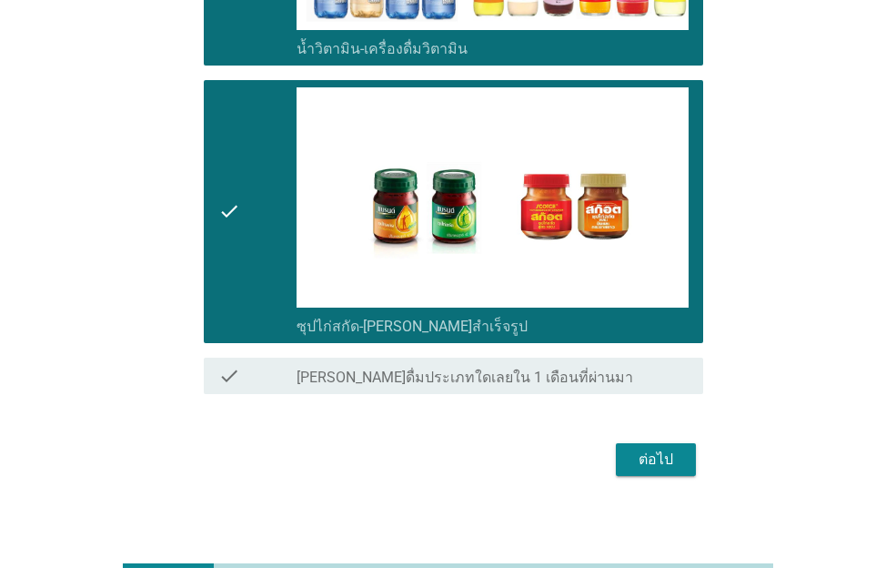
click at [652, 449] on div "ต่อไป" at bounding box center [656, 460] width 51 height 22
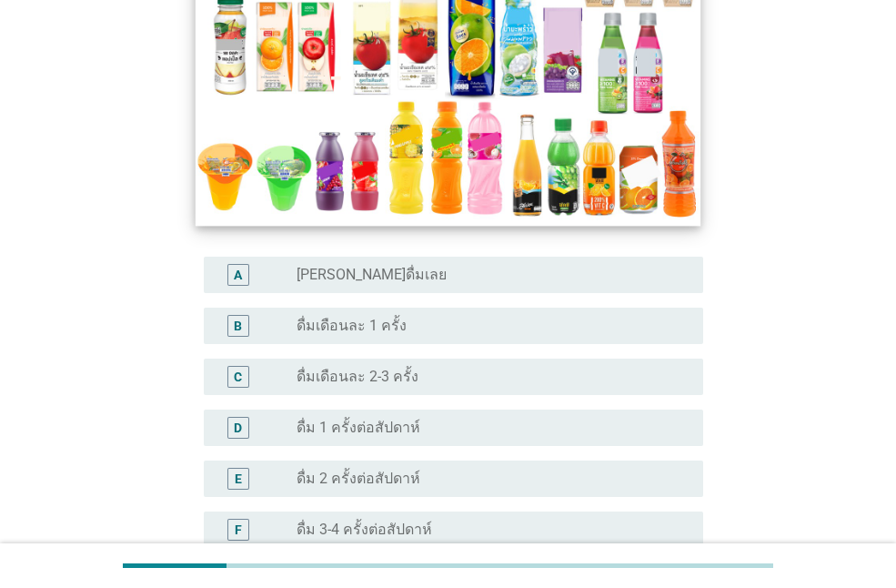
scroll to position [364, 0]
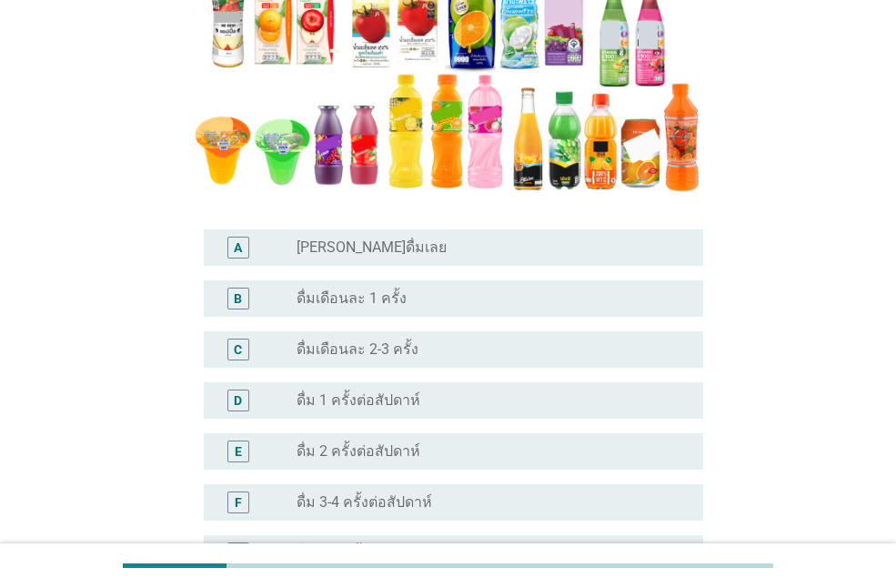
click at [433, 445] on div "radio_button_unchecked ดื่ม 2 ครั้งต่อสัปดาห์" at bounding box center [486, 451] width 378 height 18
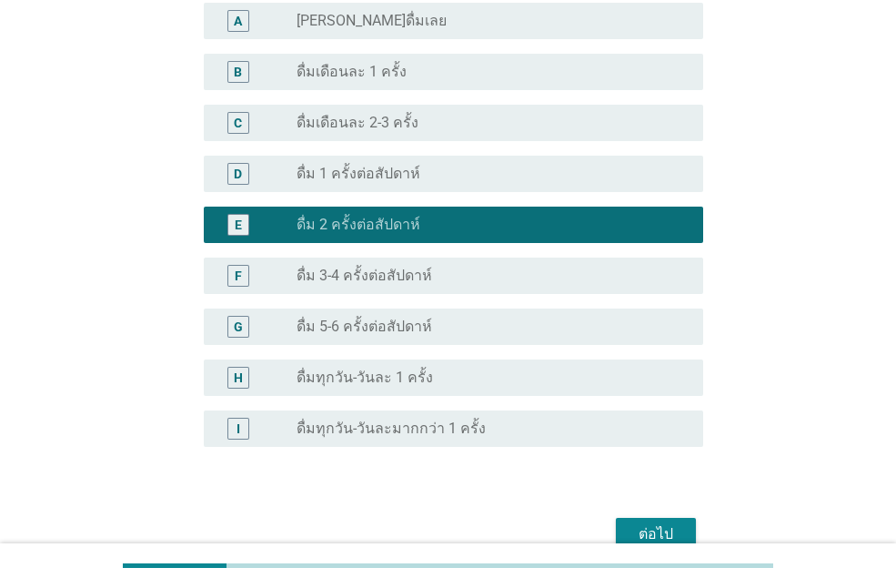
scroll to position [684, 0]
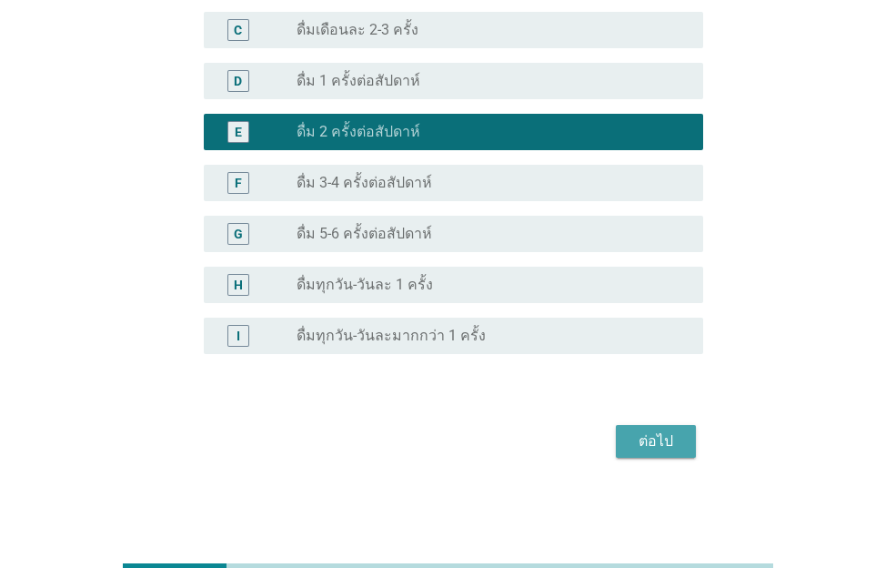
click at [646, 442] on div "ต่อไป" at bounding box center [656, 442] width 51 height 22
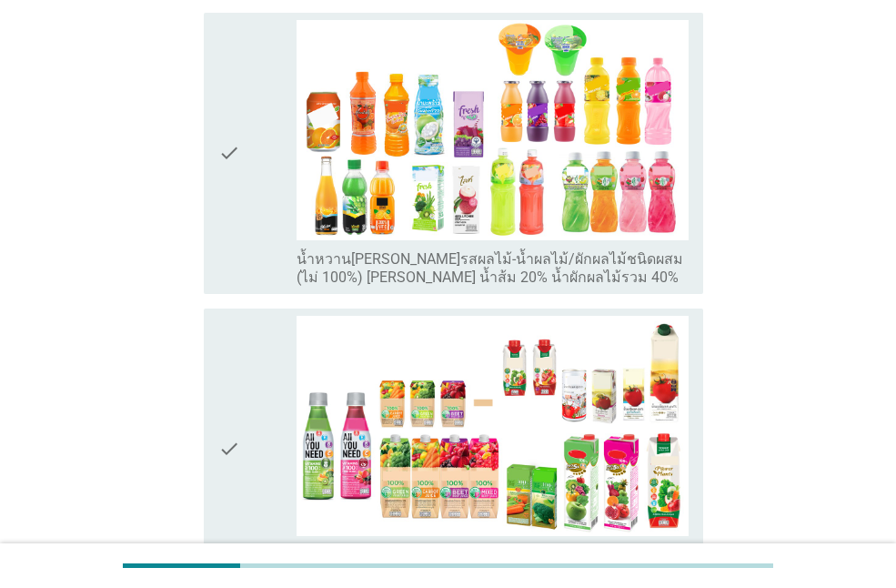
scroll to position [364, 0]
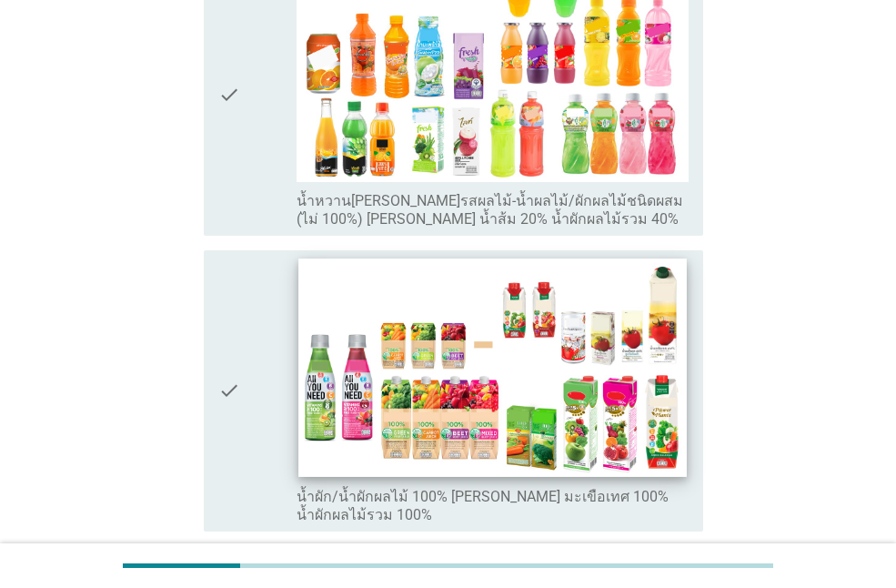
click at [659, 330] on img at bounding box center [493, 367] width 388 height 218
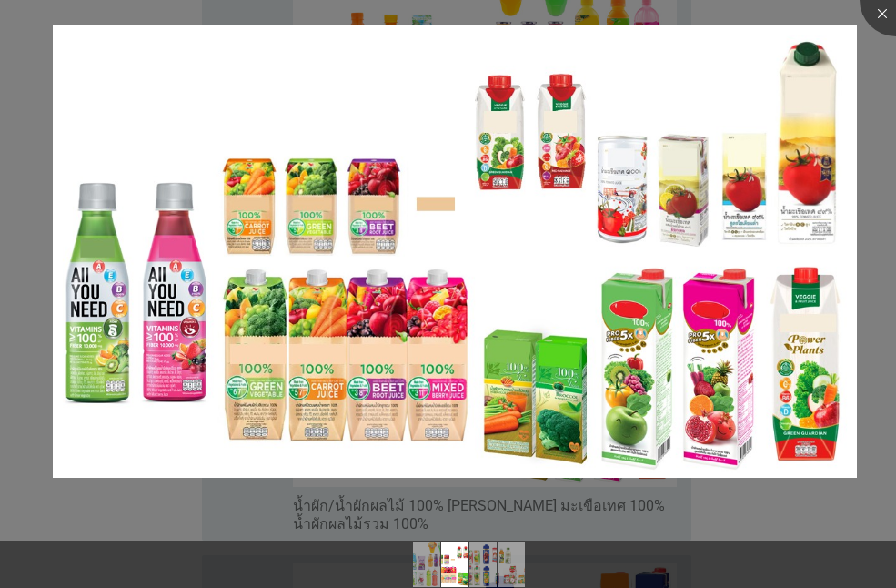
scroll to position [819, 0]
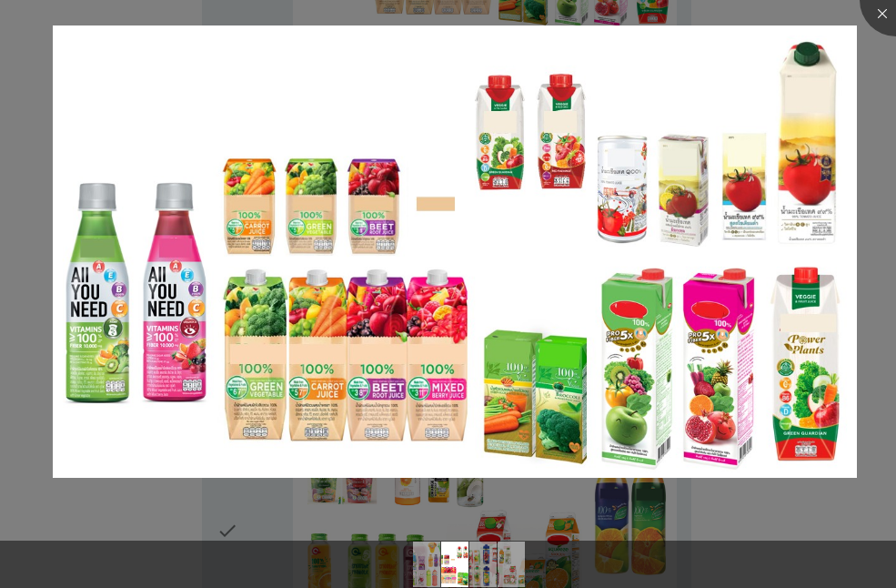
click at [750, 526] on div at bounding box center [448, 532] width 896 height 15
click at [886, 15] on div at bounding box center [896, 0] width 73 height 73
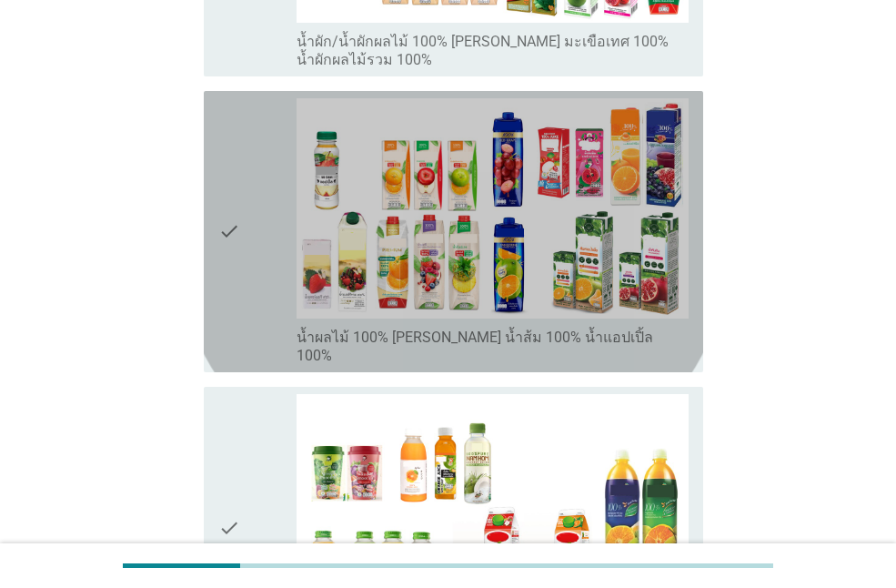
click at [238, 184] on icon "check" at bounding box center [229, 231] width 22 height 267
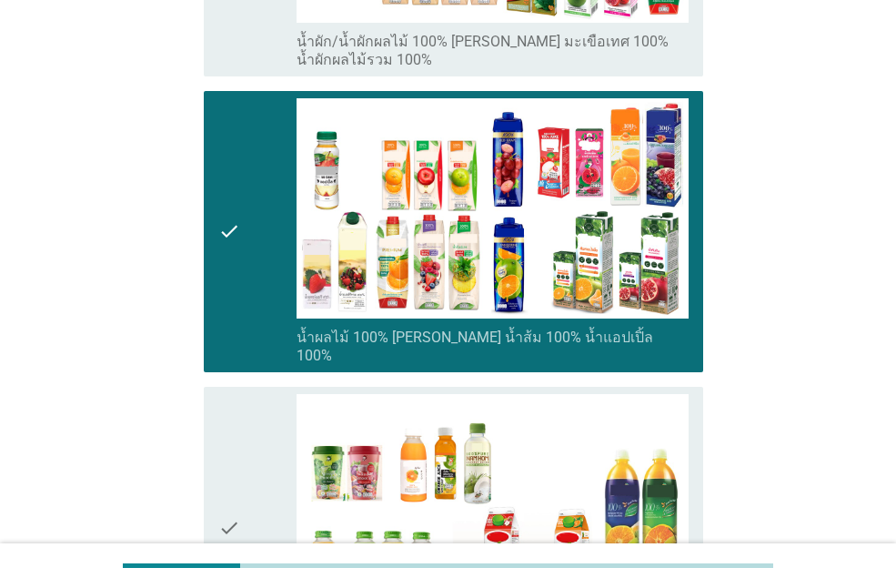
click at [238, 458] on icon "check" at bounding box center [229, 527] width 22 height 267
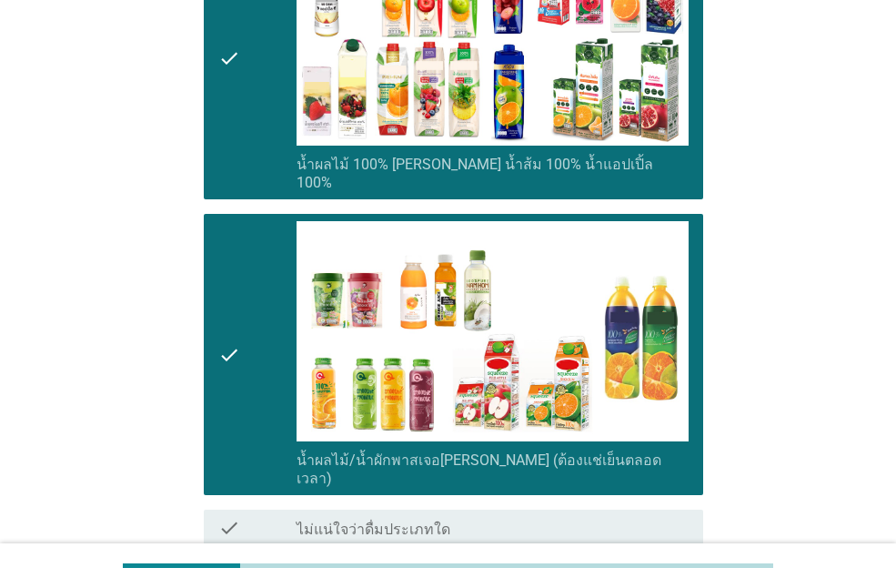
scroll to position [1145, 0]
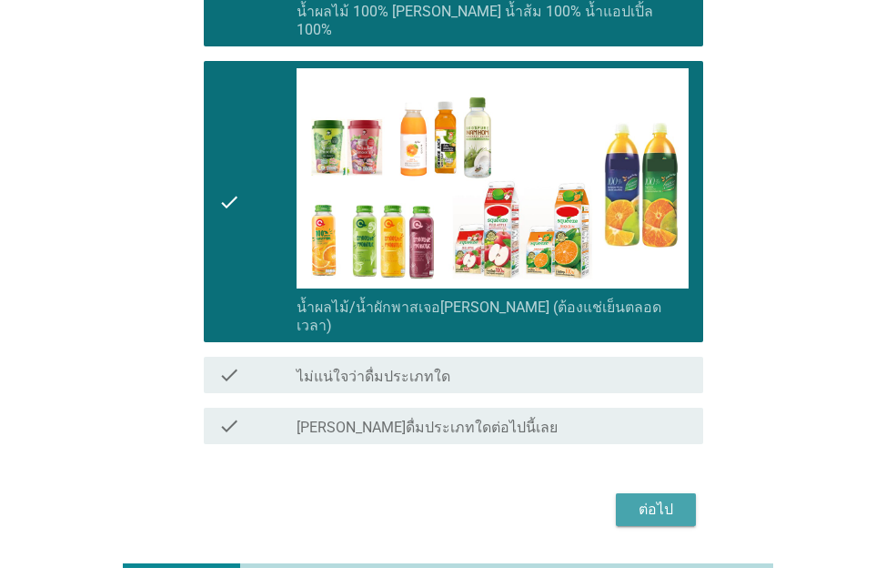
click at [643, 499] on div "ต่อไป" at bounding box center [656, 510] width 51 height 22
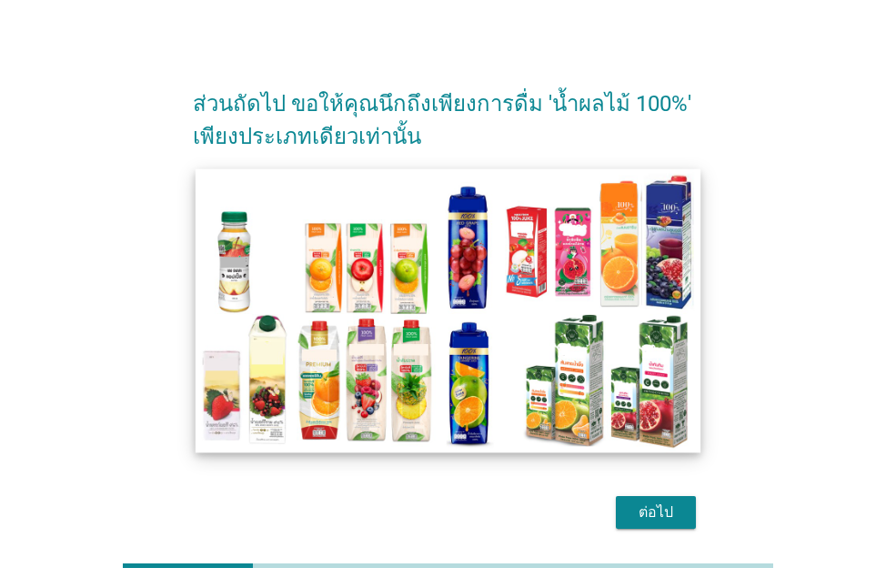
scroll to position [83, 0]
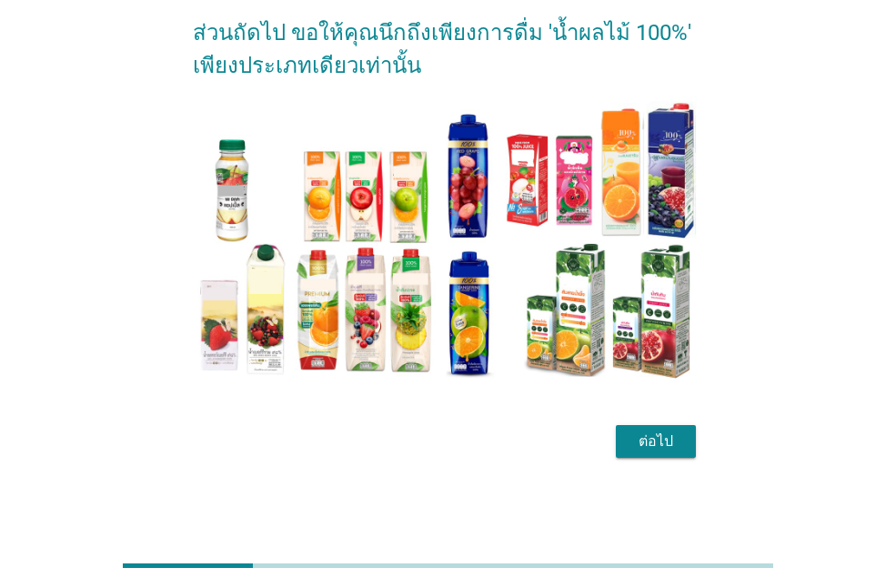
click at [644, 429] on button "ต่อไป" at bounding box center [656, 441] width 80 height 33
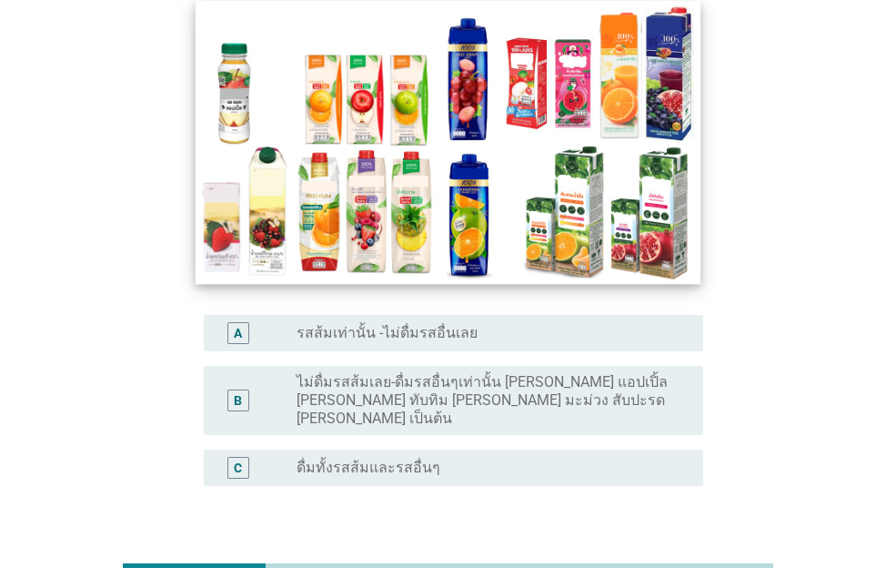
scroll to position [182, 0]
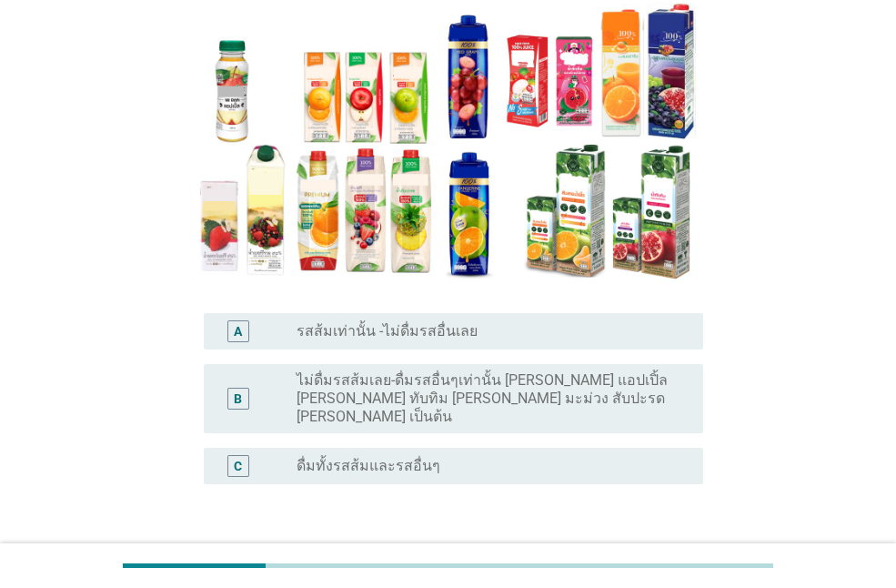
click at [449, 457] on div "radio_button_unchecked ดื่มทั้งรสส้มและรสอื่นๆ" at bounding box center [486, 466] width 378 height 18
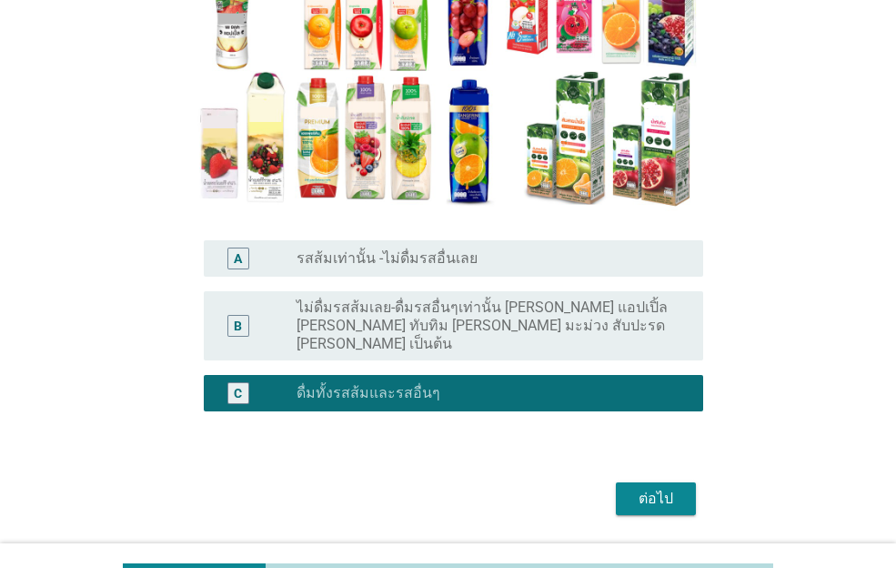
scroll to position [294, 0]
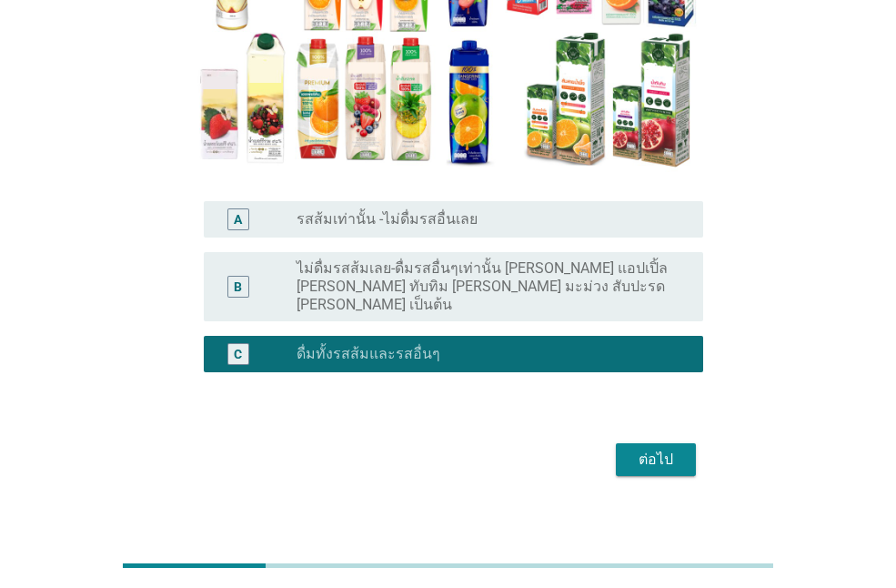
click at [644, 460] on div "ต่อไป" at bounding box center [448, 460] width 511 height 44
click at [655, 449] on div "ต่อไป" at bounding box center [656, 460] width 51 height 22
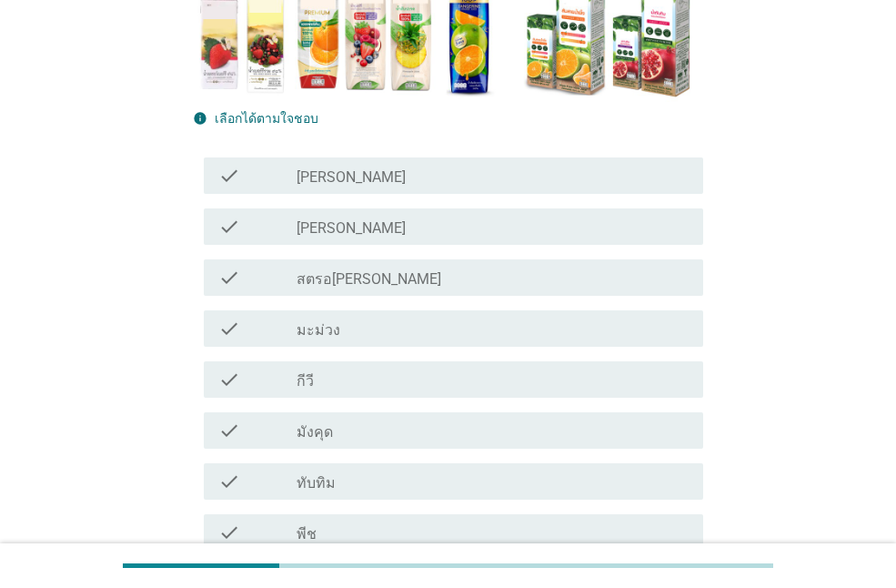
scroll to position [455, 0]
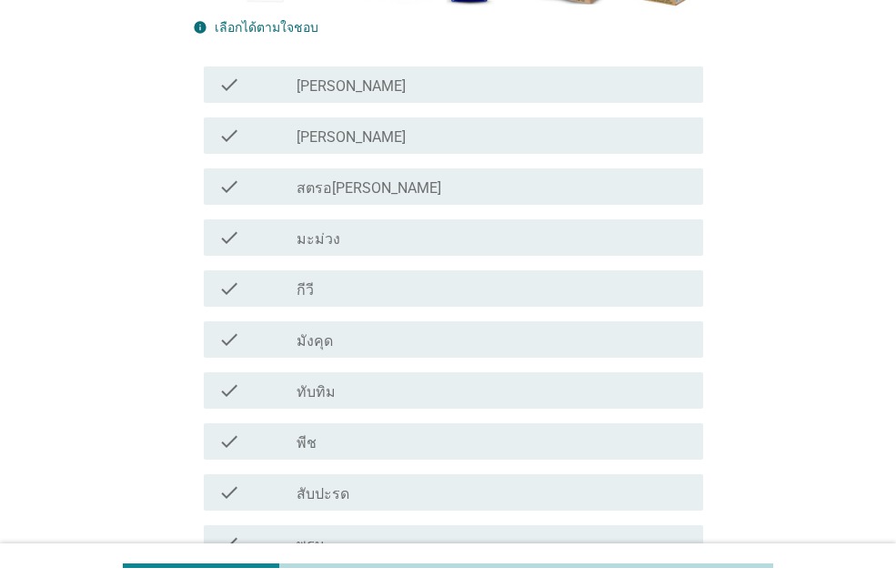
click at [382, 389] on div "check_box_outline_blank ทับทิม" at bounding box center [493, 391] width 392 height 22
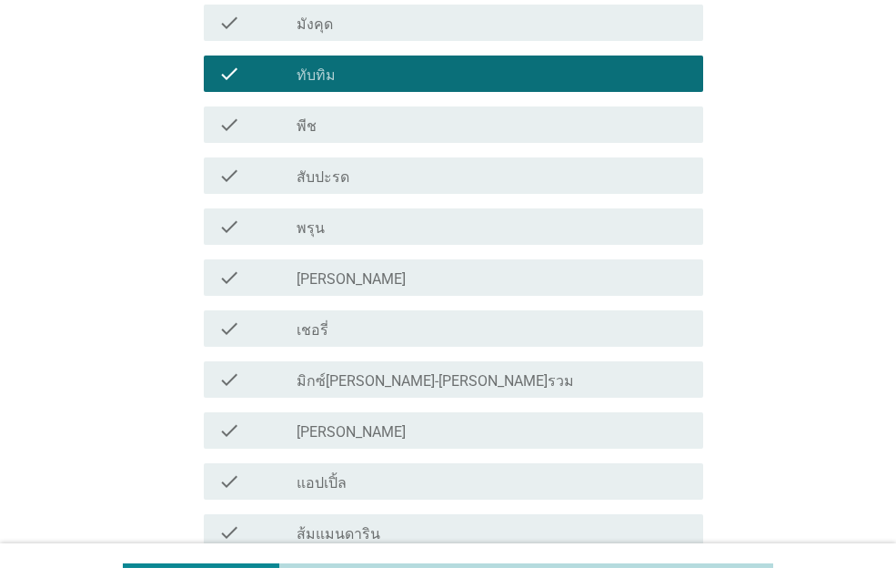
scroll to position [819, 0]
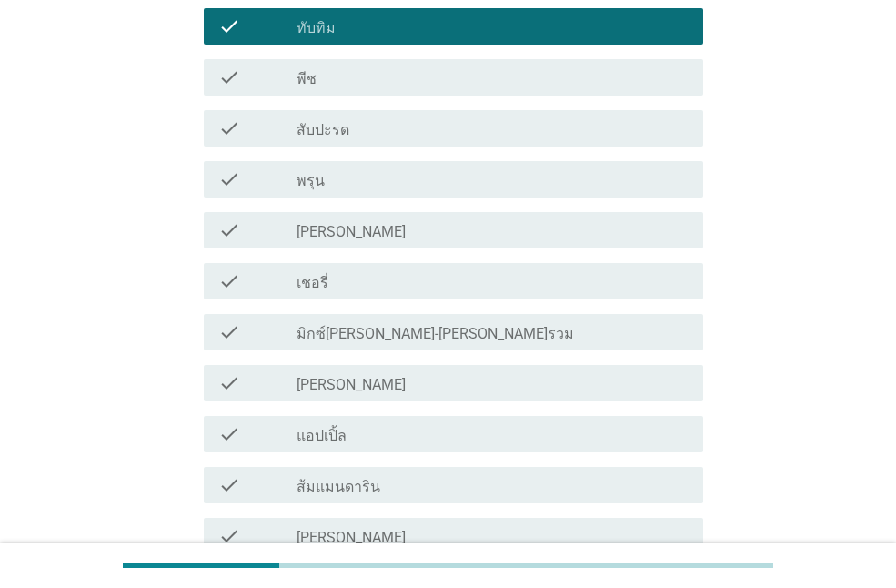
click at [441, 347] on div "check check_box_outline_blank มิกซ์เบอรี่-เบอรี่รวม" at bounding box center [454, 332] width 500 height 36
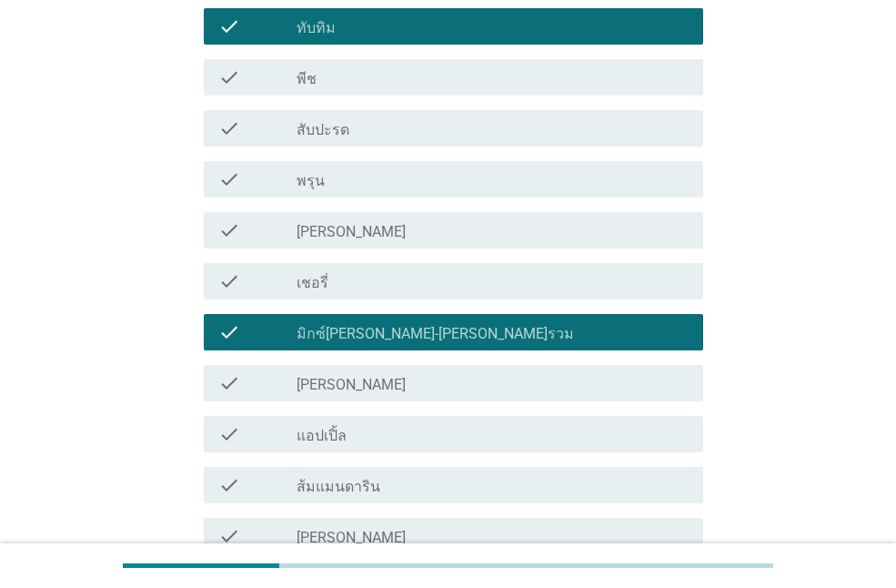
scroll to position [1274, 0]
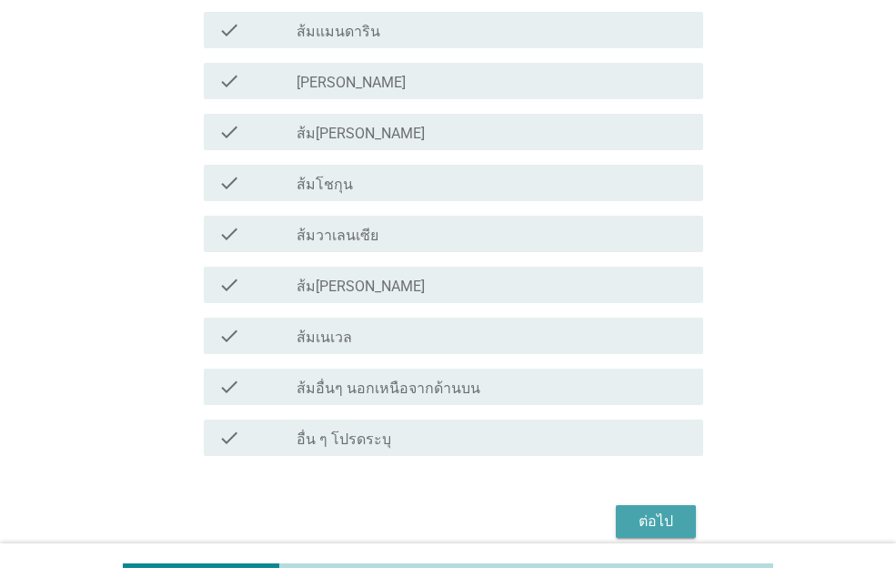
click at [641, 514] on div "ต่อไป" at bounding box center [656, 522] width 51 height 22
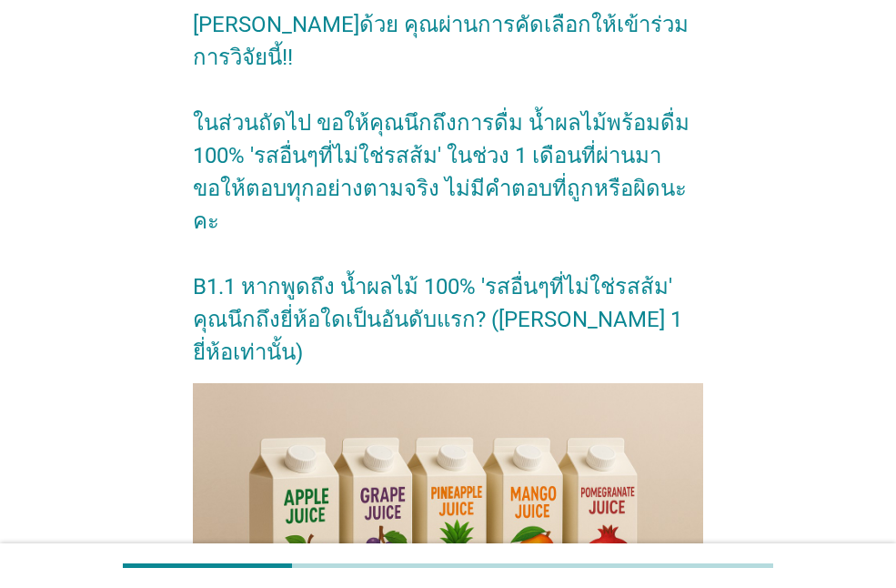
scroll to position [477, 0]
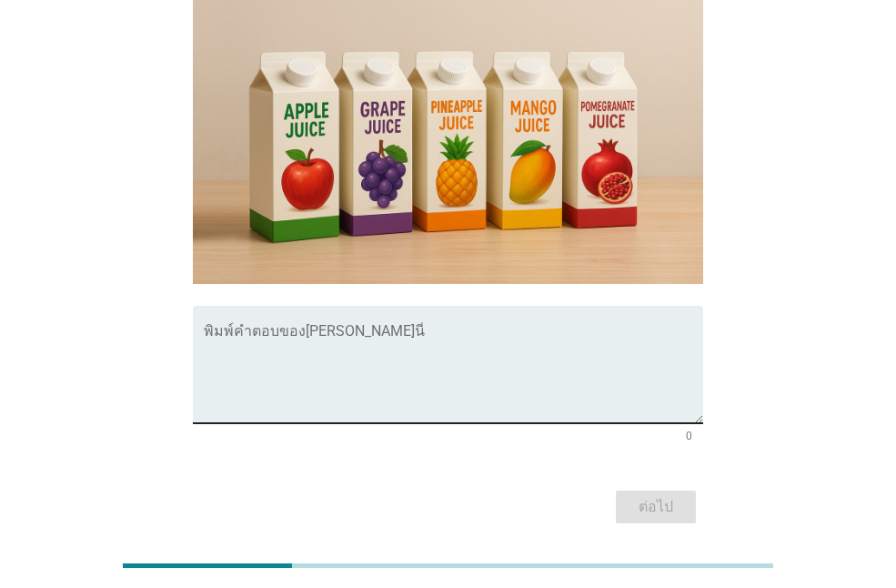
click at [469, 328] on textarea "พิมพ์คำตอบของคุณ ที่นี่" at bounding box center [454, 376] width 500 height 96
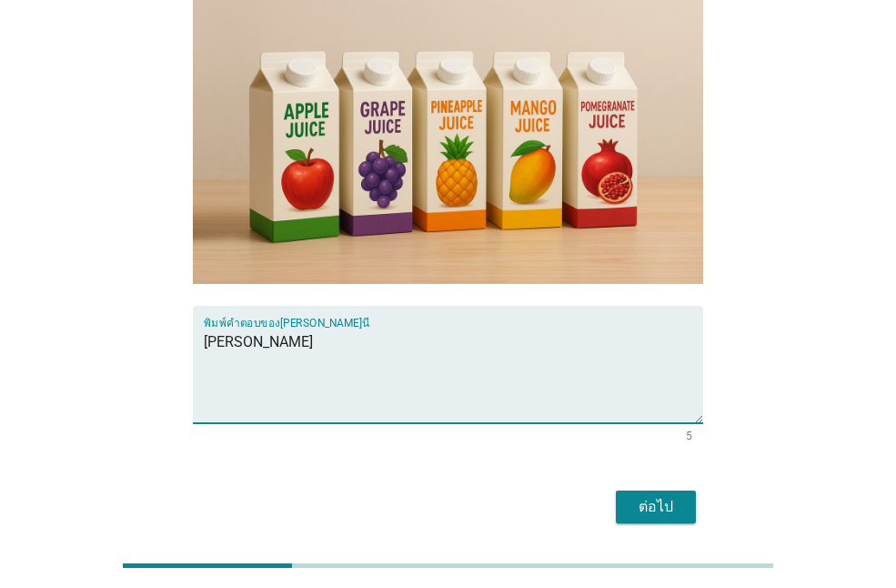
type textarea "ฝรั่ง"
click at [674, 496] on div "ต่อไป" at bounding box center [656, 507] width 51 height 22
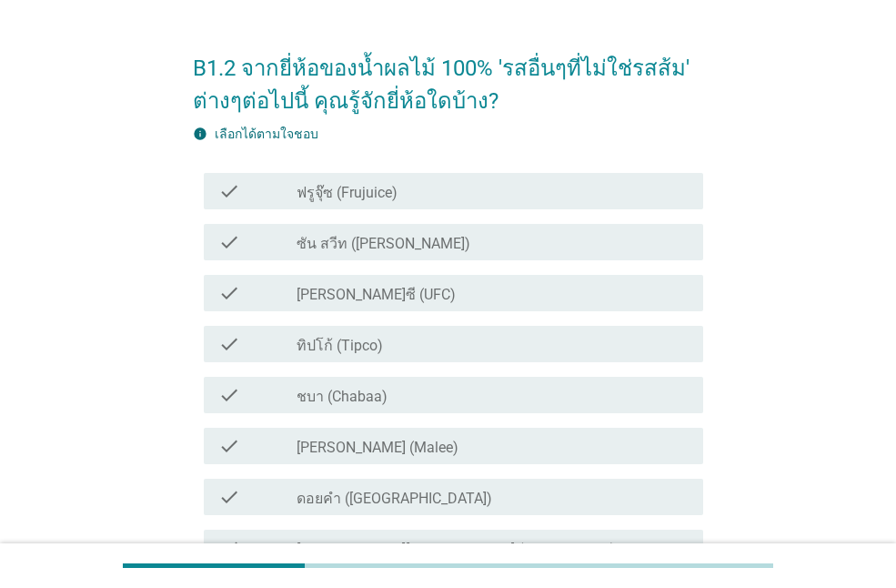
scroll to position [91, 0]
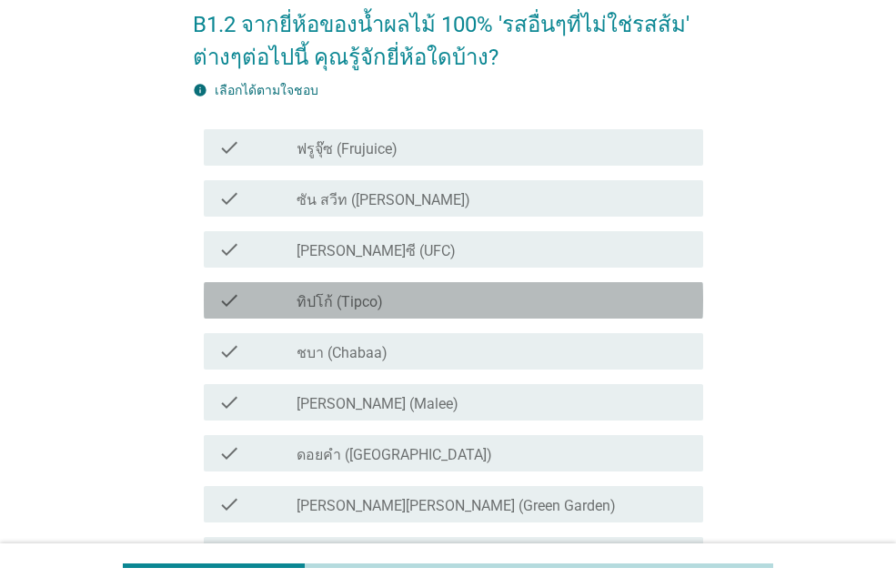
click at [396, 290] on div "check_box_outline_blank ทิปโก้ (Tipco)" at bounding box center [493, 300] width 392 height 22
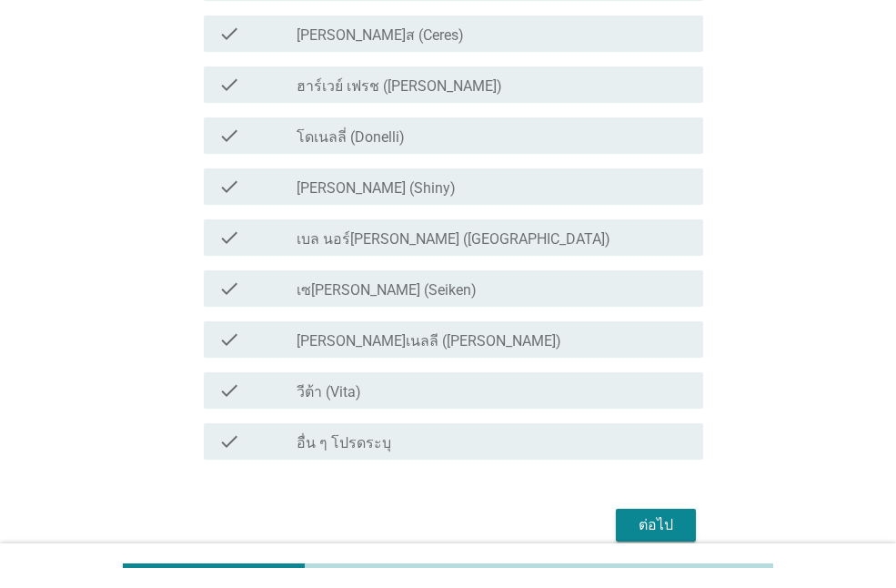
scroll to position [696, 0]
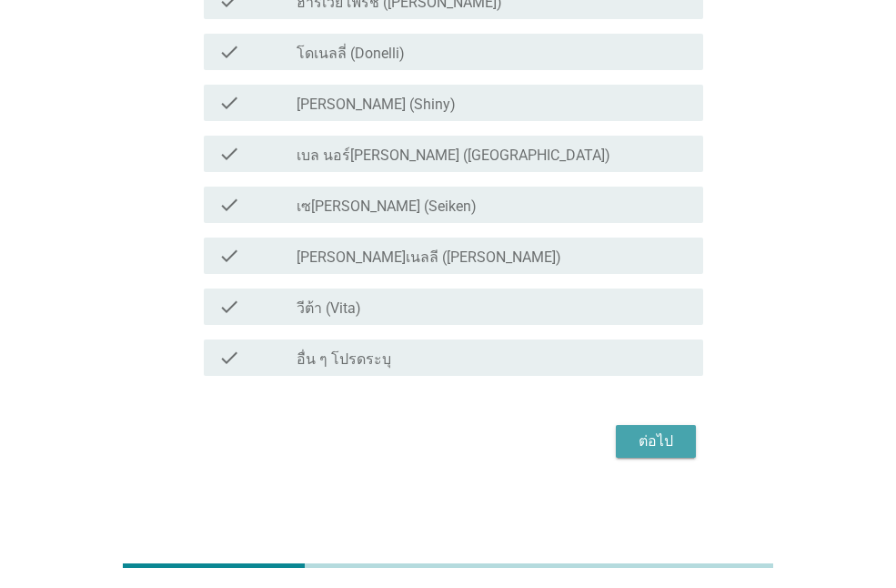
click at [663, 440] on div "ต่อไป" at bounding box center [656, 442] width 51 height 22
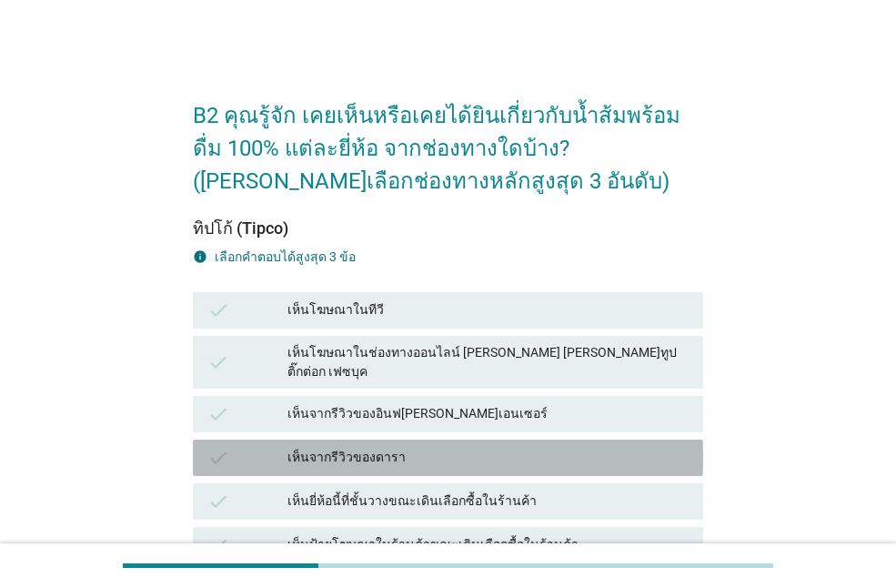
click at [425, 454] on div "check เห็นจากรีวิวของดารา" at bounding box center [448, 458] width 511 height 36
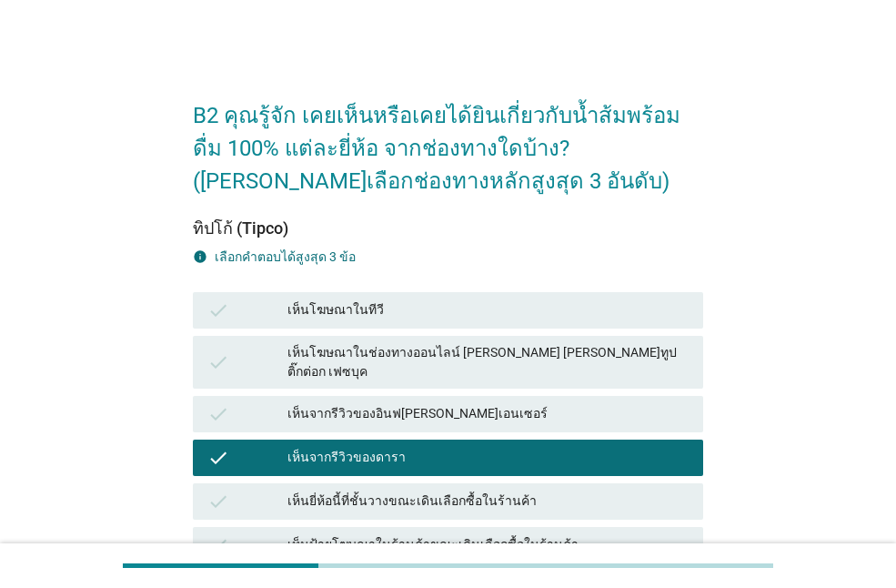
click at [491, 403] on div "เห็นจากรีวิวของอินฟลูเอนเซอร์" at bounding box center [488, 414] width 401 height 22
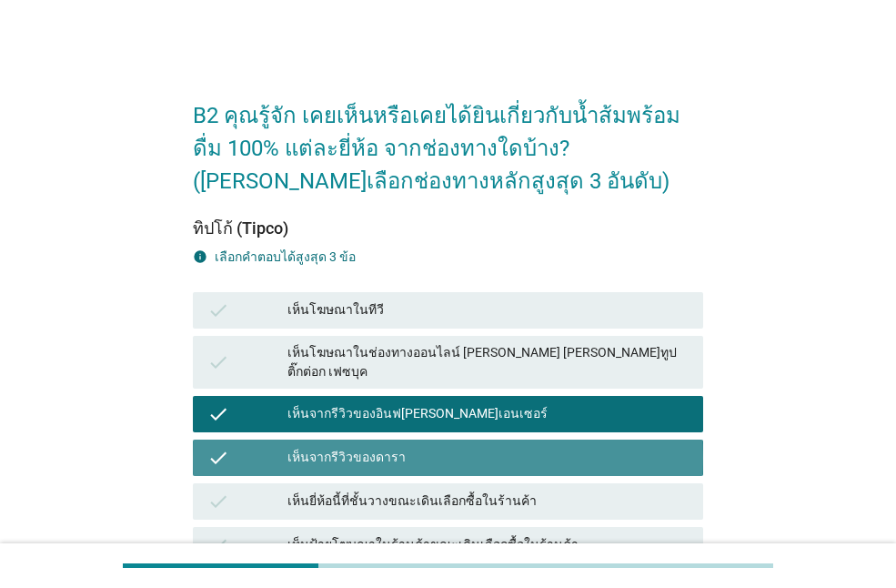
click at [471, 447] on div "เห็นจากรีวิวของดารา" at bounding box center [488, 458] width 401 height 22
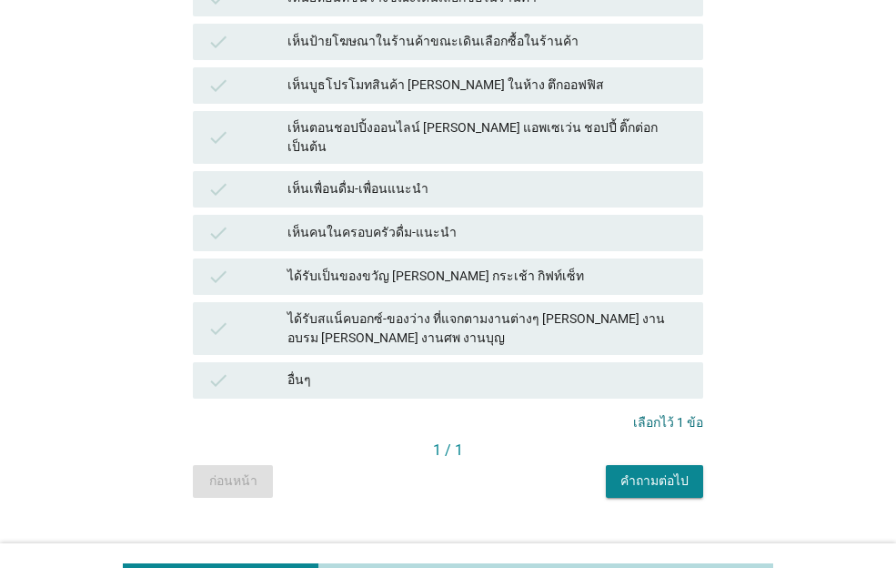
scroll to position [505, 0]
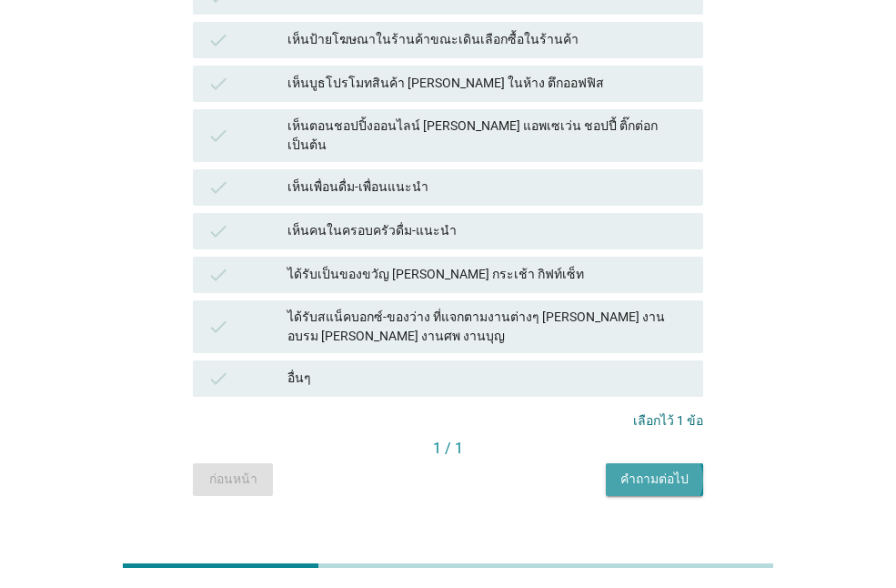
click at [693, 463] on button "คำถามต่อไป" at bounding box center [654, 479] width 97 height 33
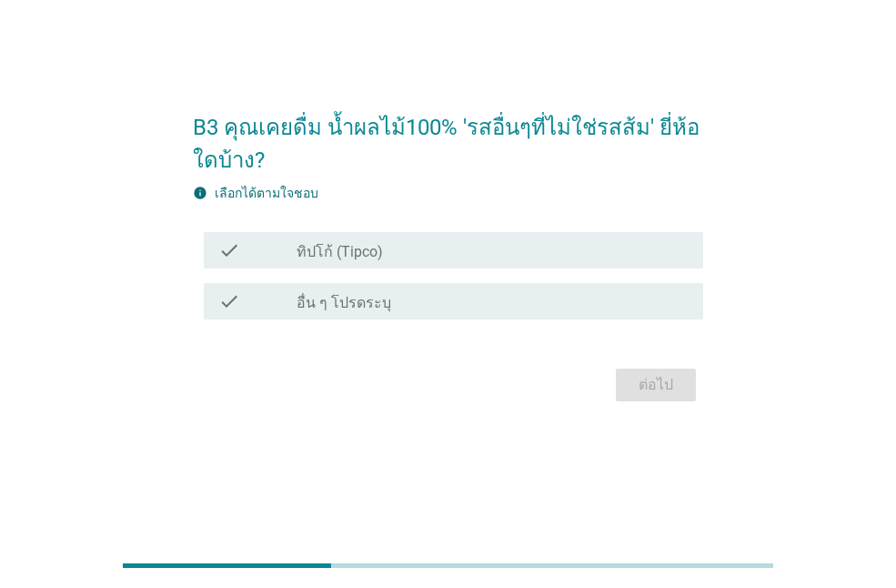
scroll to position [0, 0]
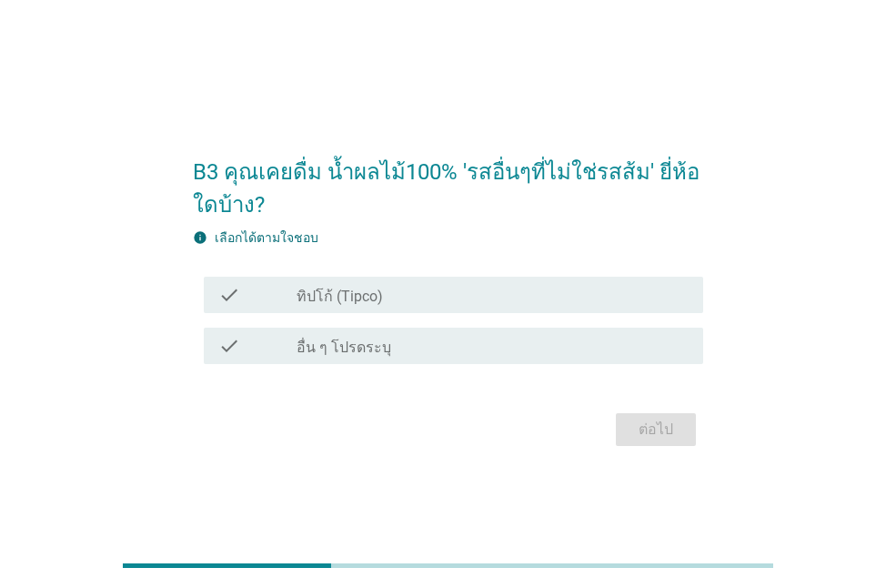
click at [420, 299] on div "check_box_outline_blank ทิปโก้ (Tipco)" at bounding box center [493, 295] width 392 height 22
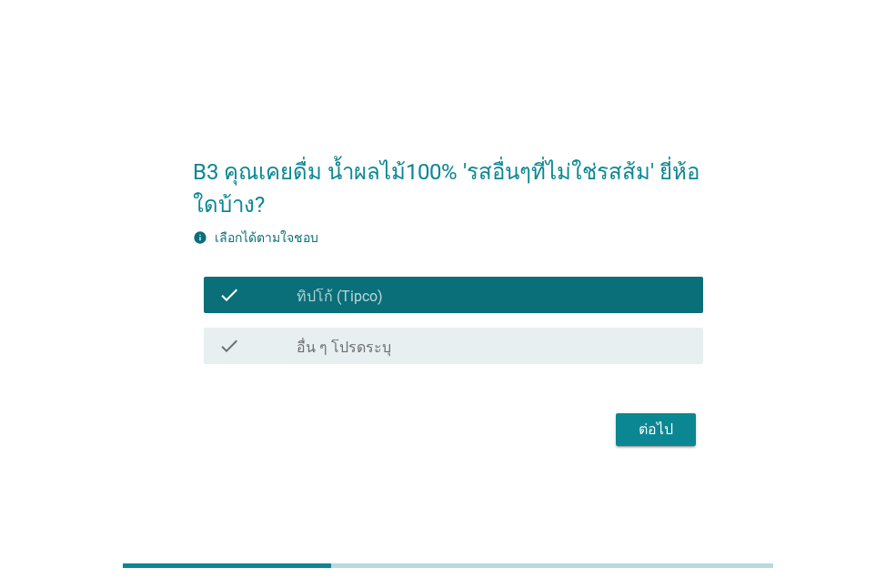
click at [622, 421] on button "ต่อไป" at bounding box center [656, 429] width 80 height 33
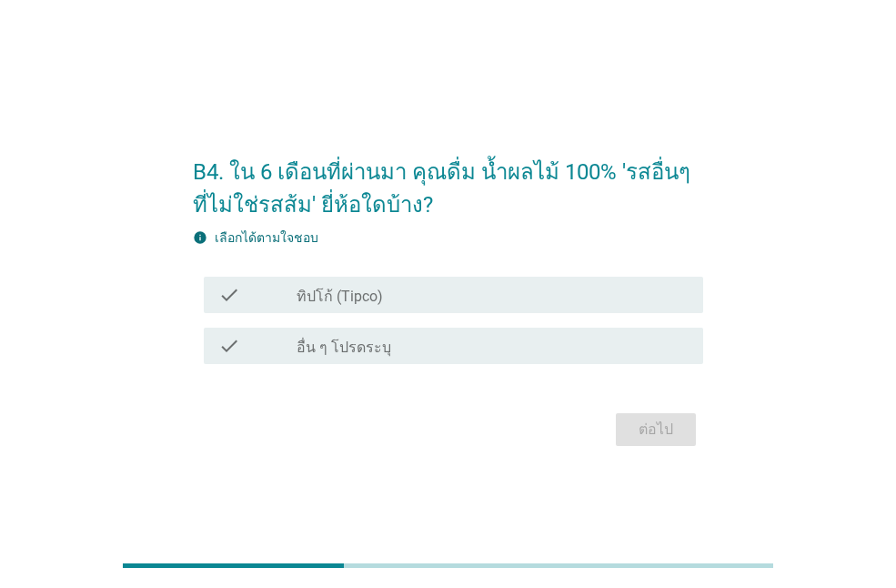
click at [391, 284] on div "check_box_outline_blank ทิปโก้ (Tipco)" at bounding box center [493, 295] width 392 height 22
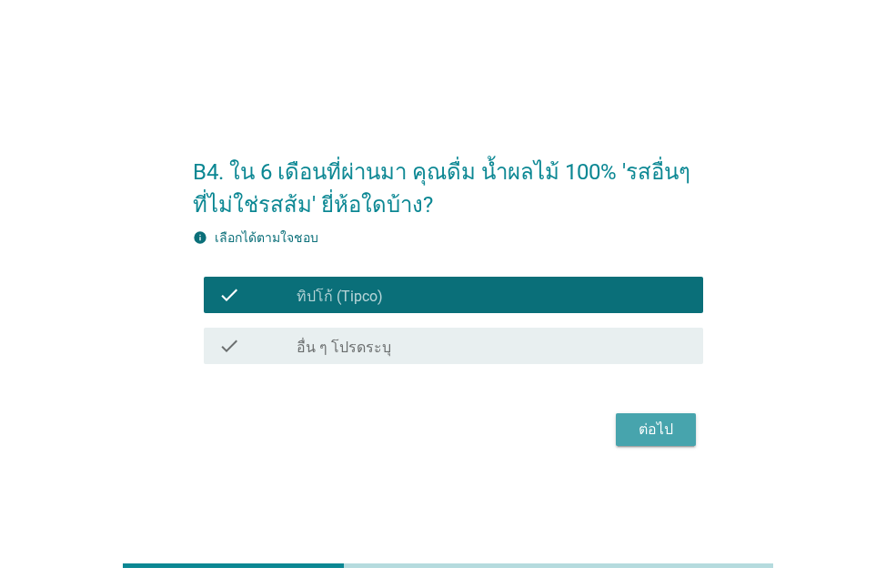
click at [649, 431] on div "ต่อไป" at bounding box center [656, 430] width 51 height 22
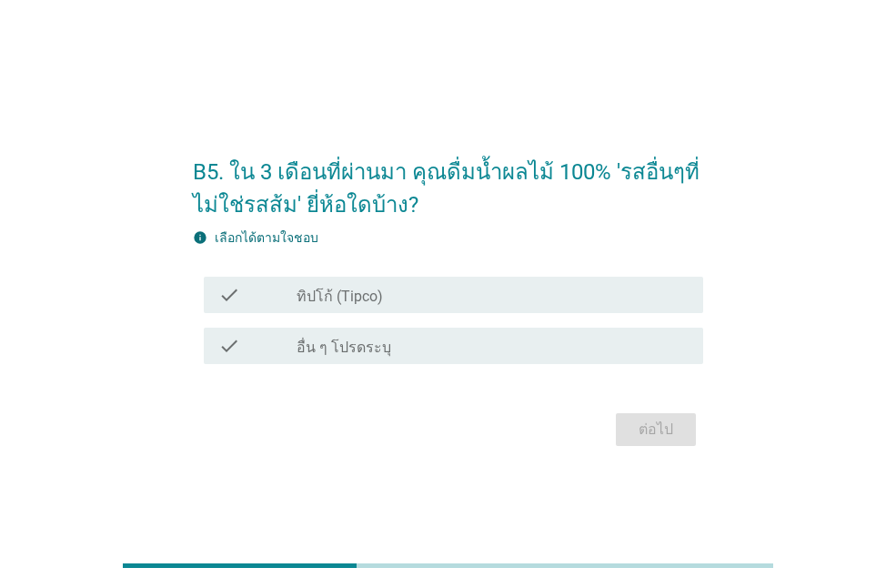
click at [426, 293] on div "check_box_outline_blank ทิปโก้ (Tipco)" at bounding box center [493, 295] width 392 height 22
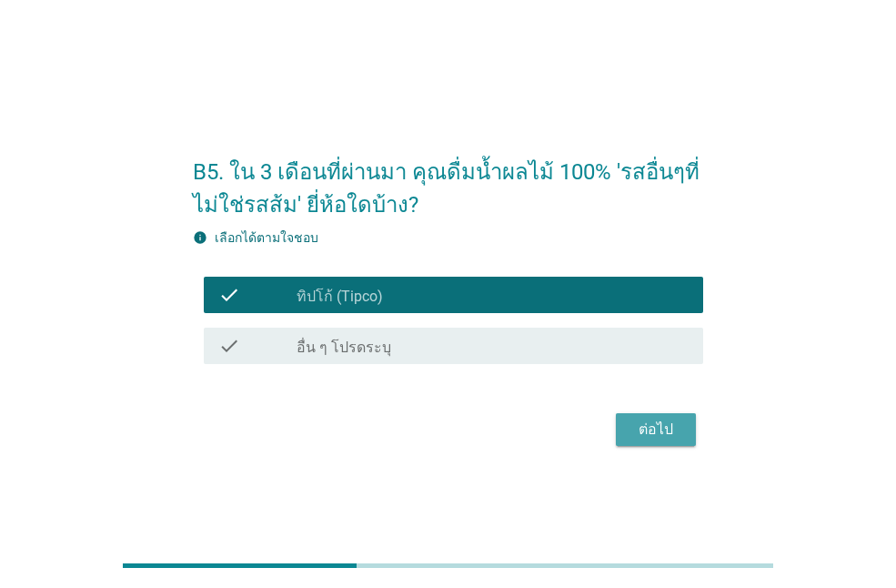
click at [658, 427] on div "ต่อไป" at bounding box center [656, 430] width 51 height 22
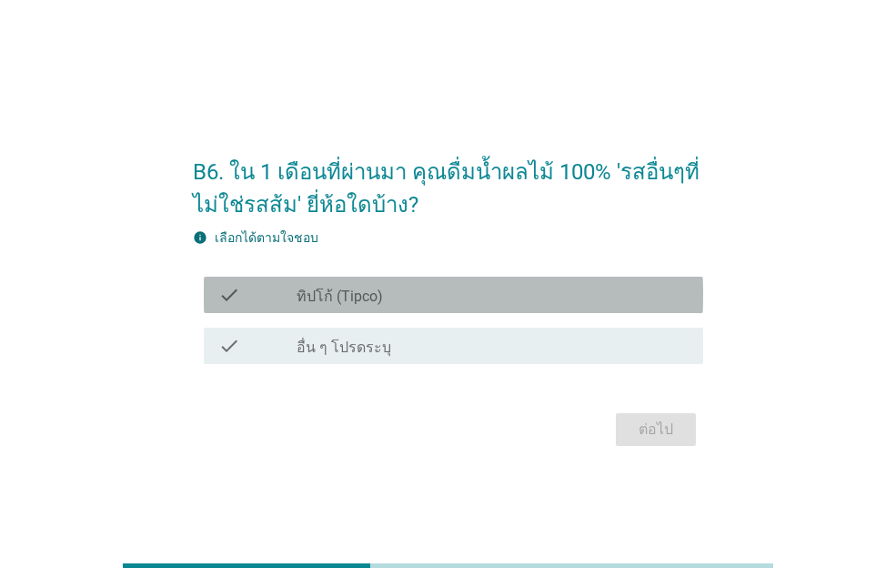
click at [479, 300] on div "check_box_outline_blank ทิปโก้ (Tipco)" at bounding box center [493, 295] width 392 height 22
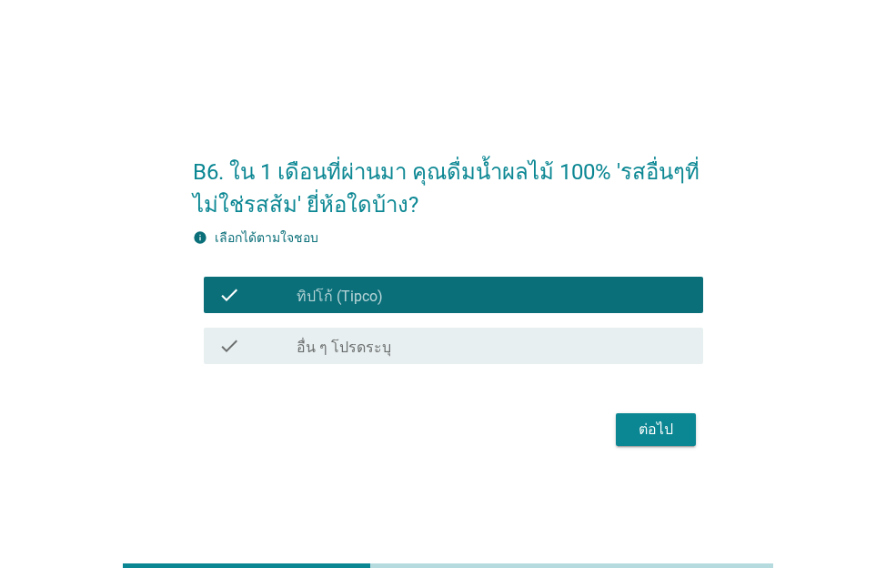
click at [694, 451] on div "B6. ใน 1 เดือนที่ผ่านมา คุณดื่มน้ำผลไม้ 100% 'รสอื่นๆที่ไม่ใช่รสส้ม' ยี่ห้อใดบ้…" at bounding box center [448, 294] width 540 height 343
click at [681, 441] on button "ต่อไป" at bounding box center [656, 429] width 80 height 33
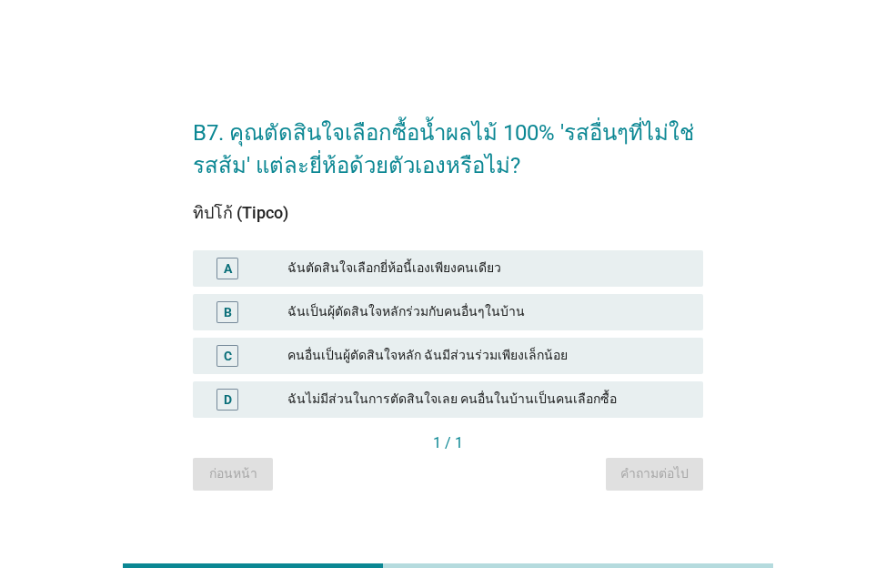
click at [448, 266] on div "ฉันตัดสินใจเลือกยี่ห้อนี้เองเพียงคนเดียว" at bounding box center [488, 269] width 401 height 22
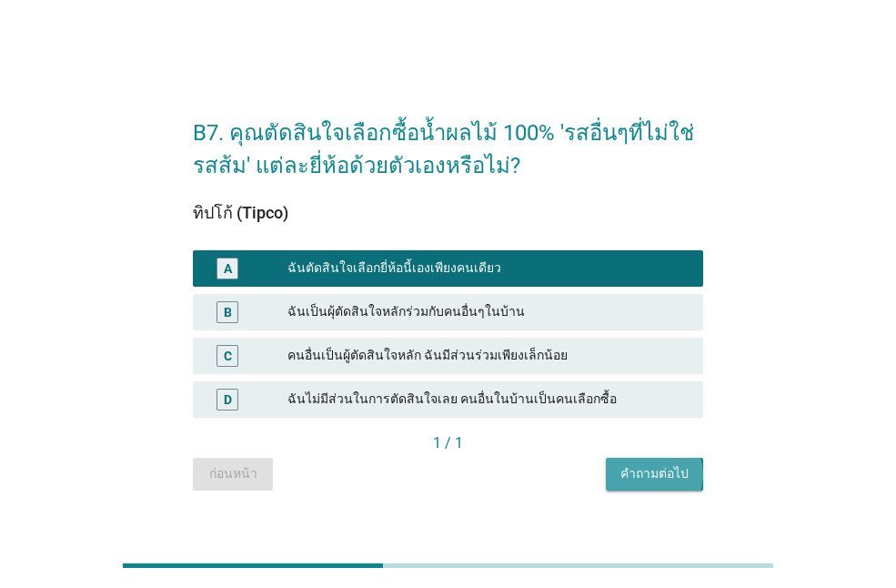
click at [629, 469] on div "คำถามต่อไป" at bounding box center [655, 473] width 68 height 19
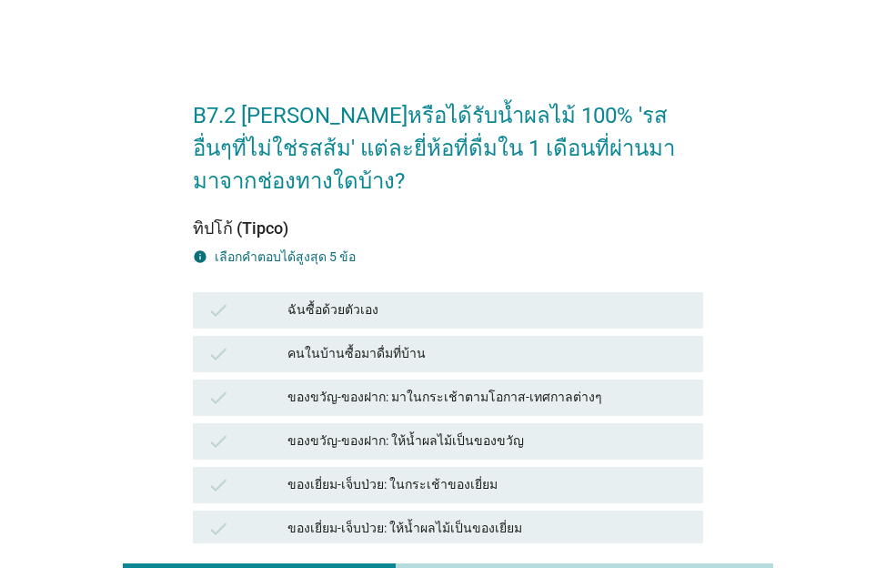
click at [404, 323] on div "check ฉันซื้อด้วยตัวเอง" at bounding box center [448, 310] width 511 height 36
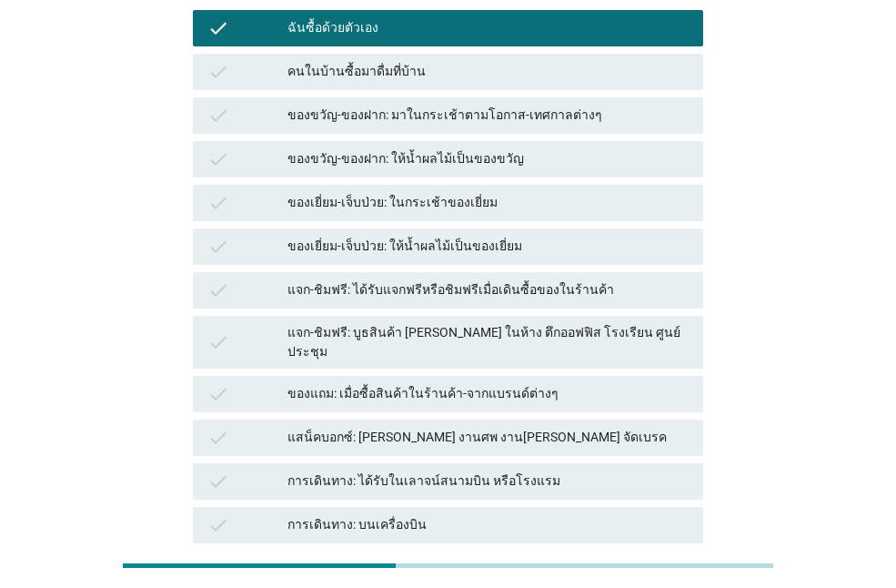
scroll to position [455, 0]
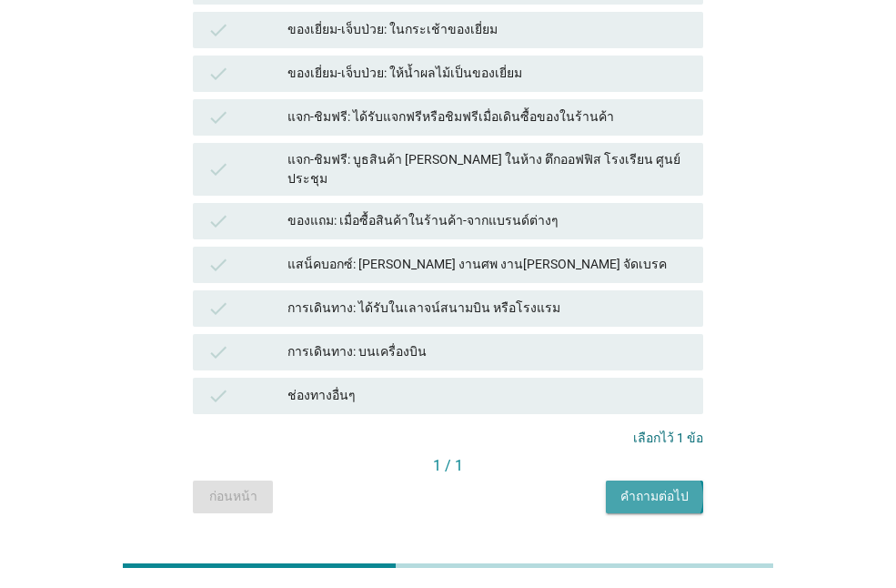
click at [628, 481] on button "คำถามต่อไป" at bounding box center [654, 497] width 97 height 33
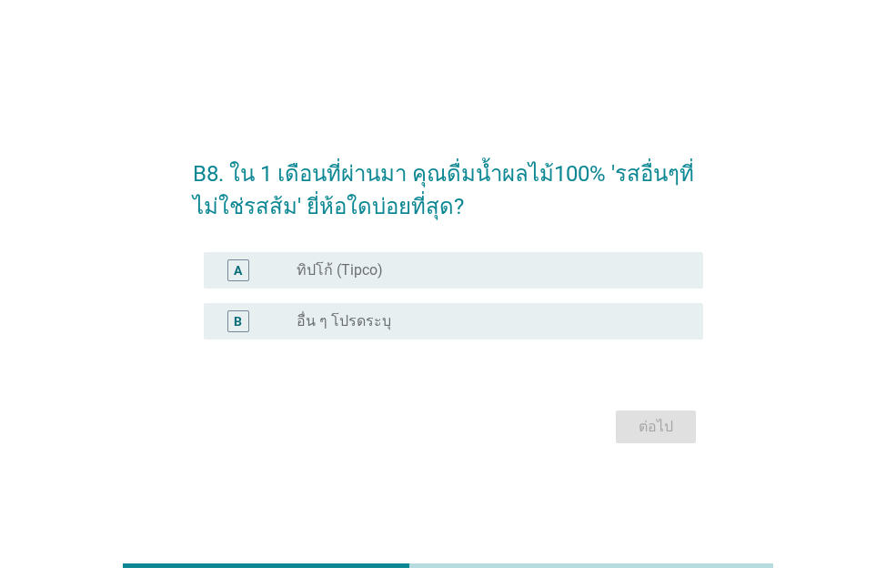
click at [409, 279] on div "radio_button_unchecked ทิปโก้ (Tipco)" at bounding box center [493, 270] width 392 height 22
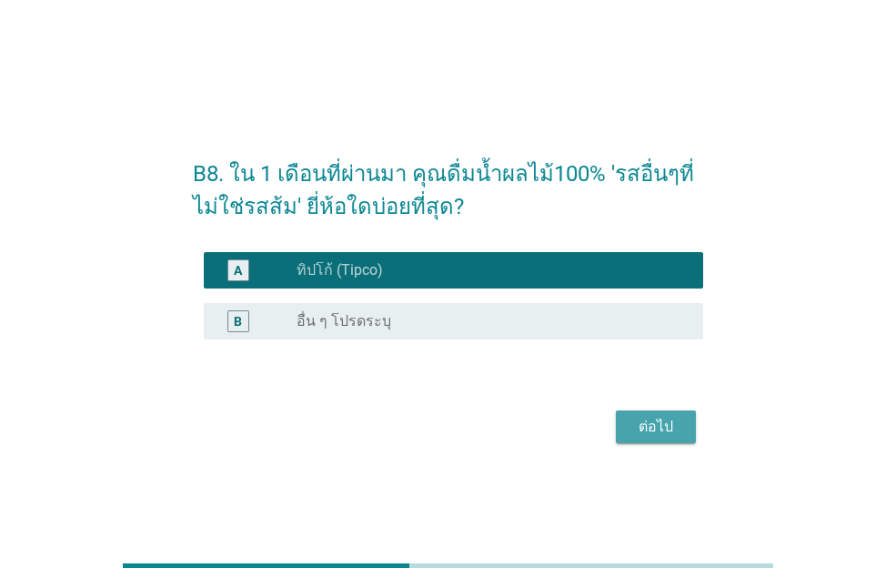
click at [640, 428] on div "ต่อไป" at bounding box center [656, 427] width 51 height 22
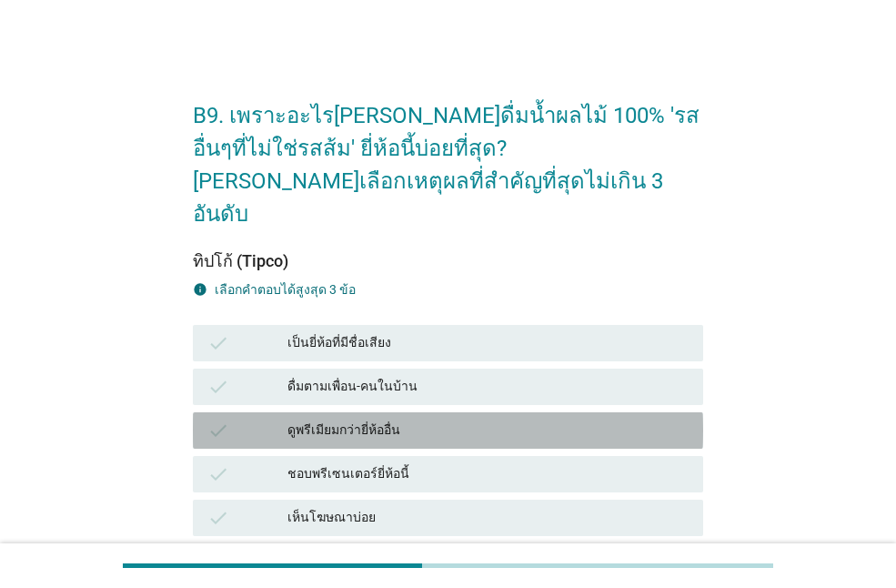
click at [428, 412] on div "check ดูพรีเมียมกว่ายี่ห้ออื่น" at bounding box center [448, 430] width 511 height 36
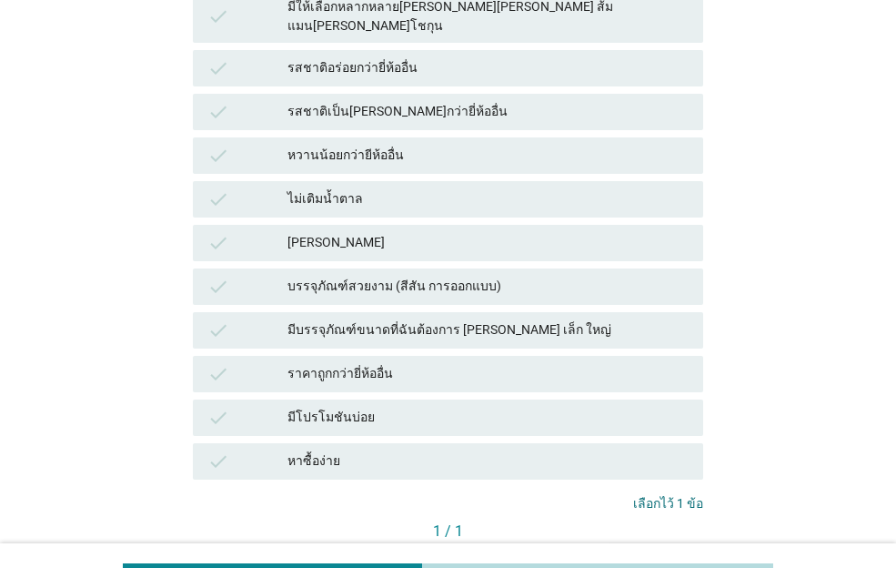
scroll to position [795, 0]
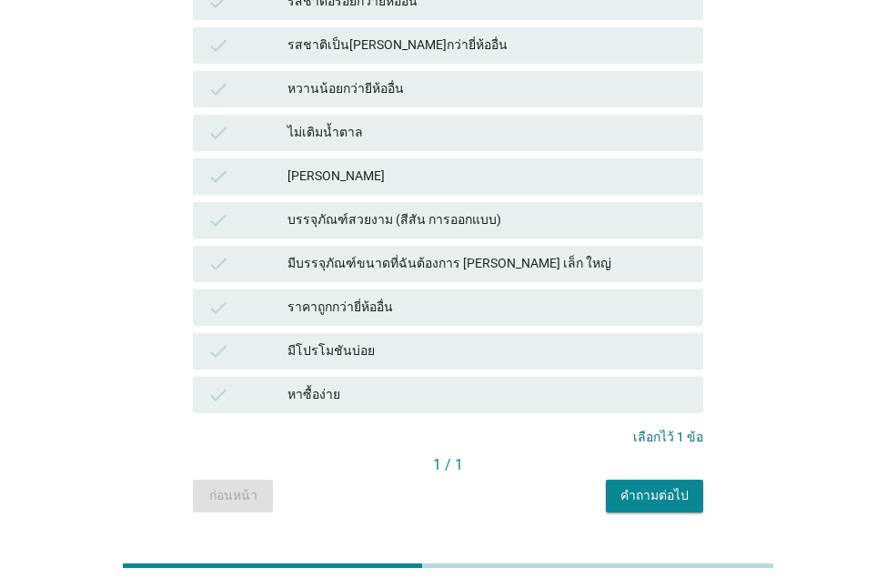
click at [664, 480] on button "คำถามต่อไป" at bounding box center [654, 496] width 97 height 33
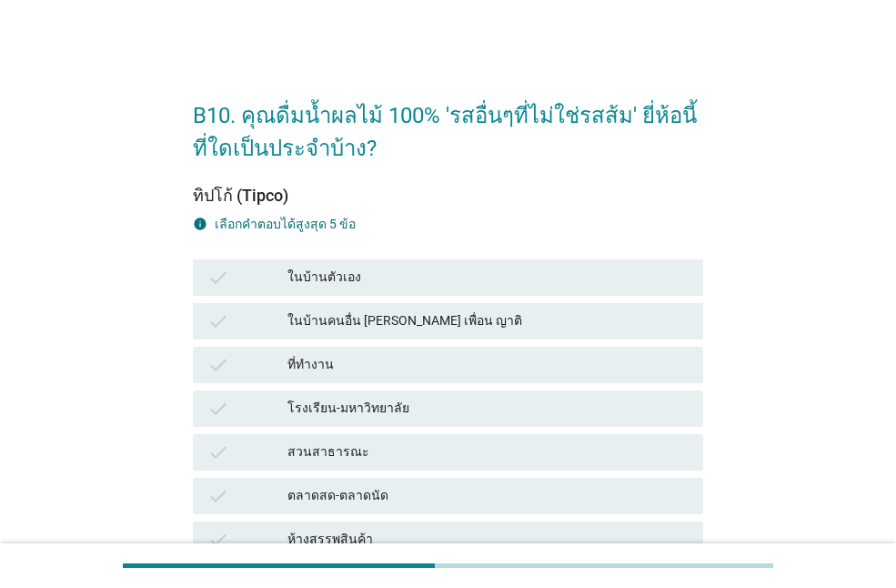
click at [390, 269] on div "ในบ้านตัวเอง" at bounding box center [488, 278] width 401 height 22
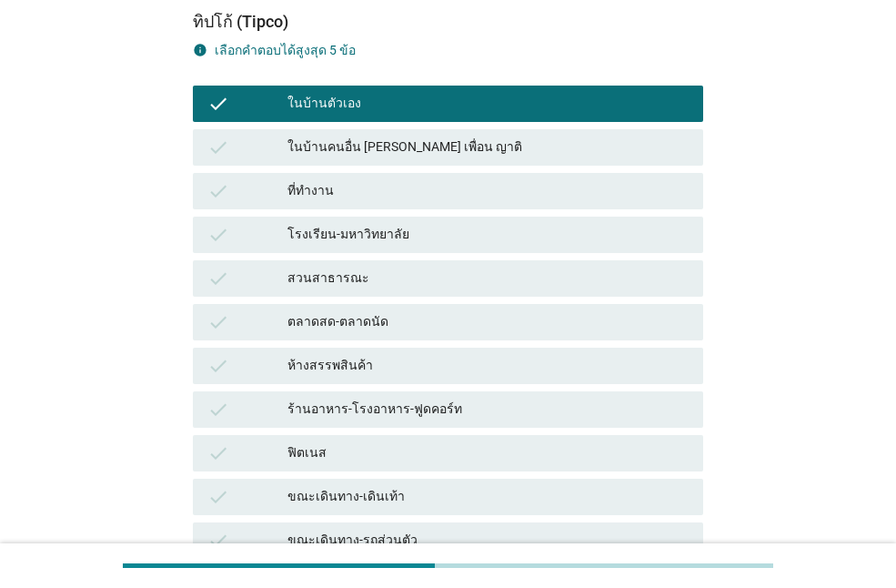
scroll to position [412, 0]
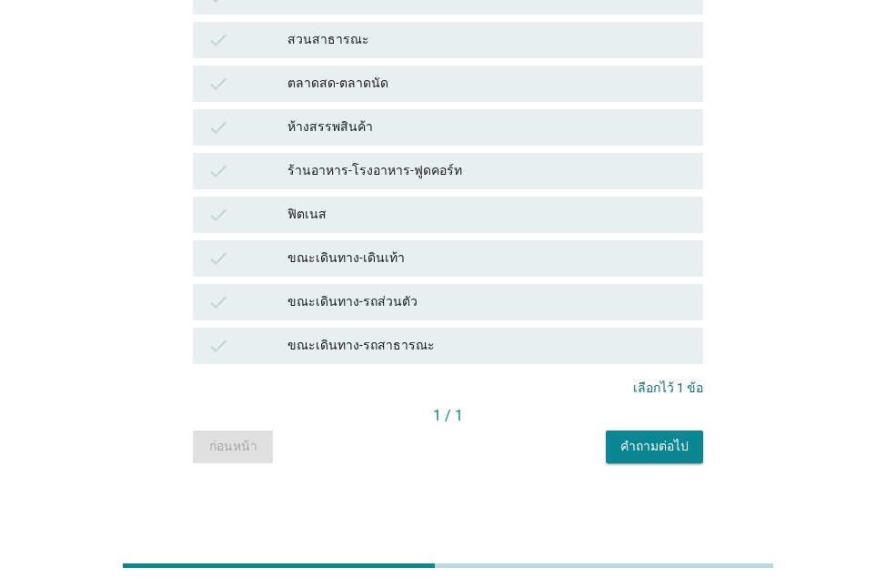
click at [659, 441] on div "คำถามต่อไป" at bounding box center [655, 446] width 68 height 19
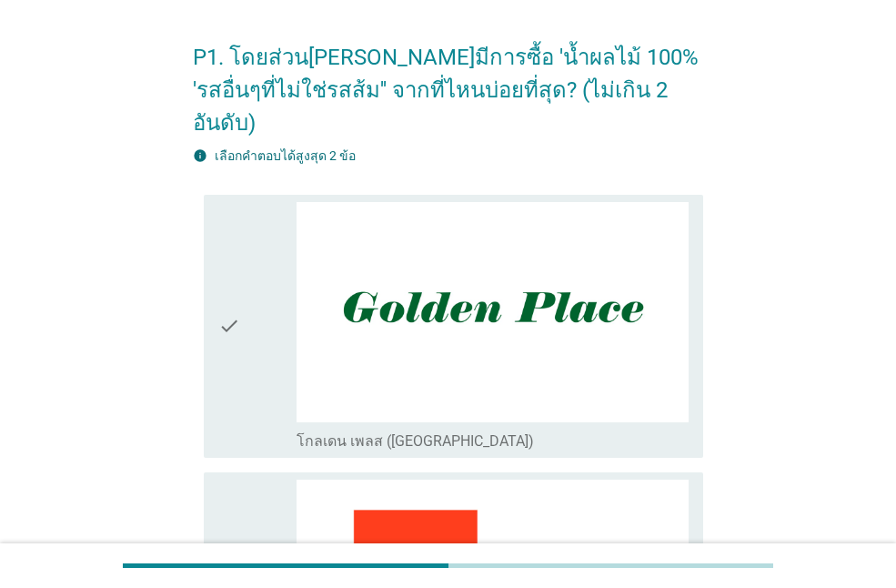
scroll to position [91, 0]
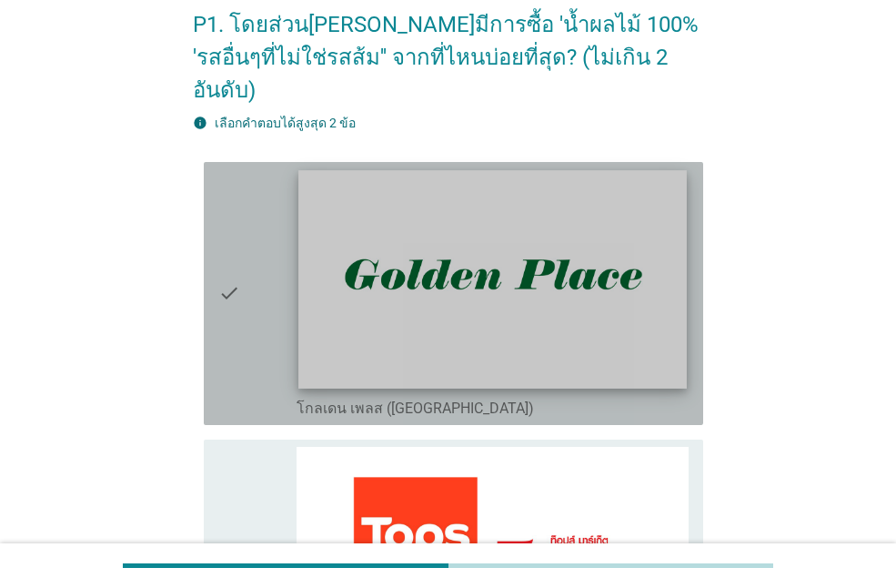
click at [598, 261] on img at bounding box center [493, 279] width 388 height 218
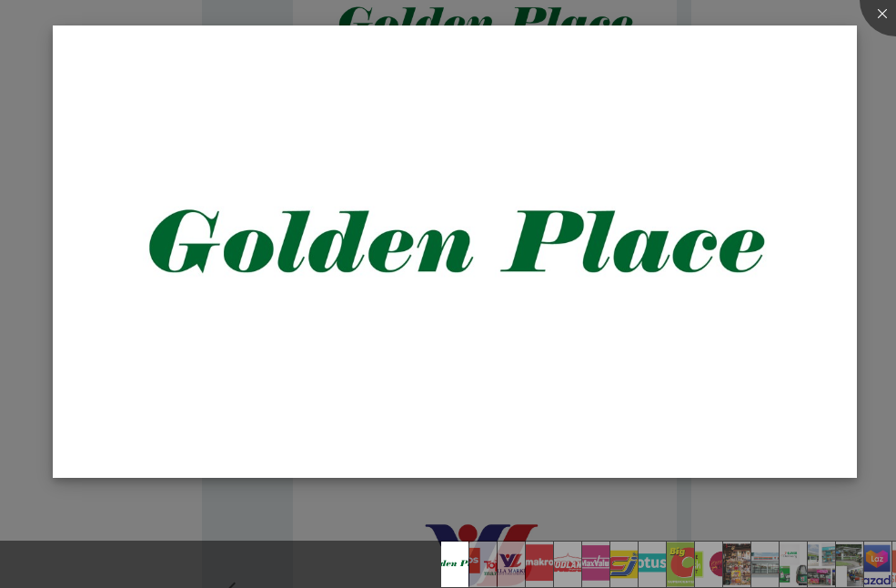
scroll to position [364, 0]
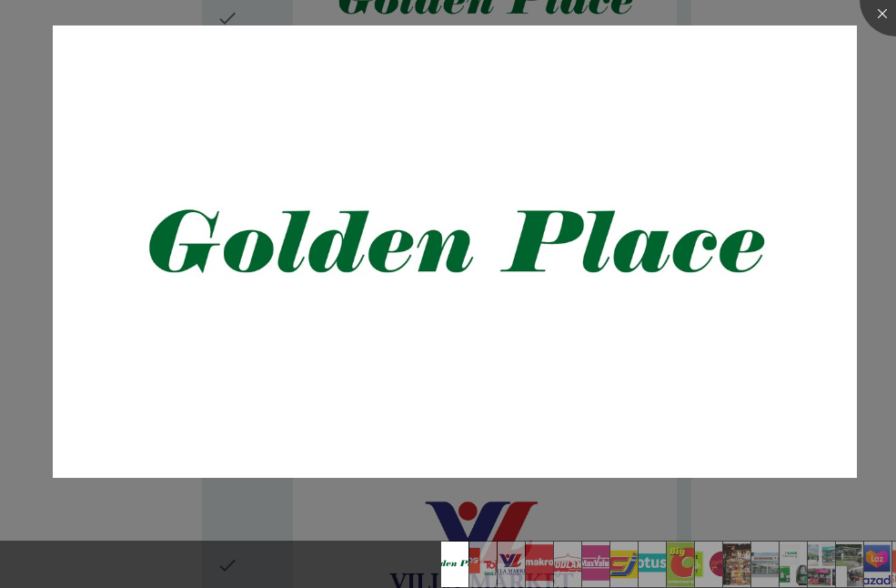
click at [878, 371] on div at bounding box center [448, 294] width 896 height 588
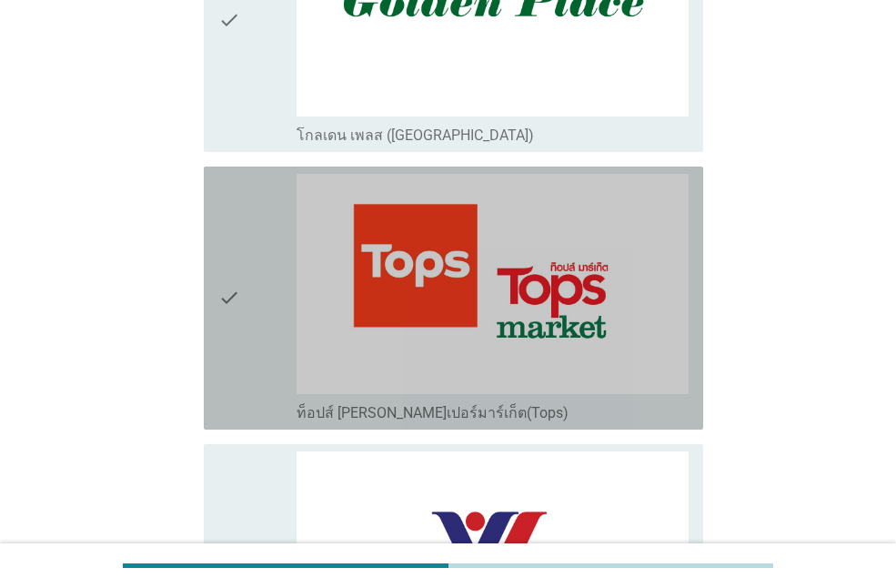
click at [231, 279] on icon "check" at bounding box center [229, 298] width 22 height 248
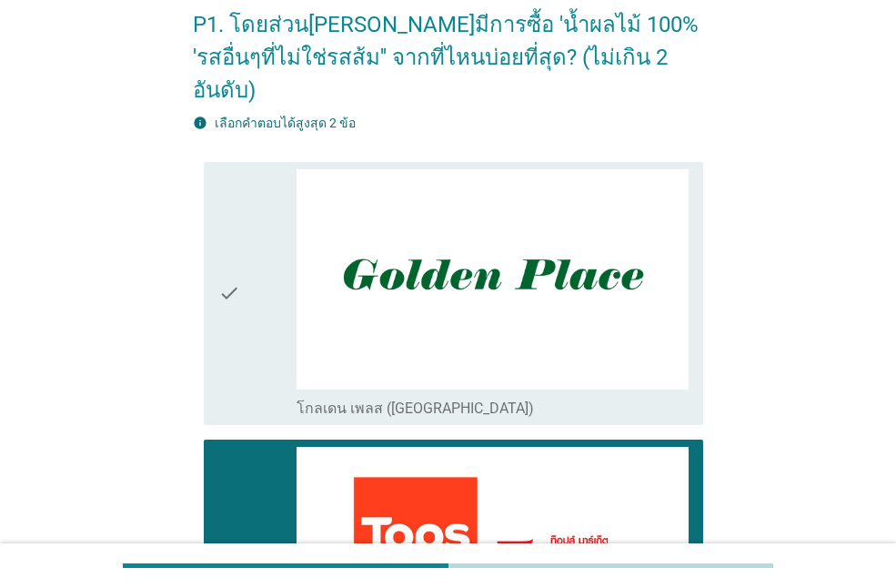
click at [233, 257] on icon "check" at bounding box center [229, 293] width 22 height 248
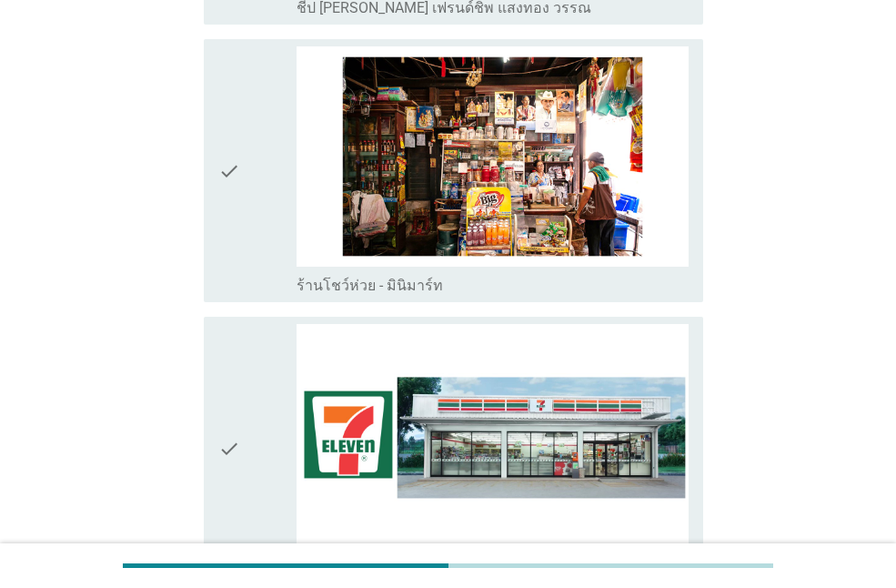
scroll to position [3050, 0]
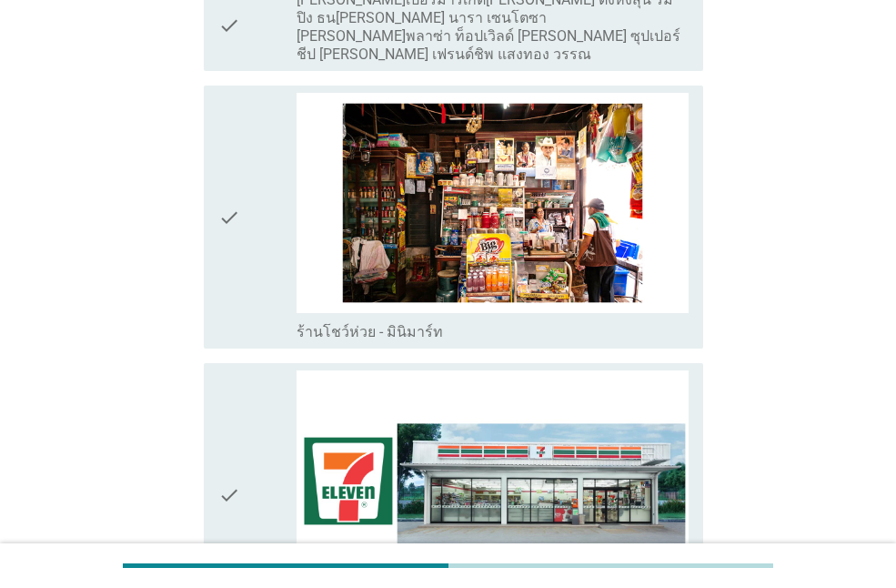
click at [228, 440] on icon "check" at bounding box center [229, 494] width 22 height 248
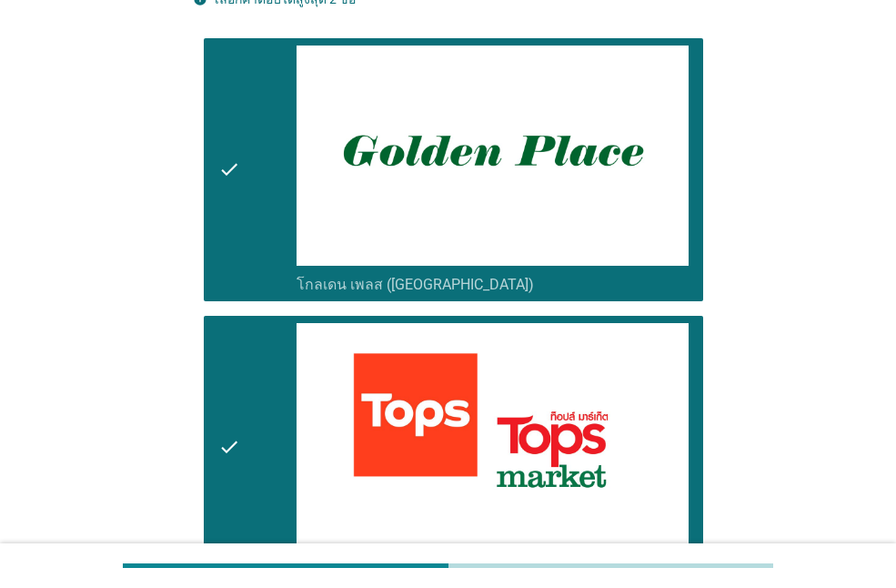
scroll to position [0, 0]
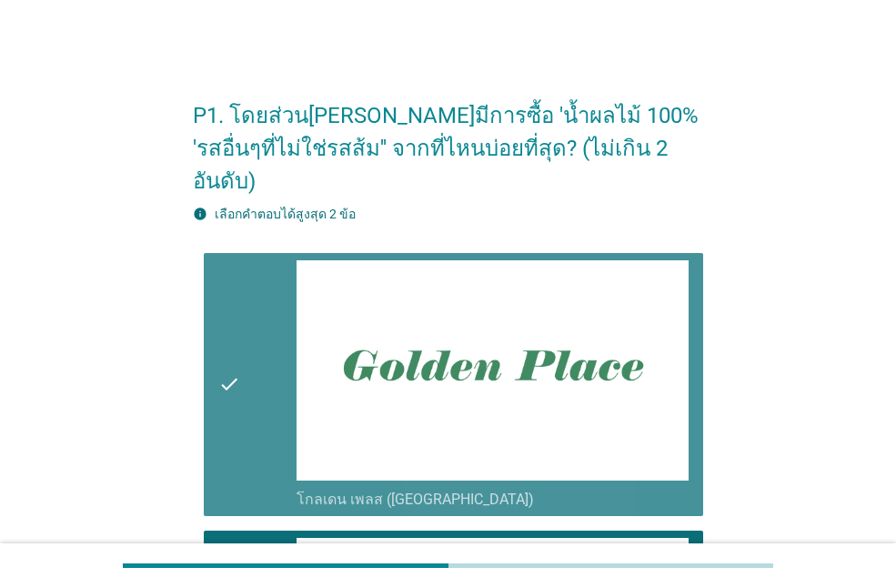
click at [259, 322] on div "check" at bounding box center [257, 384] width 78 height 248
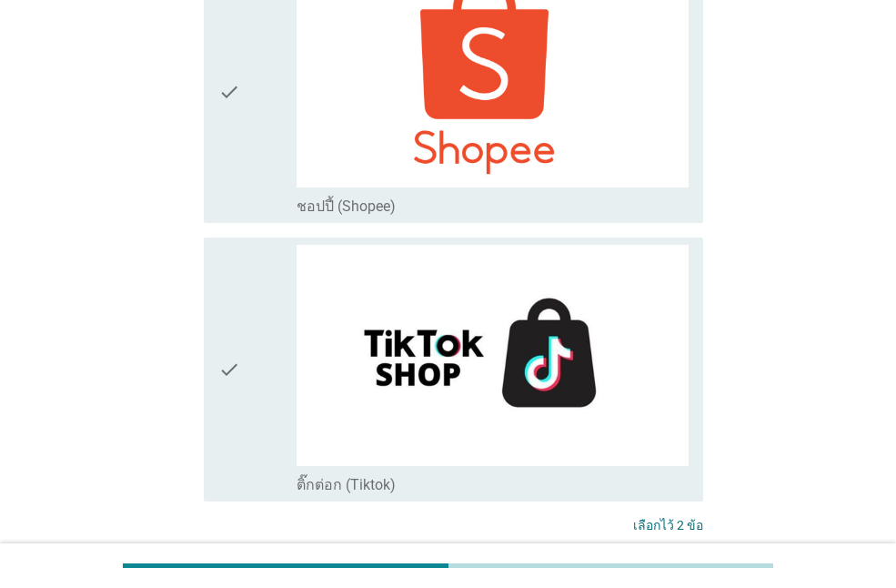
scroll to position [4961, 0]
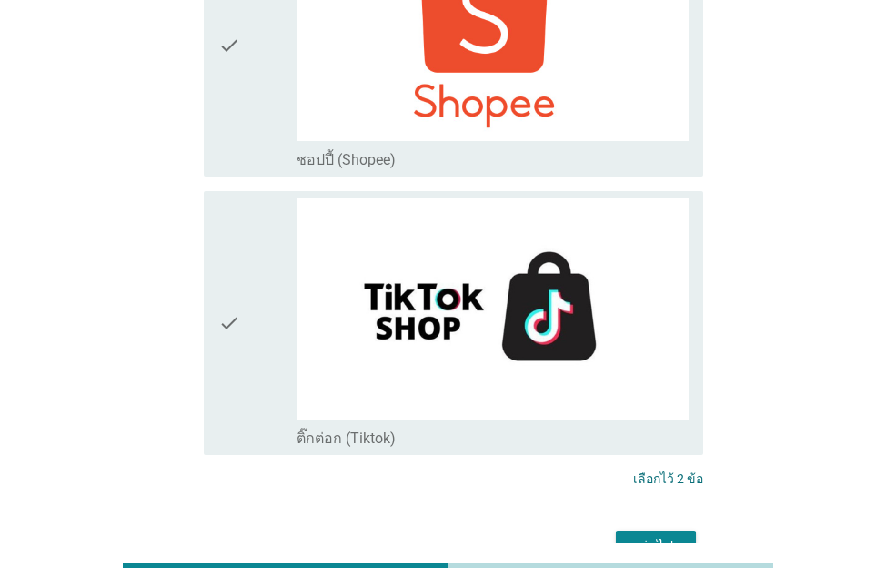
click at [676, 536] on div "ต่อไป" at bounding box center [656, 547] width 51 height 22
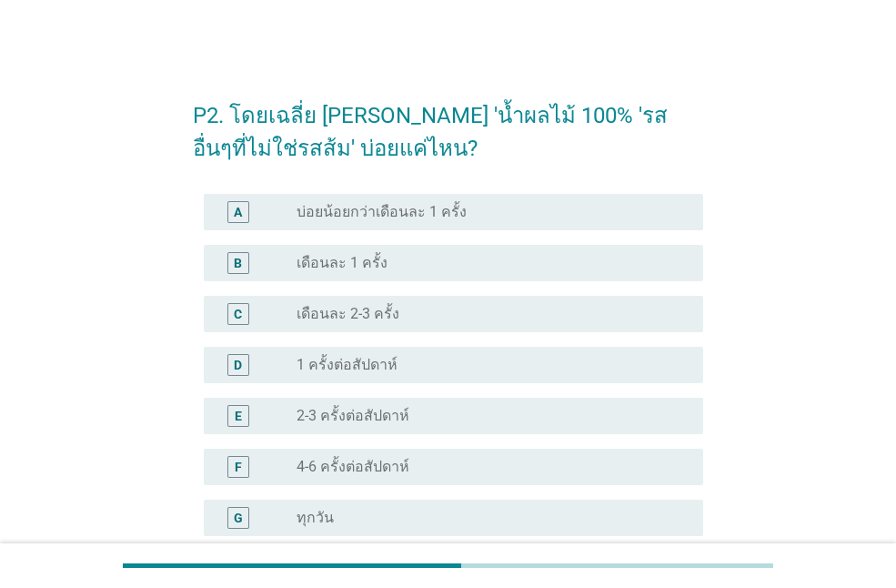
click at [424, 255] on div "radio_button_unchecked เดือนละ 1 ครั้ง" at bounding box center [486, 263] width 378 height 18
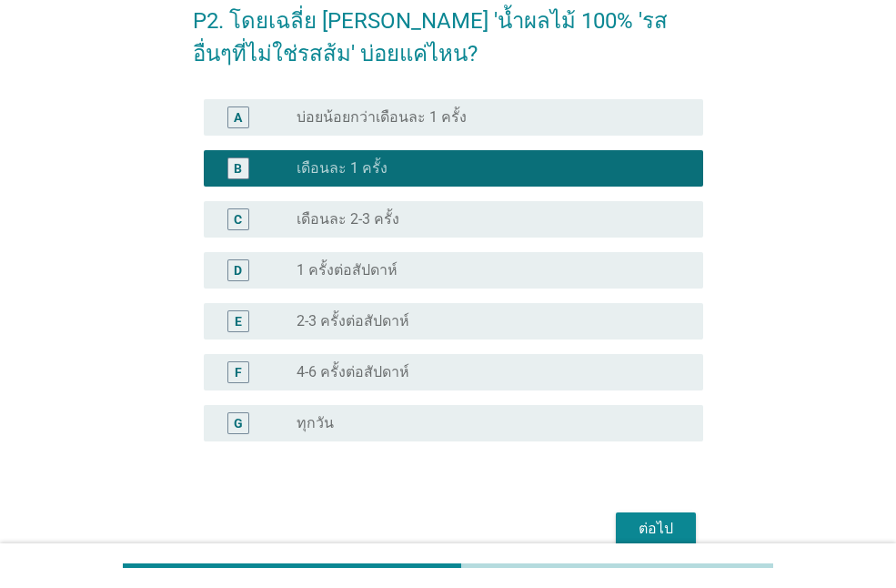
scroll to position [182, 0]
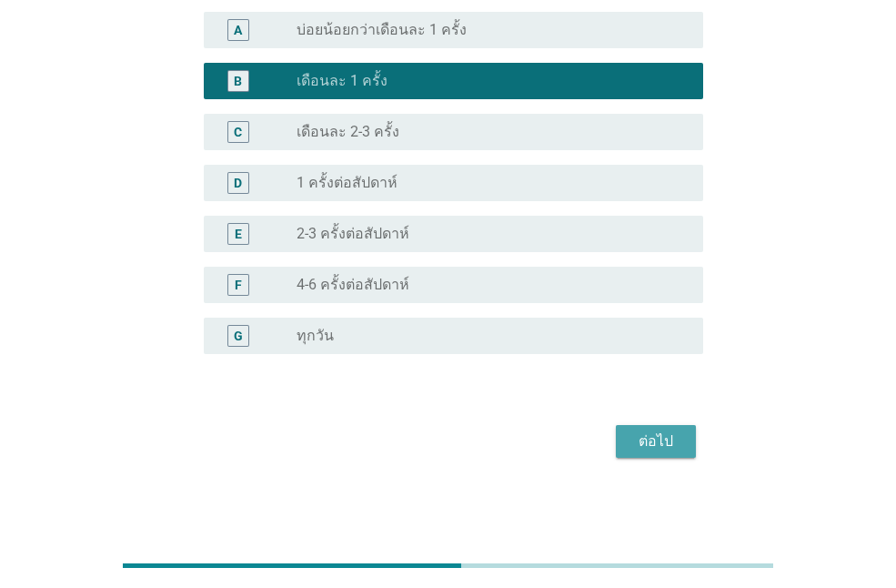
click at [647, 427] on button "ต่อไป" at bounding box center [656, 441] width 80 height 33
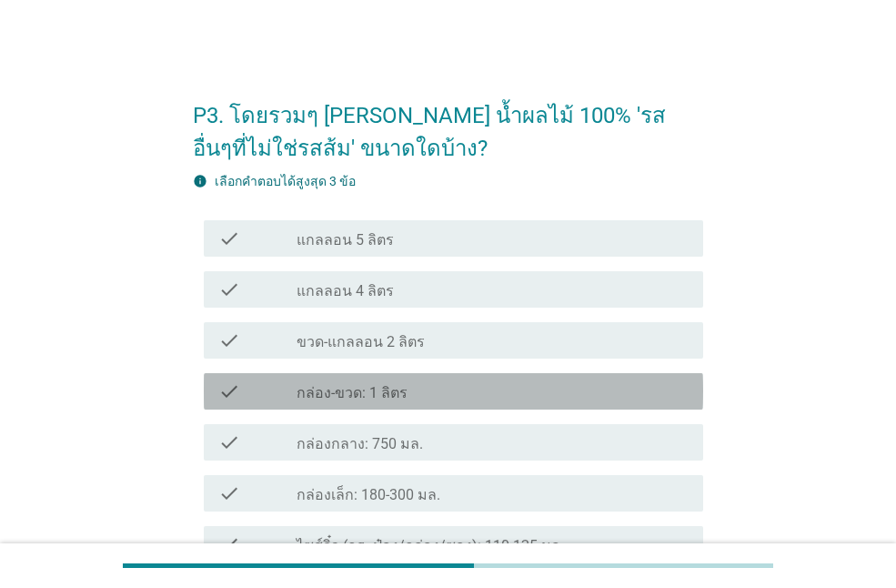
click at [415, 391] on div "check_box_outline_blank กล่อง-ขวด: 1 ลิตร" at bounding box center [493, 391] width 392 height 22
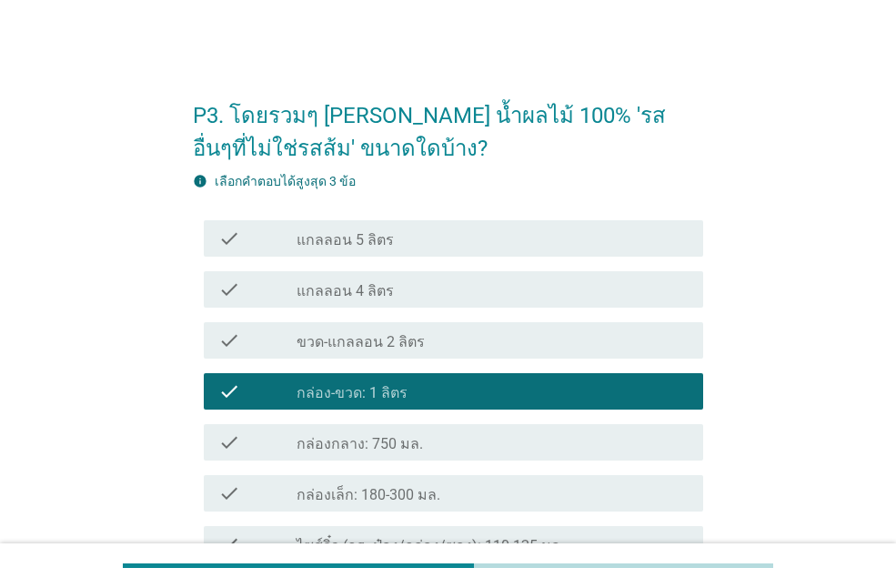
click at [420, 436] on div "check_box_outline_blank กล่องกลาง: 750 มล." at bounding box center [493, 442] width 392 height 22
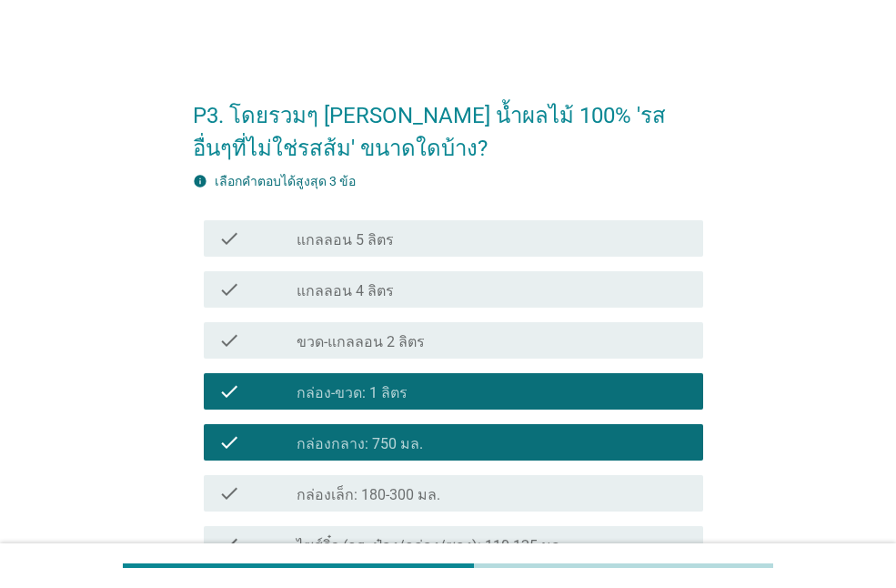
click at [530, 395] on div "check_box_outline_blank กล่อง-ขวด: 1 ลิตร" at bounding box center [493, 391] width 392 height 22
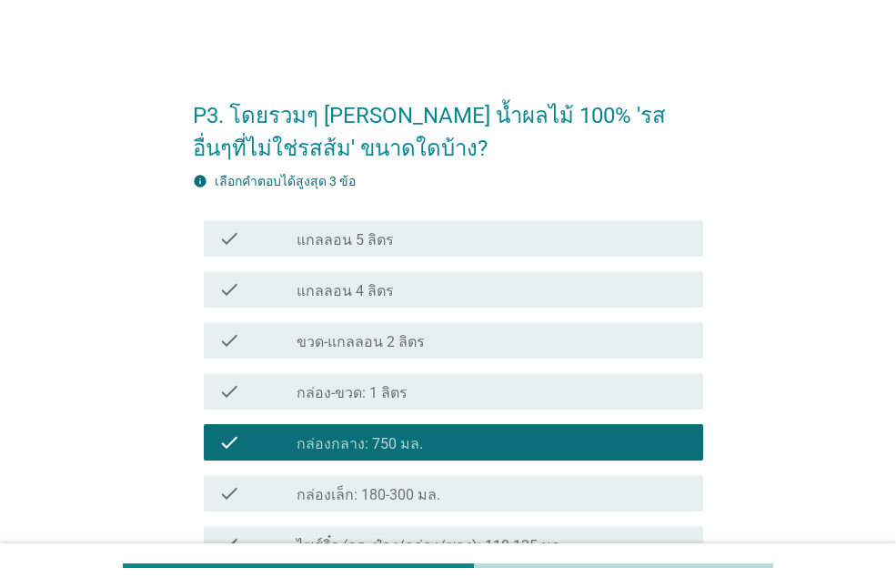
click at [525, 385] on div "check_box_outline_blank กล่อง-ขวด: 1 ลิตร" at bounding box center [493, 391] width 392 height 22
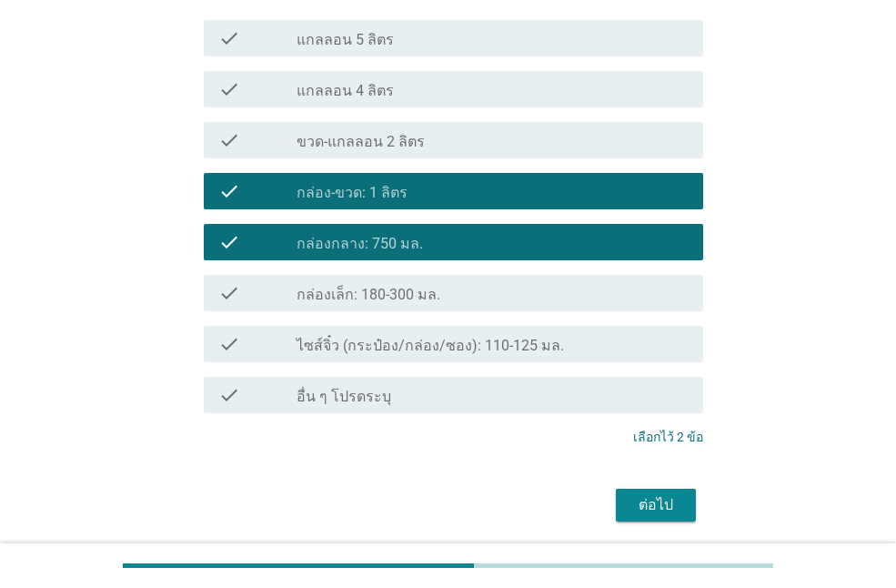
scroll to position [264, 0]
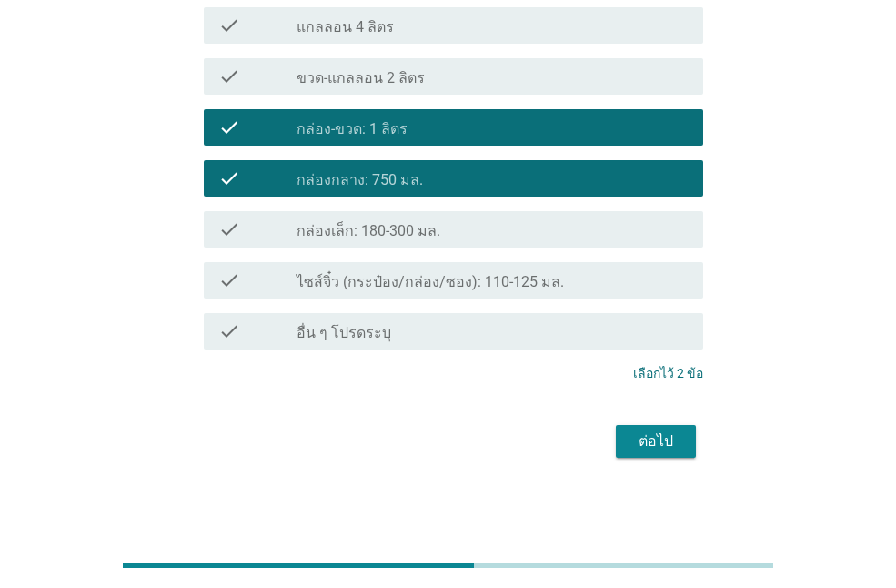
click at [680, 437] on div "ต่อไป" at bounding box center [656, 442] width 51 height 22
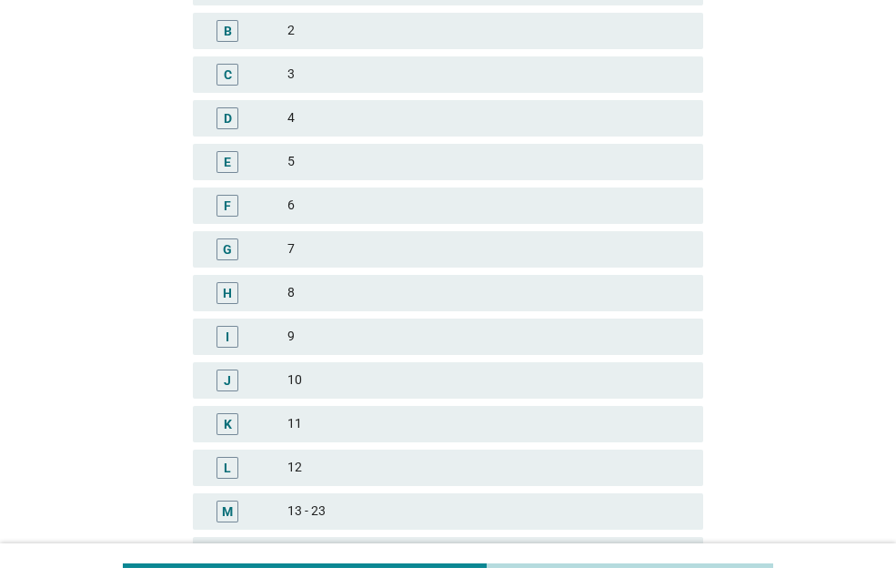
scroll to position [0, 0]
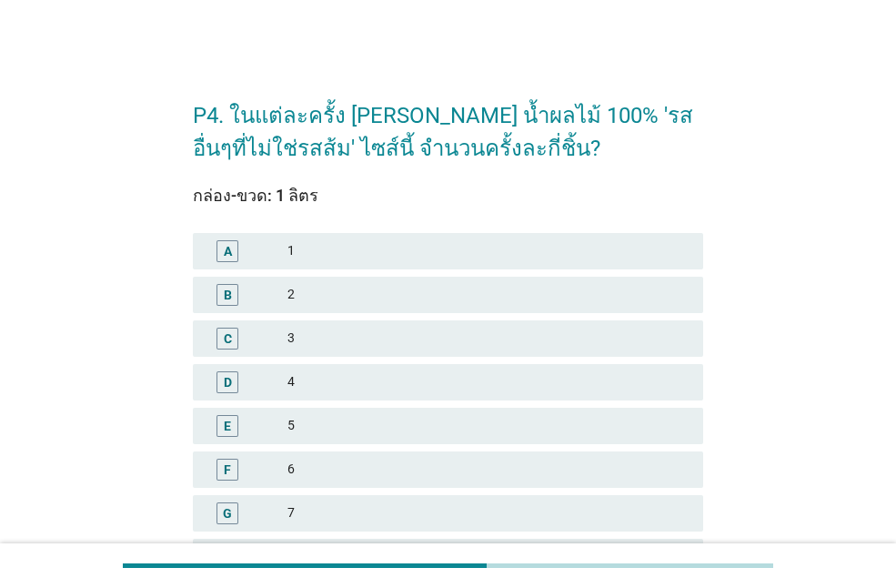
click at [322, 252] on div "1" at bounding box center [488, 251] width 401 height 22
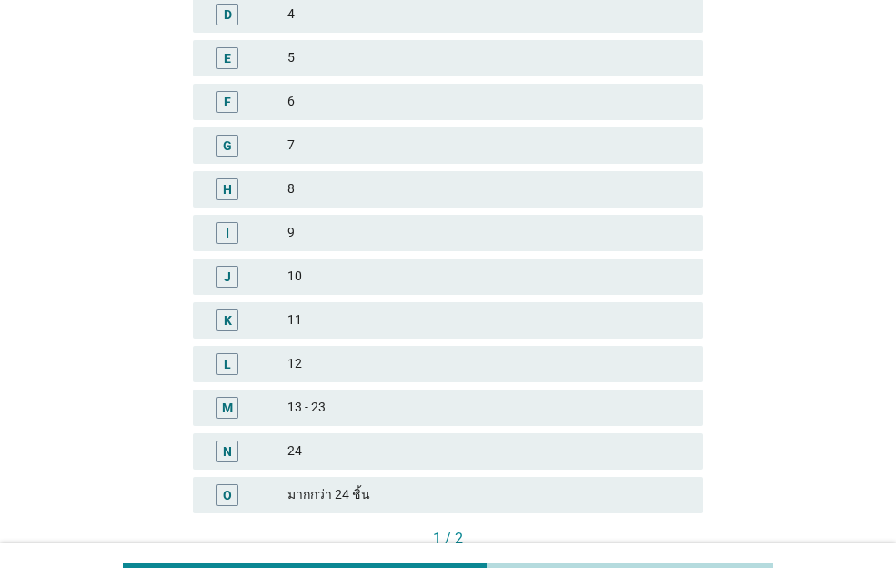
scroll to position [455, 0]
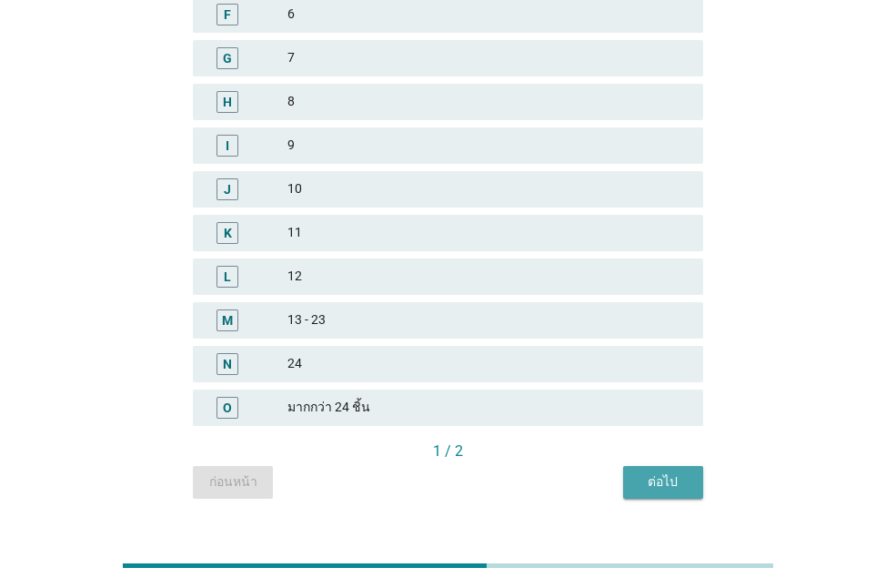
click at [649, 478] on div "ต่อไป" at bounding box center [663, 481] width 51 height 19
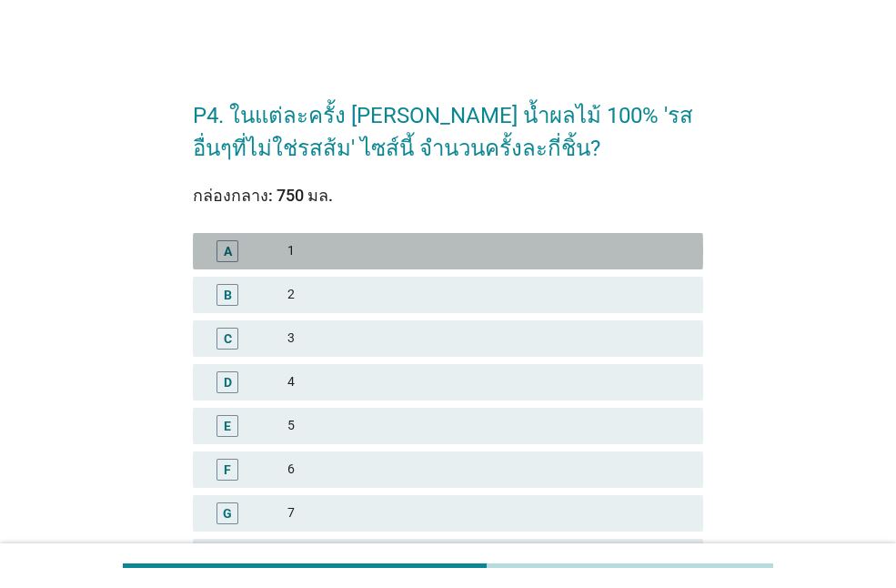
click at [335, 266] on div "A 1" at bounding box center [448, 251] width 511 height 36
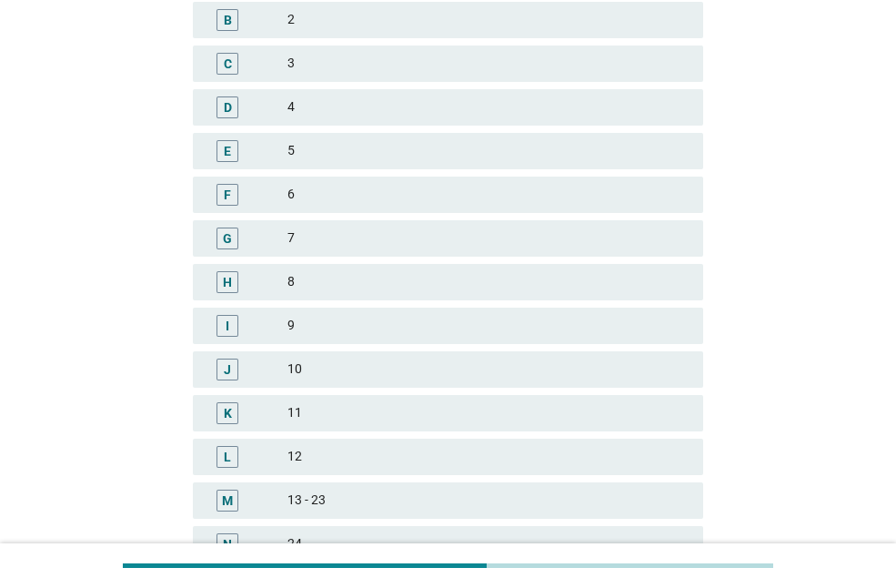
scroll to position [455, 0]
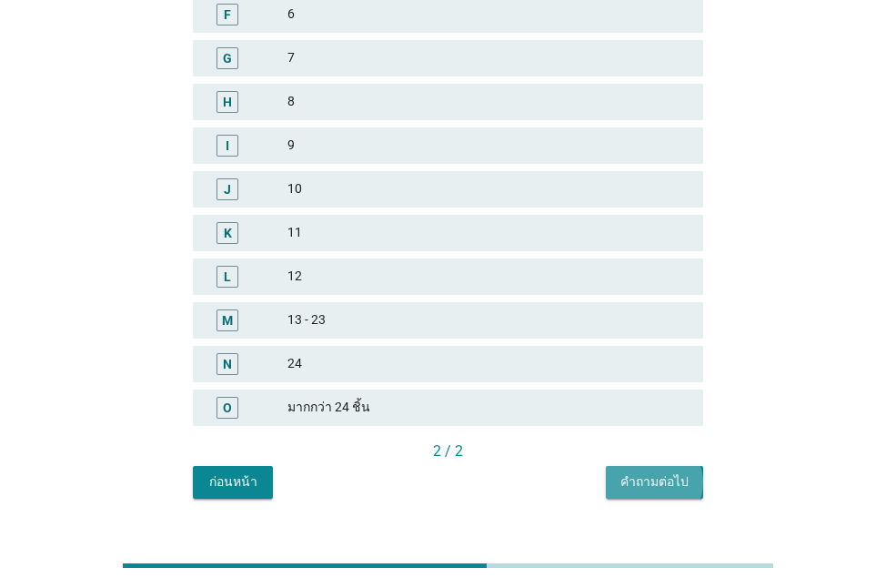
click at [662, 491] on div "คำถามต่อไป" at bounding box center [655, 481] width 68 height 19
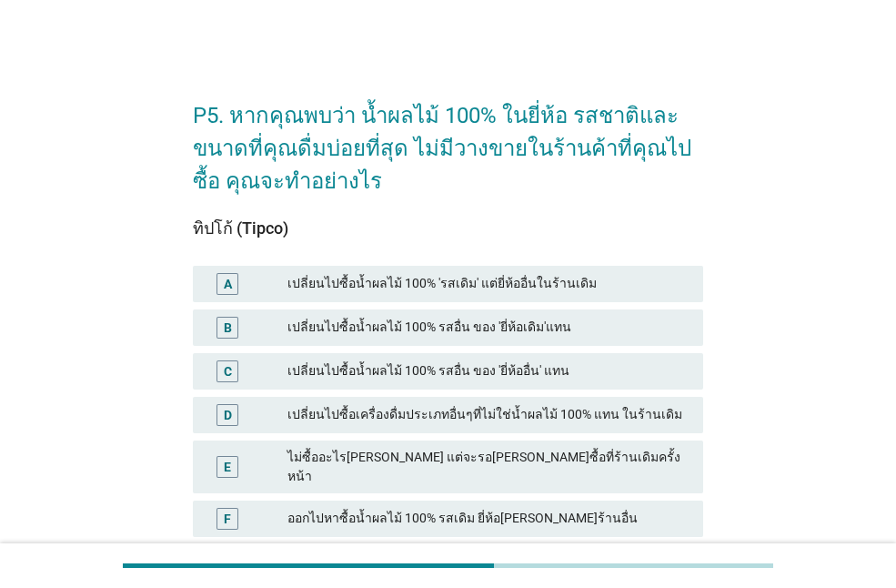
click at [559, 330] on div "เปลี่ยนไปซื้อน้ำผลไม้ 100% รสอื่น ของ 'ยี่ห้อเดิม'แทน" at bounding box center [488, 328] width 401 height 22
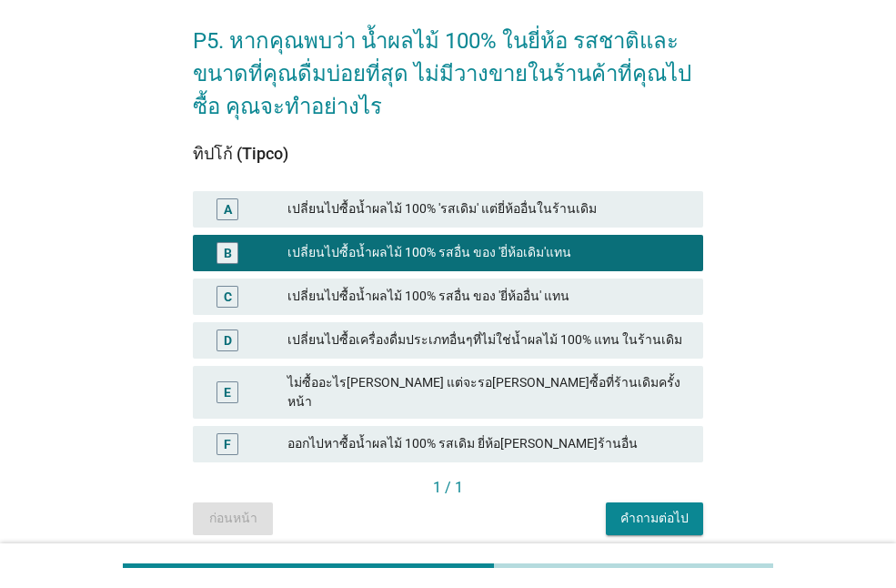
scroll to position [130, 0]
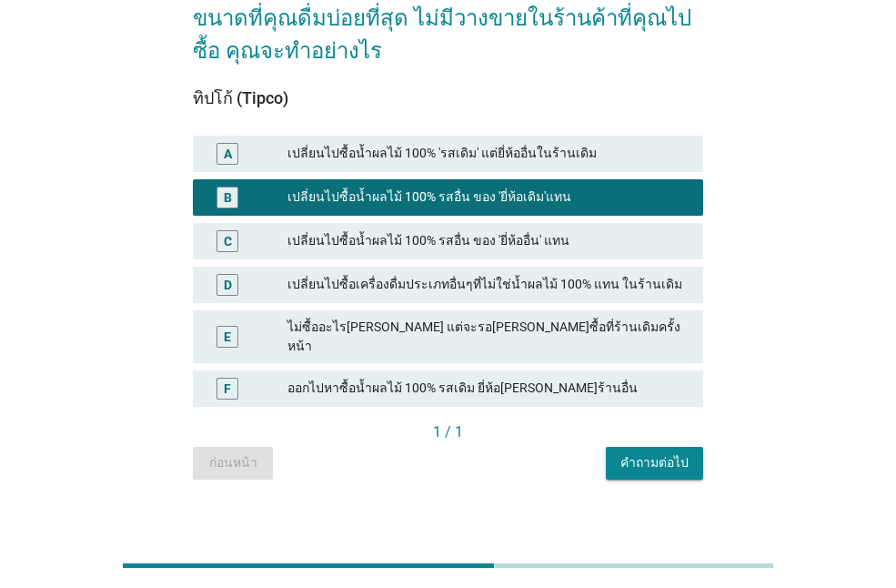
click at [645, 453] on div "คำถามต่อไป" at bounding box center [655, 462] width 68 height 19
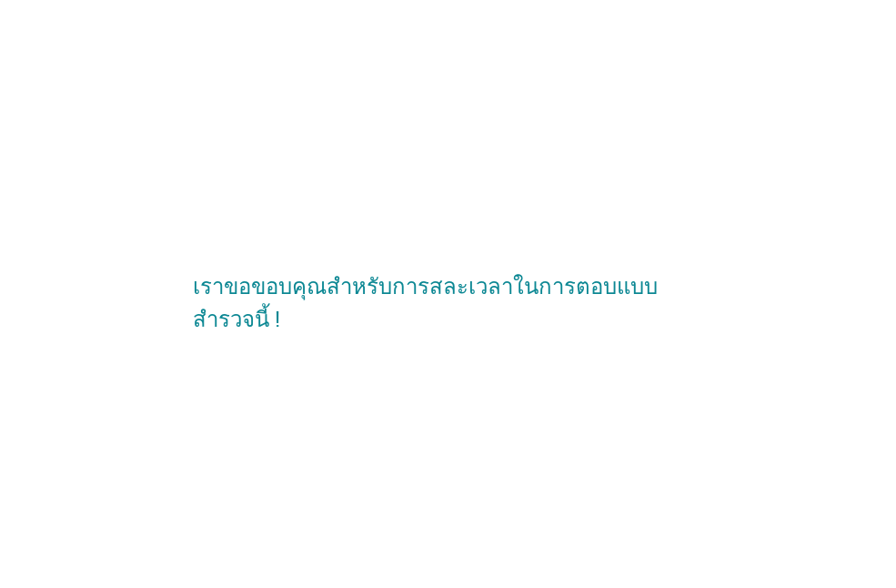
scroll to position [0, 0]
